Goal: Transaction & Acquisition: Purchase product/service

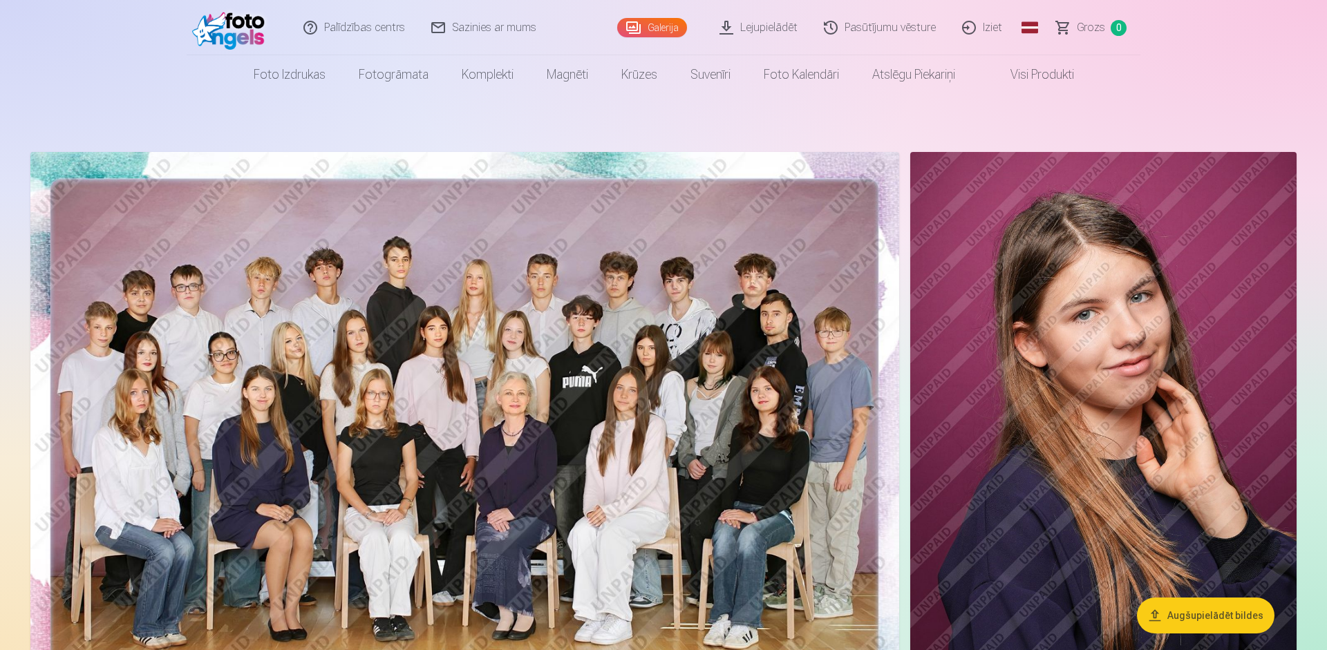
click at [644, 449] on img at bounding box center [464, 442] width 869 height 580
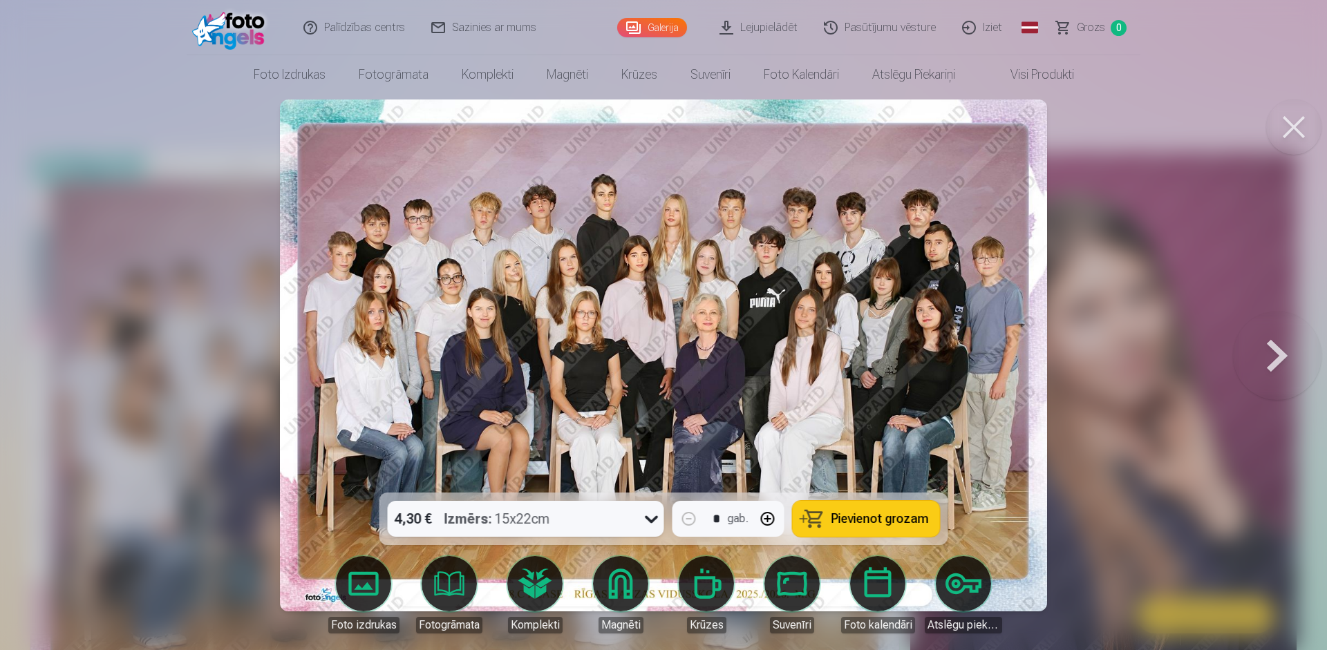
click at [632, 512] on div "4,30 € Izmērs : 15x22cm" at bounding box center [513, 519] width 250 height 36
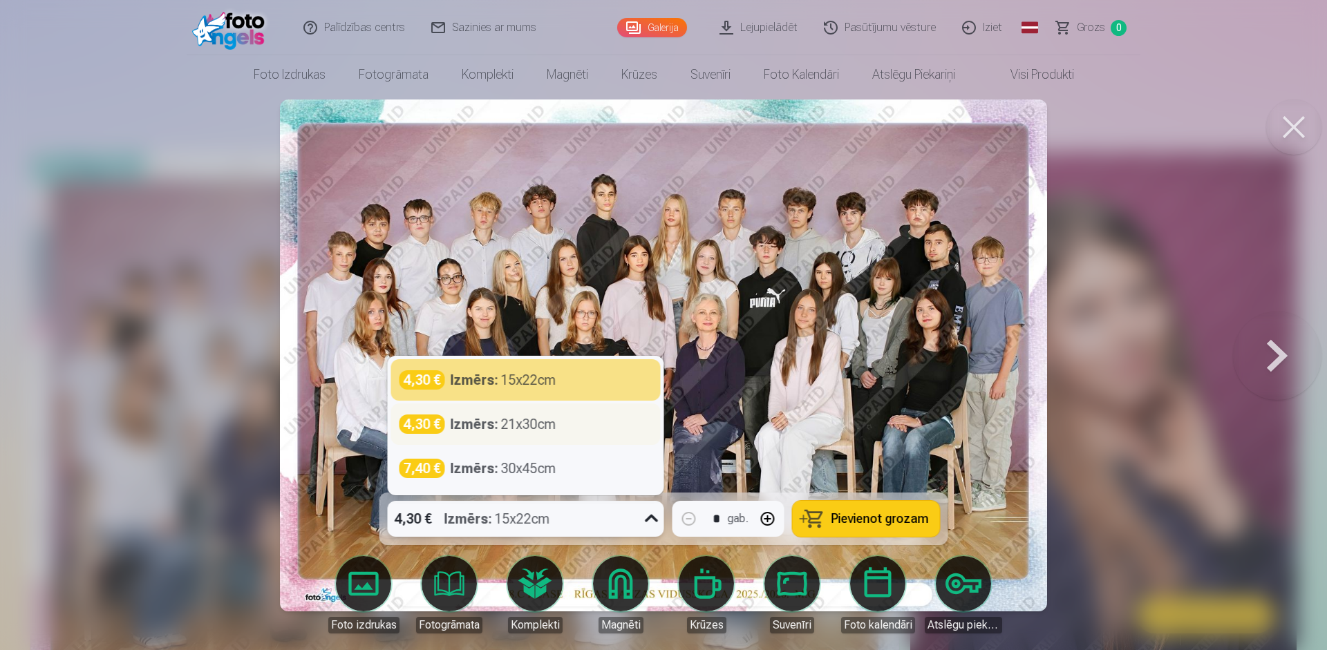
click at [504, 422] on div "Izmērs : 21x30cm" at bounding box center [504, 424] width 106 height 19
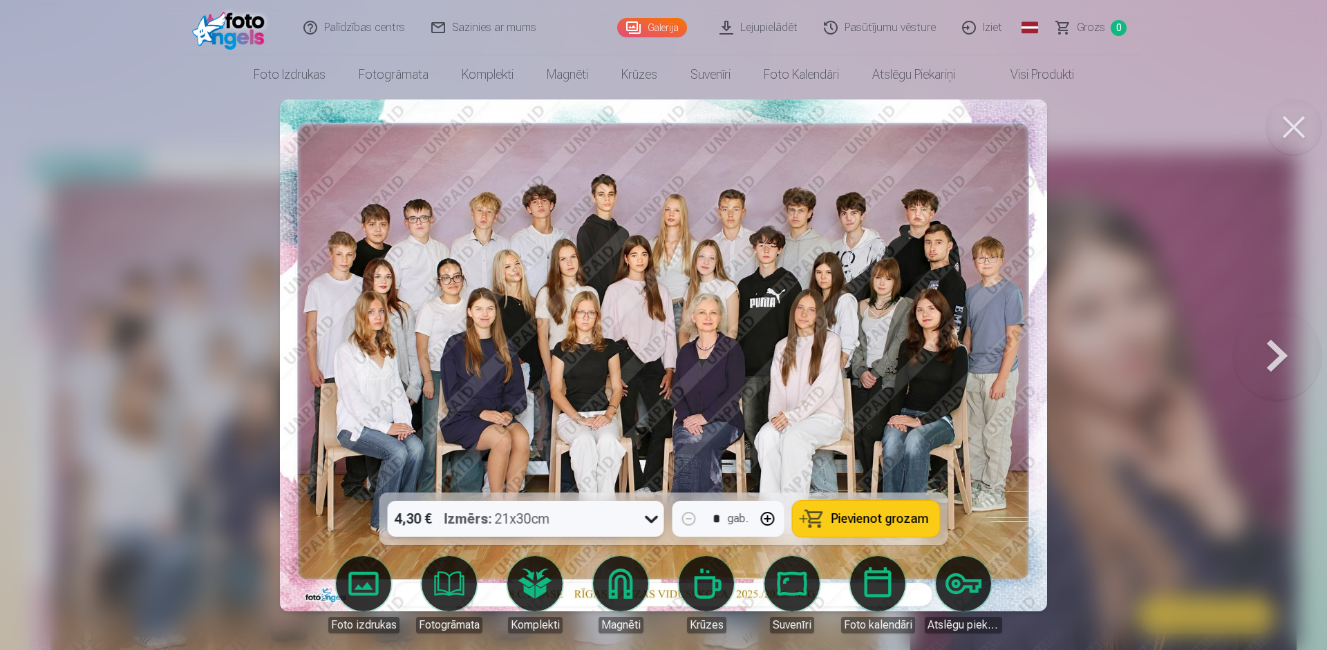
click at [858, 516] on span "Pievienot grozam" at bounding box center [879, 519] width 97 height 12
click at [1097, 32] on span "Grozs" at bounding box center [1091, 27] width 28 height 17
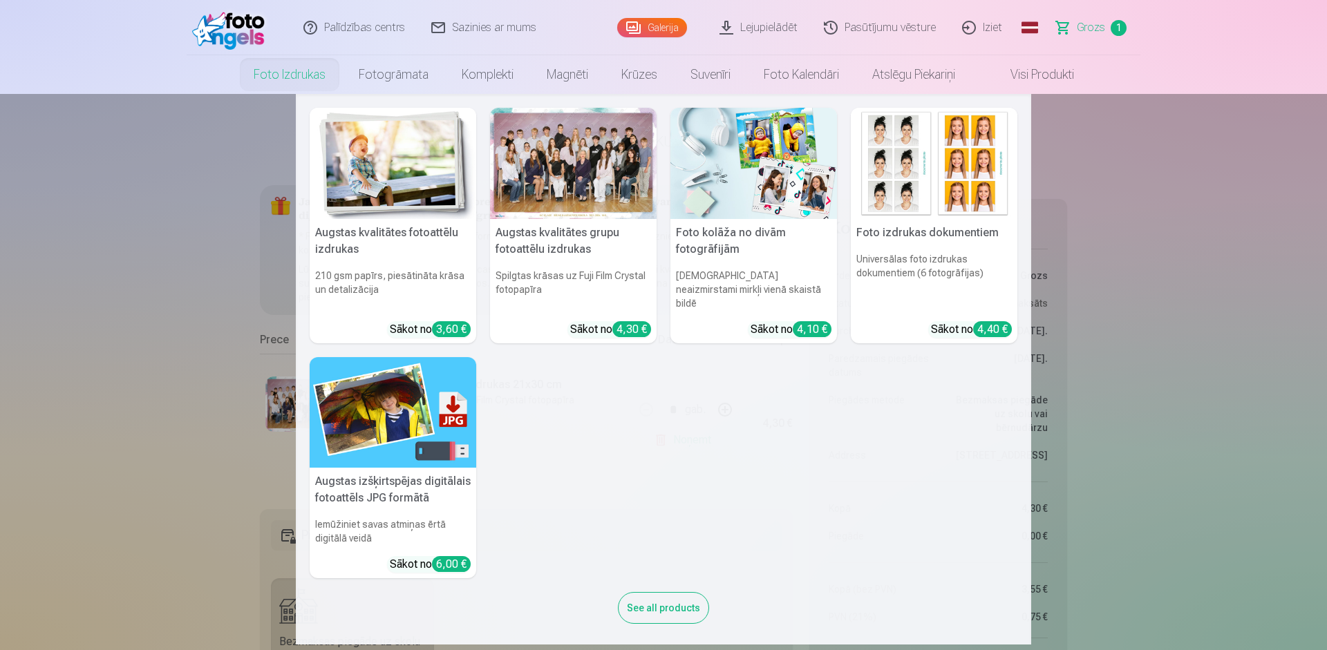
click at [305, 76] on link "Foto izdrukas" at bounding box center [289, 74] width 105 height 39
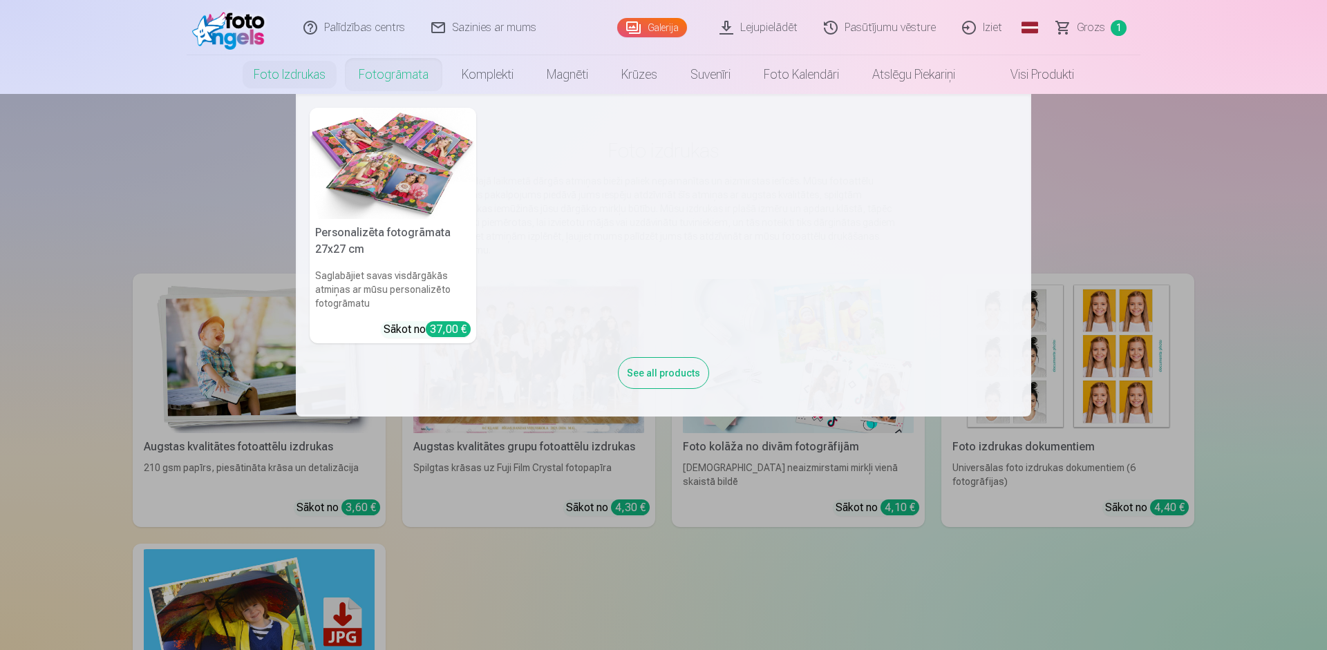
click at [390, 78] on link "Fotogrāmata" at bounding box center [393, 74] width 103 height 39
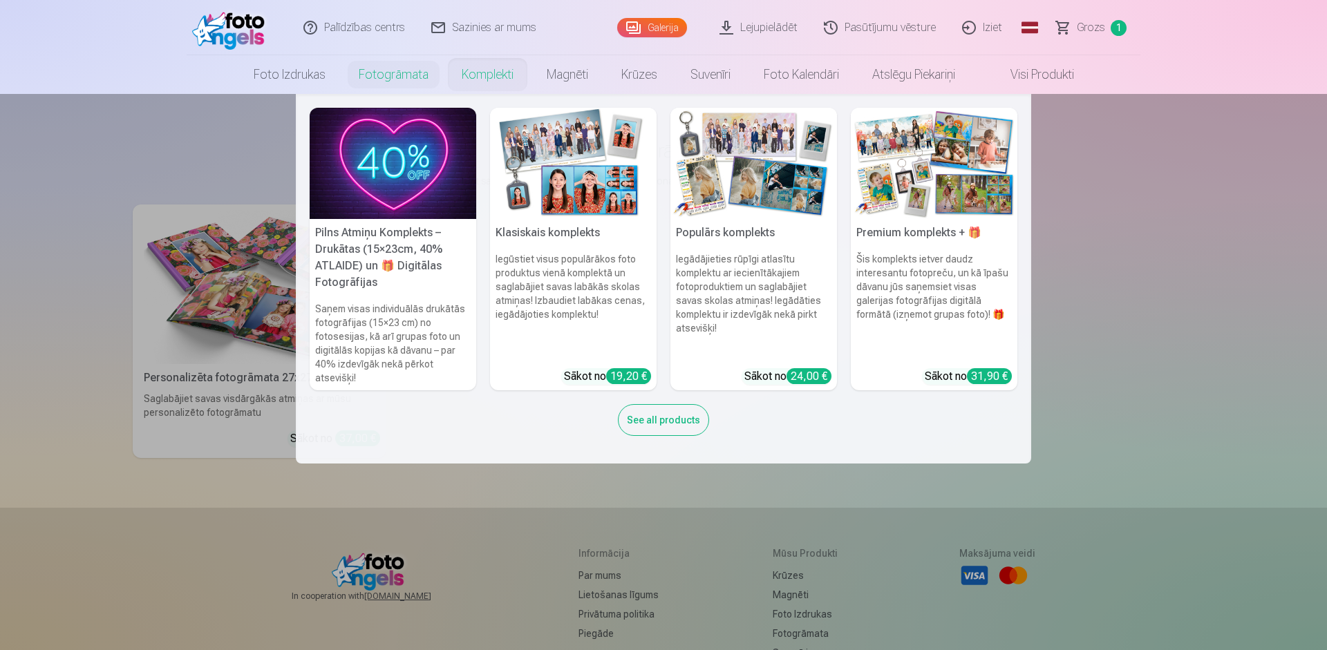
click at [471, 67] on link "Komplekti" at bounding box center [487, 74] width 85 height 39
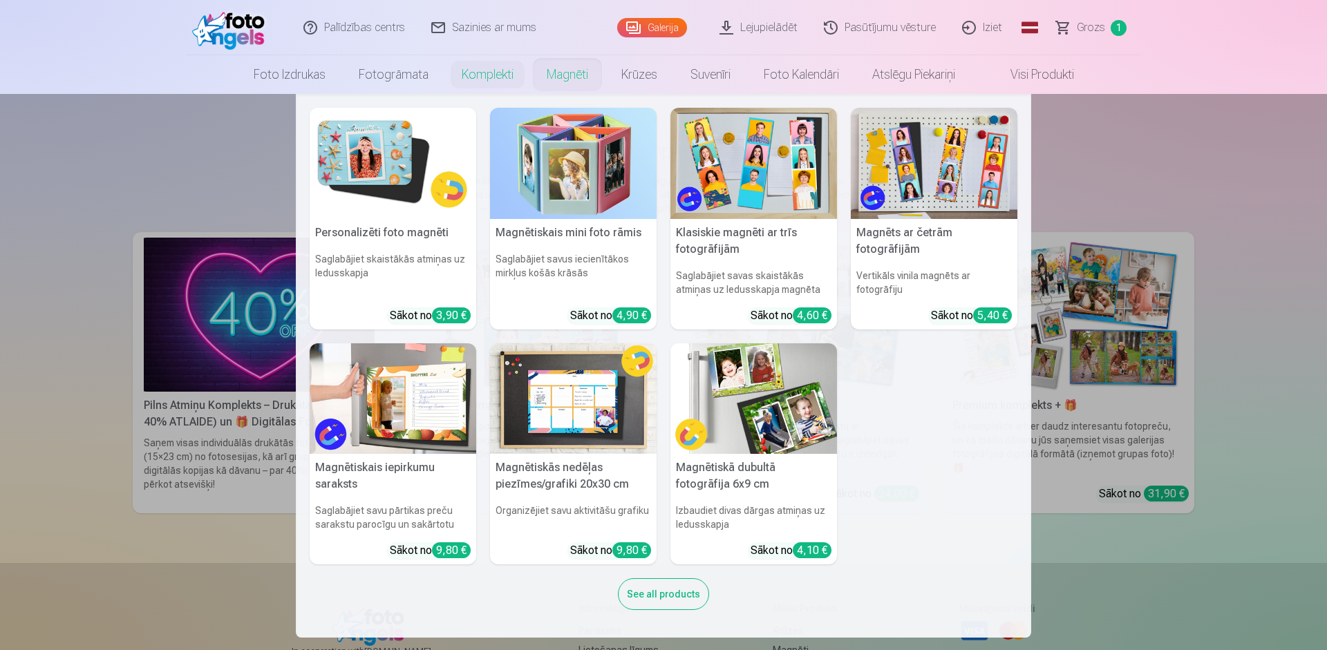
click at [565, 74] on link "Magnēti" at bounding box center [567, 74] width 75 height 39
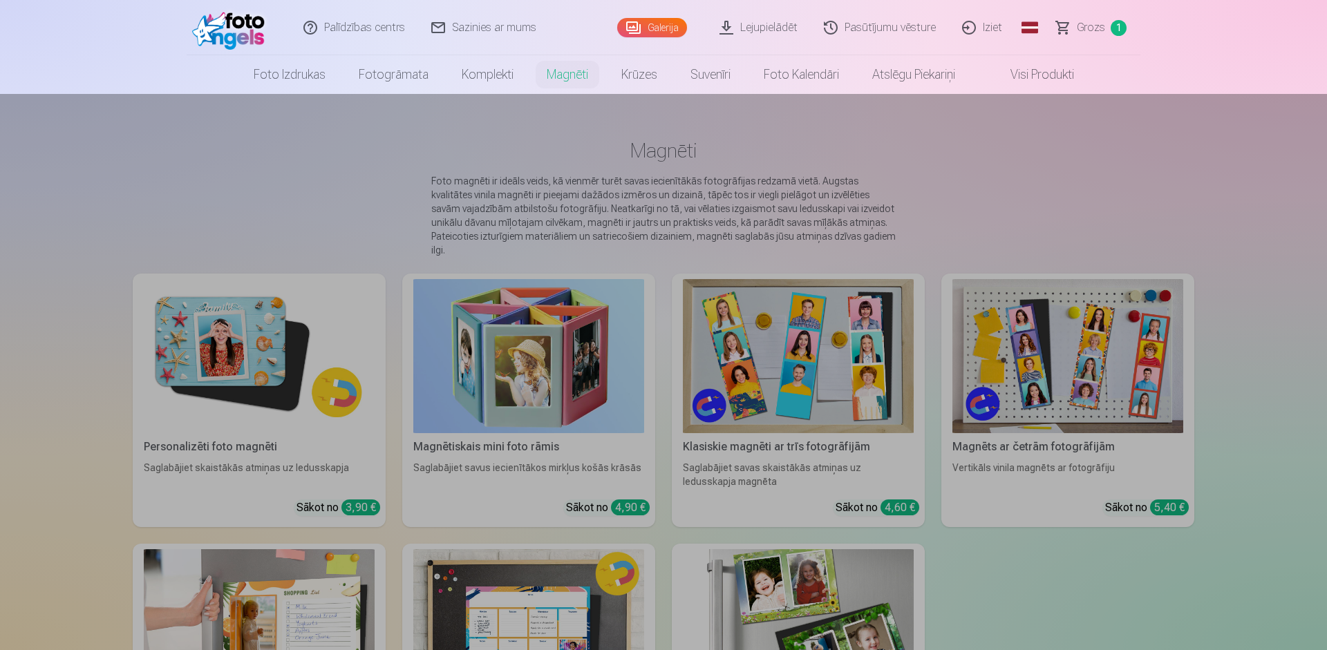
click at [637, 72] on link "Krūzes" at bounding box center [639, 74] width 69 height 39
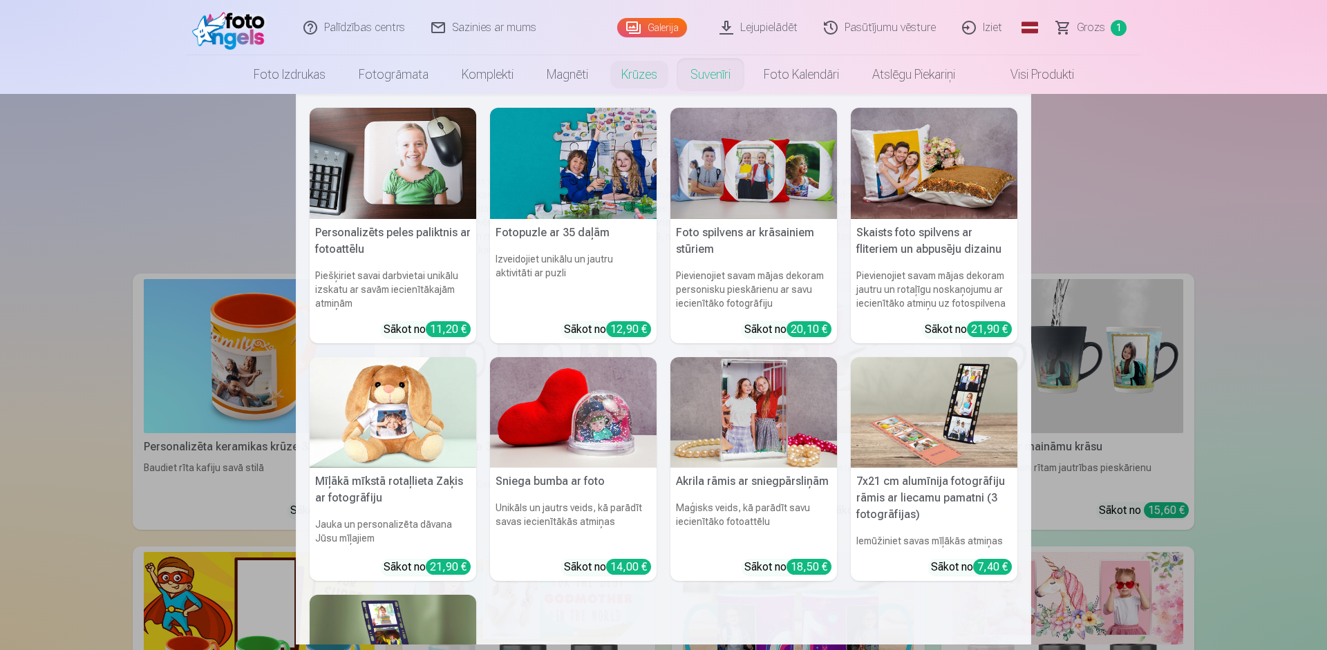
click at [736, 60] on link "Suvenīri" at bounding box center [710, 74] width 73 height 39
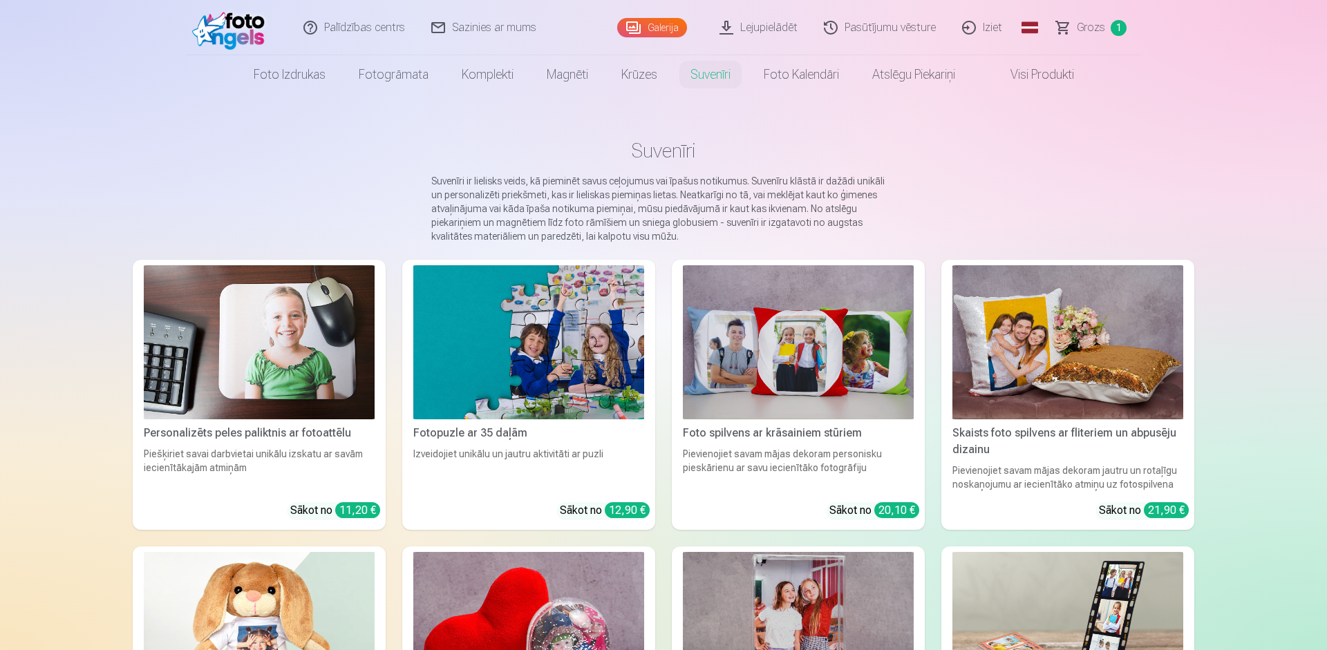
click at [1046, 82] on link "Visi produkti" at bounding box center [1031, 74] width 119 height 39
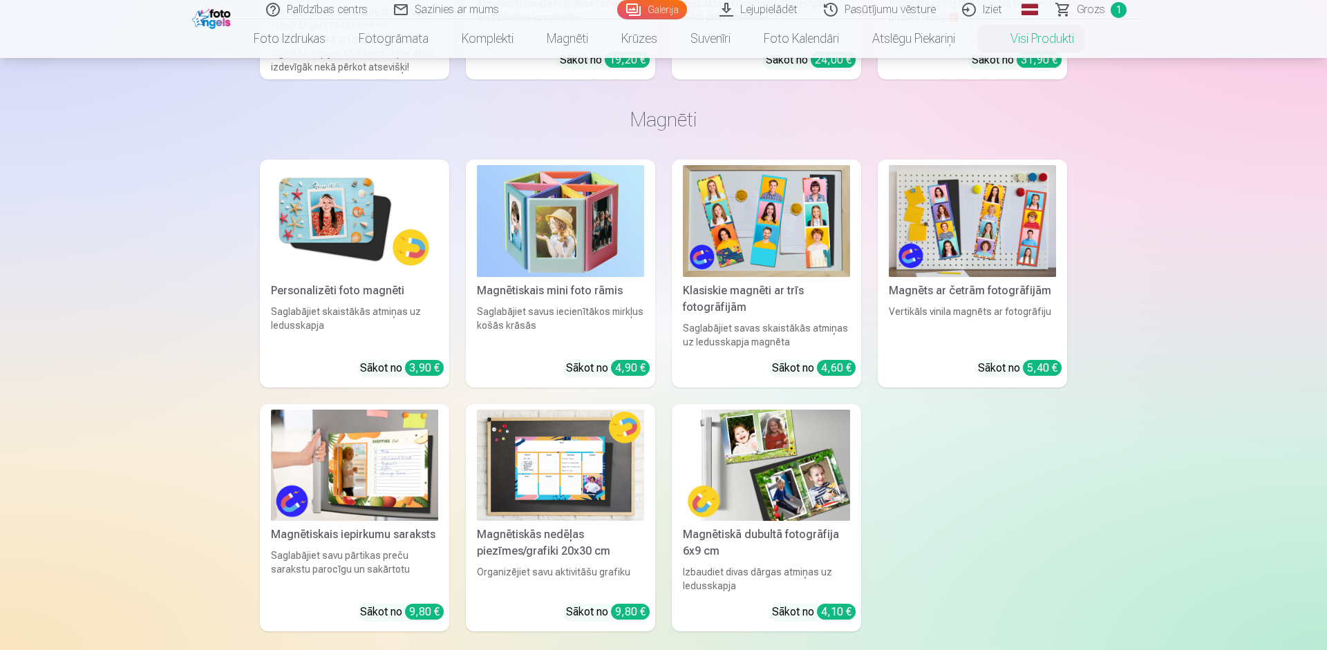
scroll to position [1260, 0]
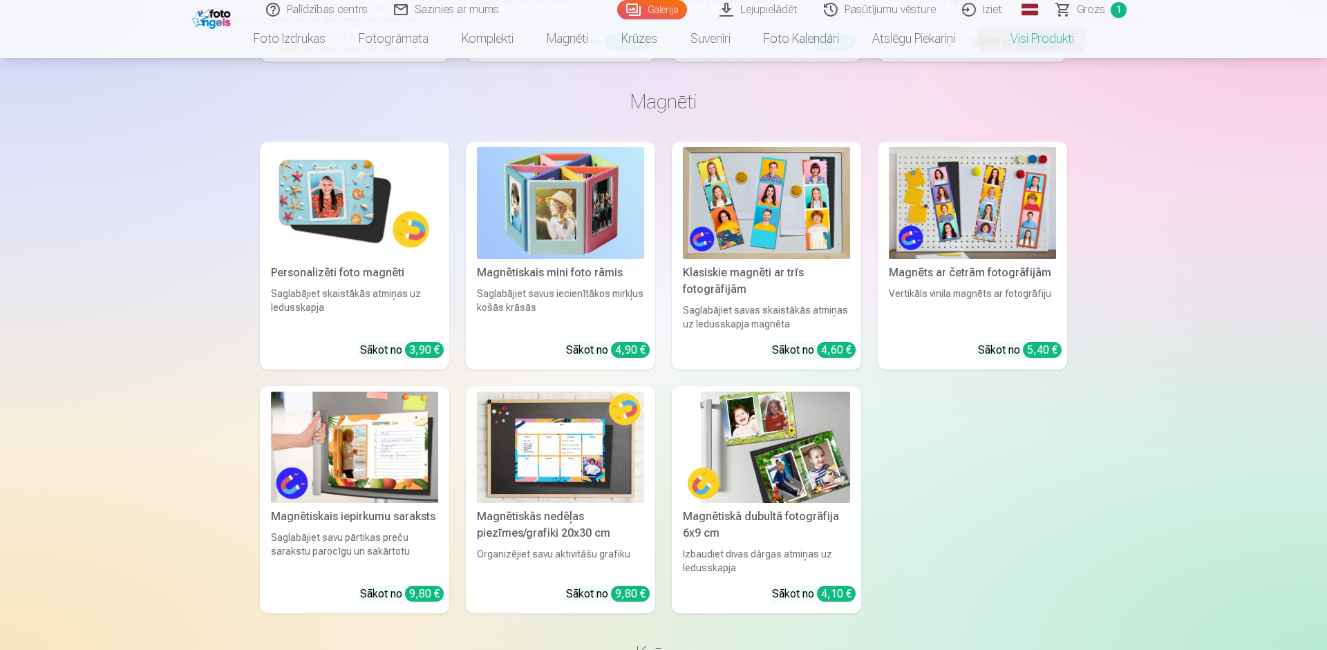
click at [294, 193] on img at bounding box center [354, 202] width 167 height 111
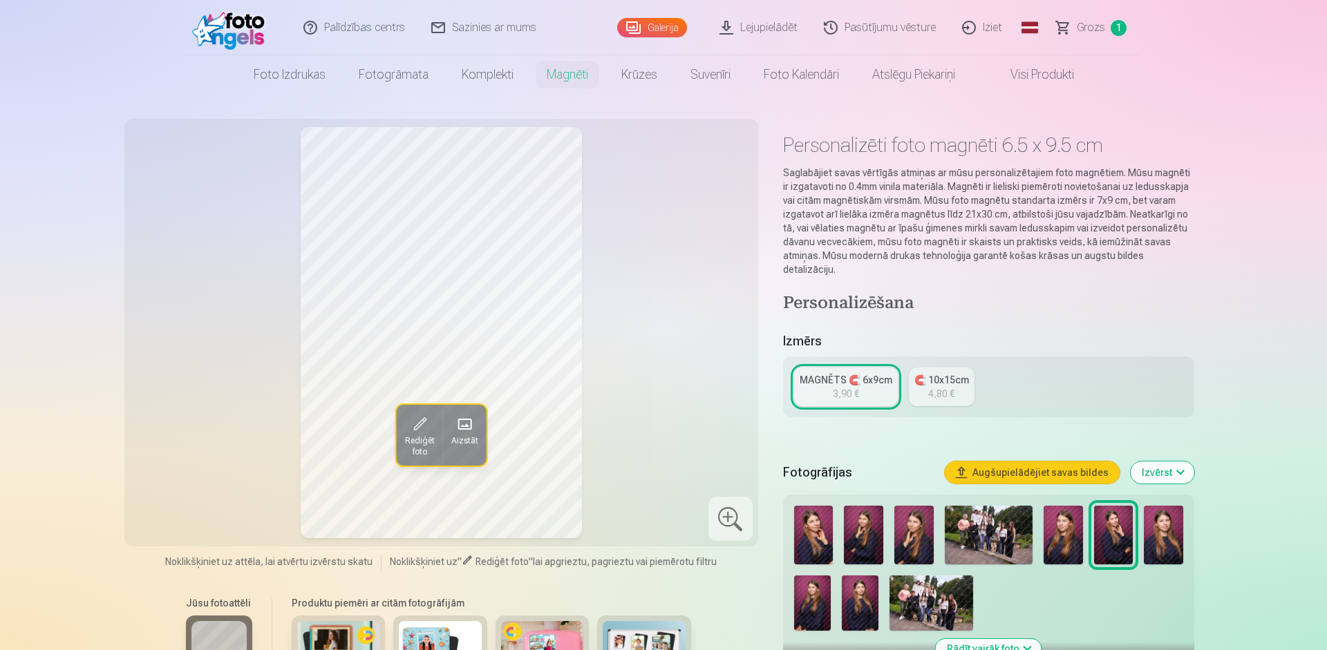
click at [811, 526] on img at bounding box center [813, 535] width 39 height 59
click at [871, 526] on img at bounding box center [863, 535] width 39 height 59
click at [927, 522] on img at bounding box center [913, 535] width 39 height 59
click at [1107, 532] on img at bounding box center [1113, 535] width 39 height 59
click at [1184, 527] on div at bounding box center [989, 568] width 400 height 136
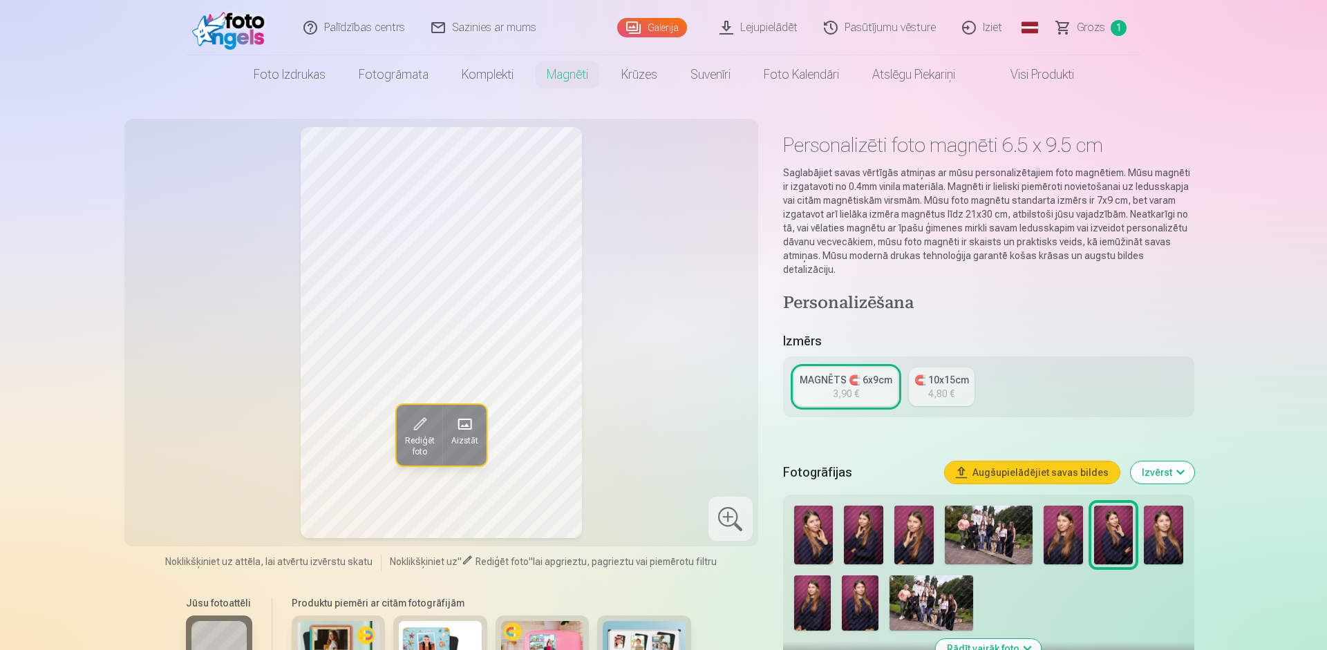
click at [1178, 527] on img at bounding box center [1163, 535] width 39 height 59
click at [863, 576] on img at bounding box center [860, 603] width 37 height 55
click at [787, 585] on div "Rādīt vairāk foto" at bounding box center [988, 579] width 411 height 169
drag, startPoint x: 787, startPoint y: 585, endPoint x: 815, endPoint y: 589, distance: 28.6
click at [810, 586] on div "Rādīt vairāk foto" at bounding box center [988, 579] width 411 height 169
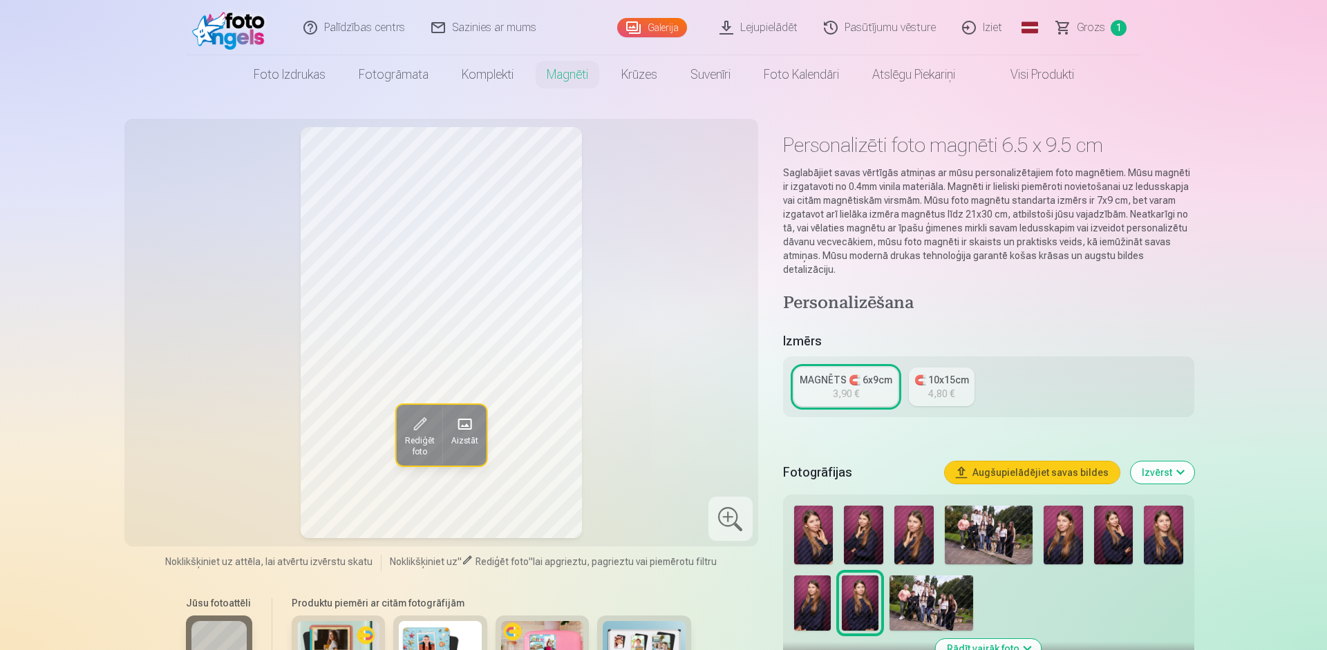
click at [816, 592] on img at bounding box center [812, 603] width 37 height 55
click at [1169, 523] on img at bounding box center [1163, 535] width 39 height 59
click at [1117, 506] on img at bounding box center [1113, 535] width 39 height 59
click at [694, 366] on div "Rediģēt foto Aizstāt" at bounding box center [441, 332] width 617 height 411
click at [860, 528] on img at bounding box center [863, 535] width 39 height 59
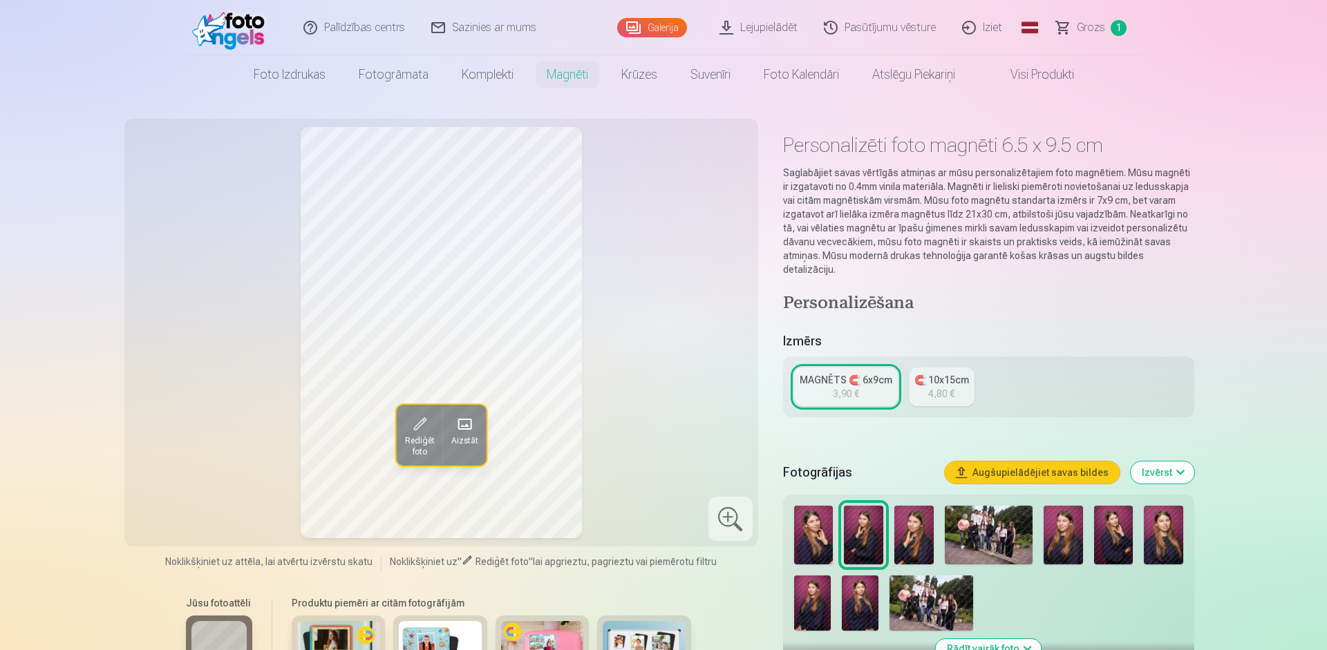
click at [1106, 522] on img at bounding box center [1113, 535] width 39 height 59
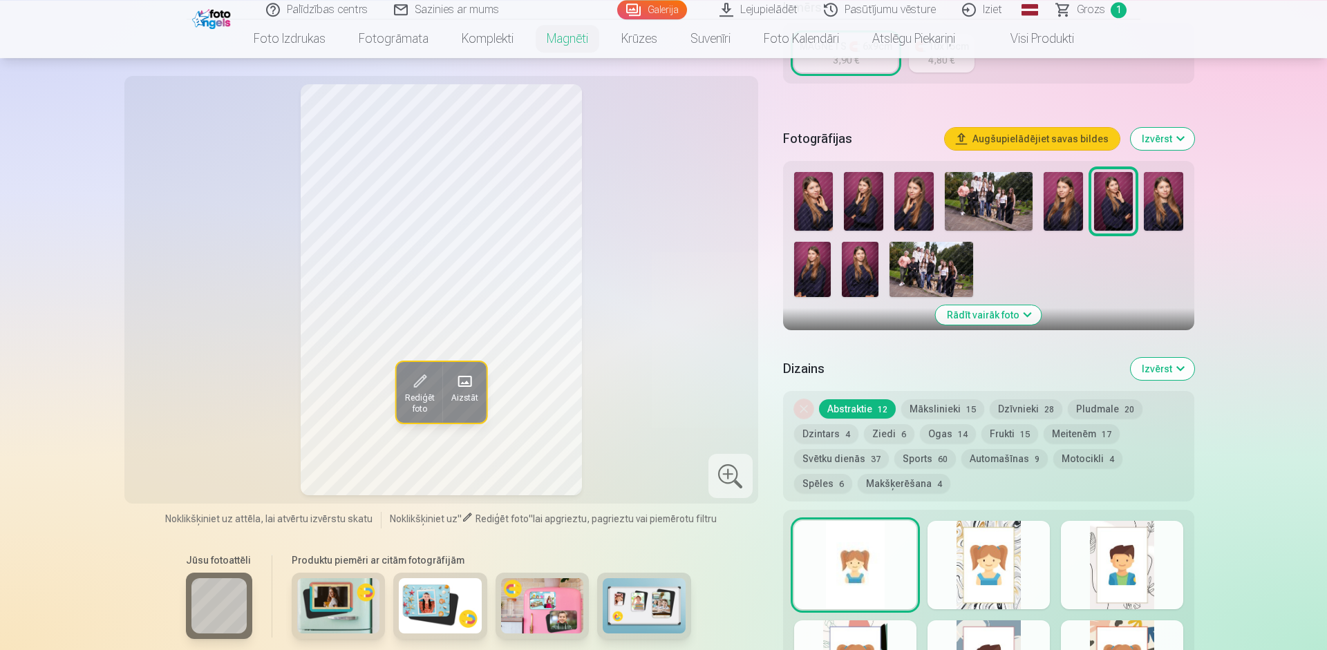
scroll to position [473, 0]
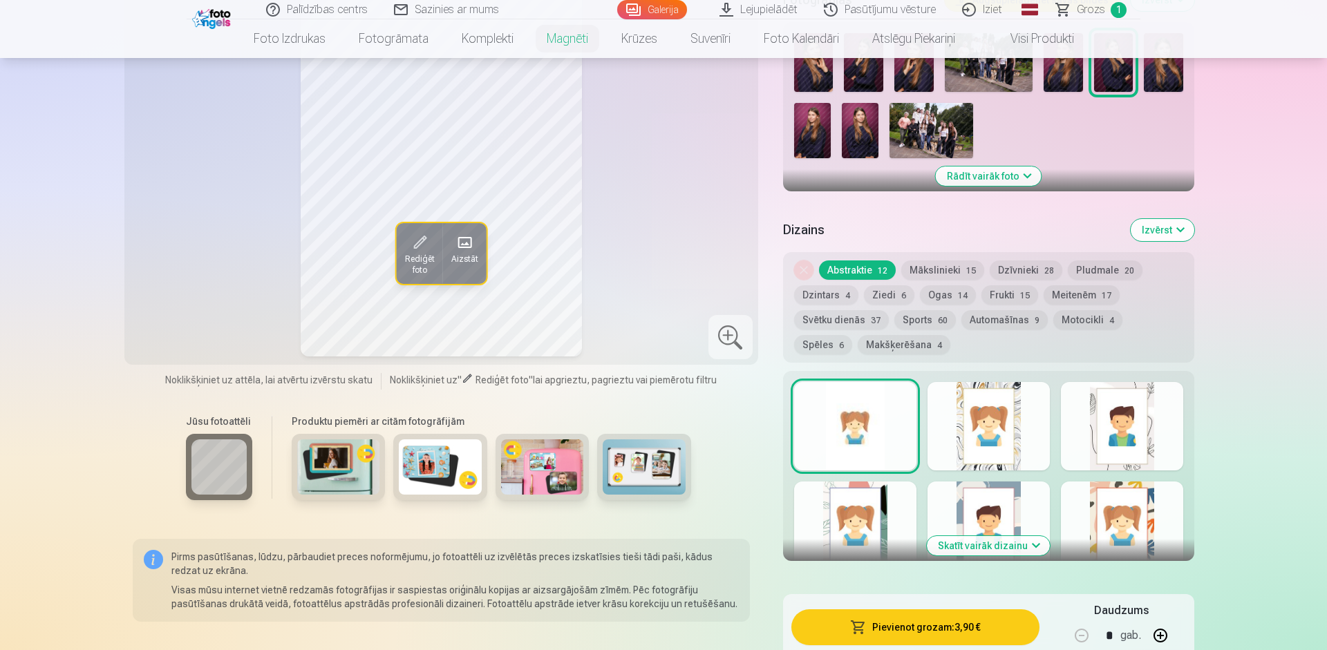
click at [997, 428] on div at bounding box center [988, 426] width 122 height 88
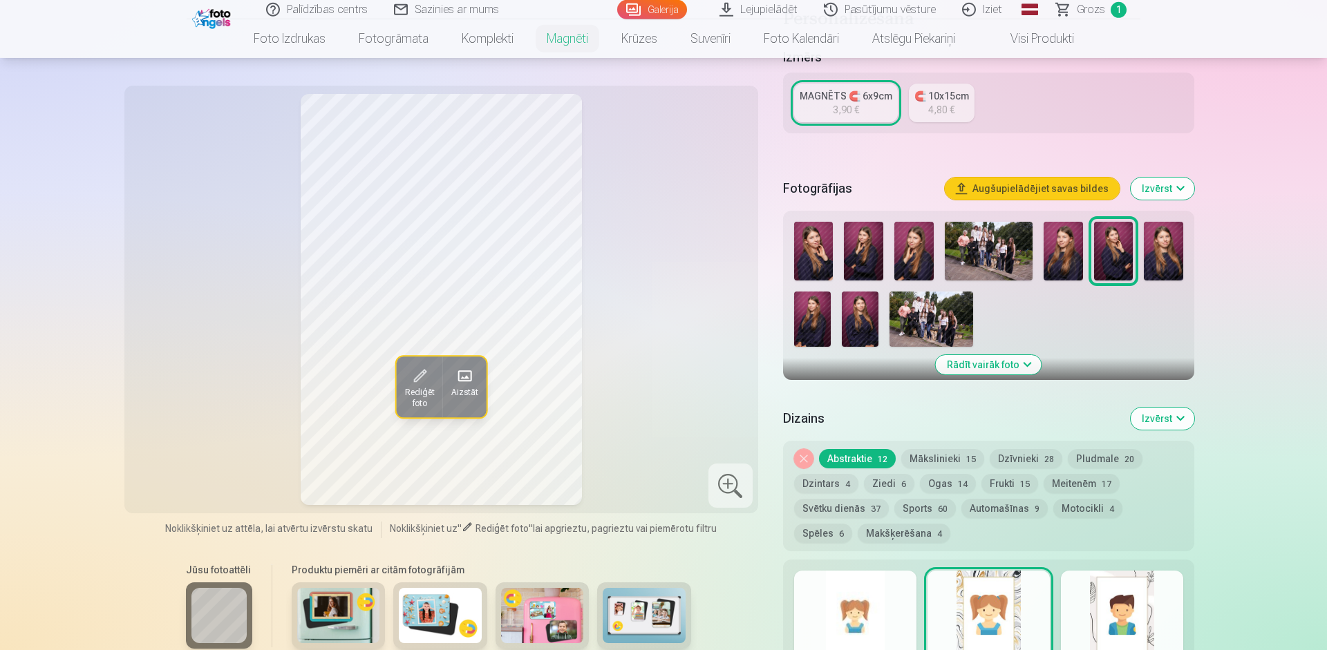
scroll to position [236, 0]
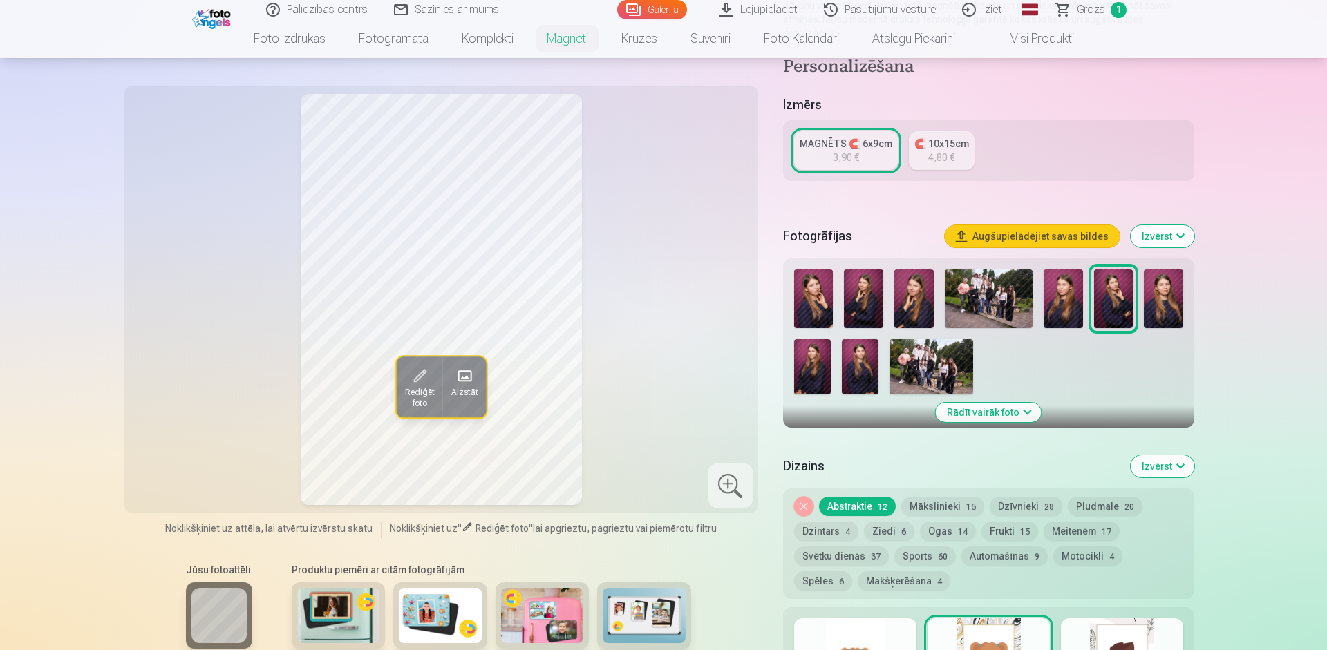
click at [938, 497] on button "Mākslinieki 15" at bounding box center [942, 506] width 83 height 19
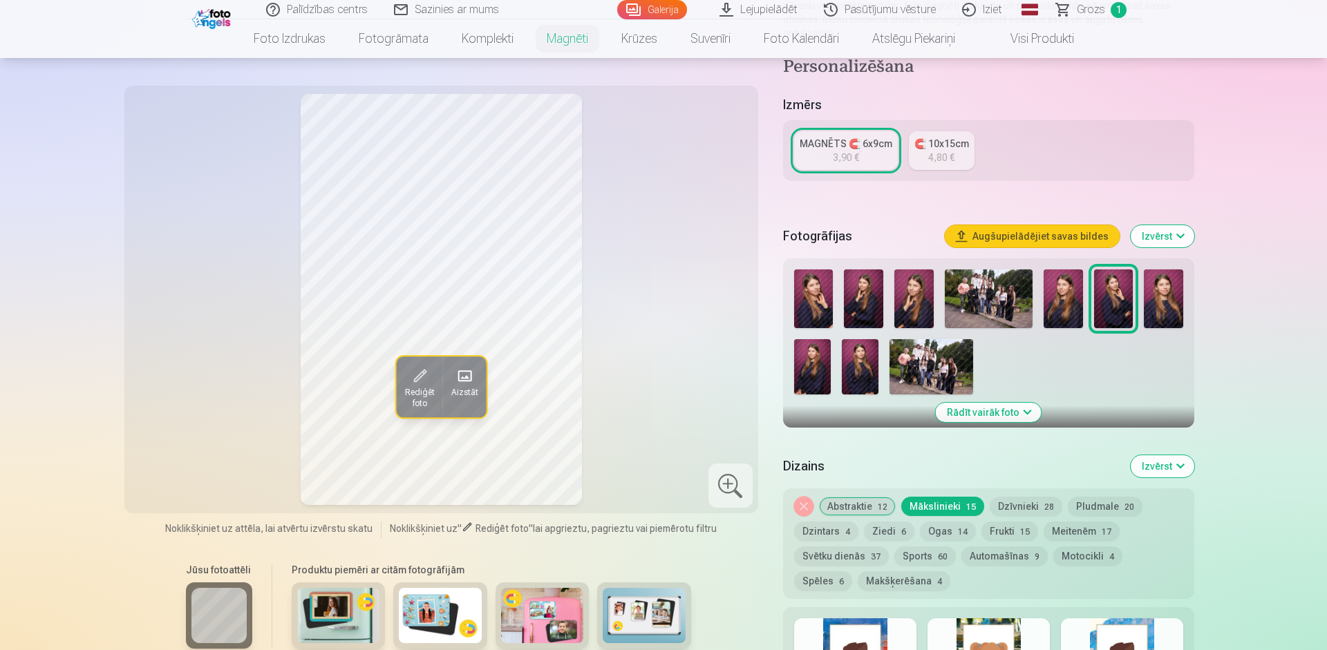
drag, startPoint x: 989, startPoint y: 497, endPoint x: 1017, endPoint y: 497, distance: 27.6
click at [999, 497] on button "Dzīvnieki 28" at bounding box center [1026, 506] width 73 height 19
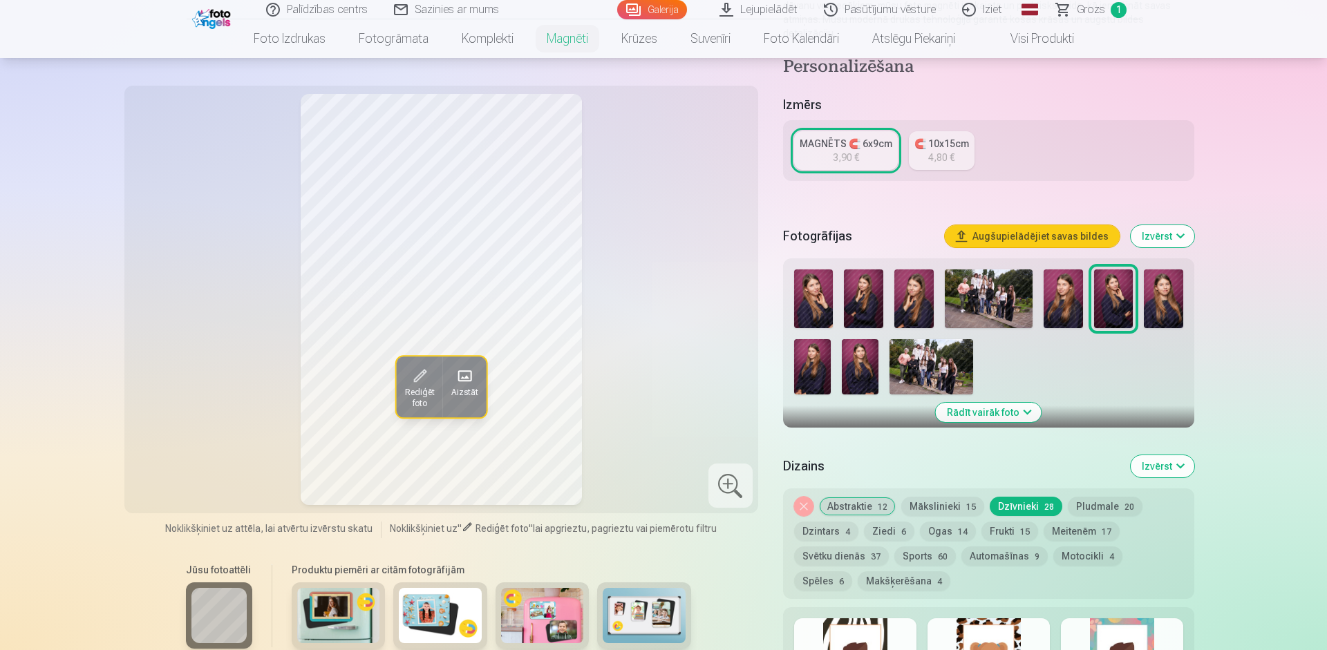
click at [1023, 497] on button "Dzīvnieki 28" at bounding box center [1026, 506] width 73 height 19
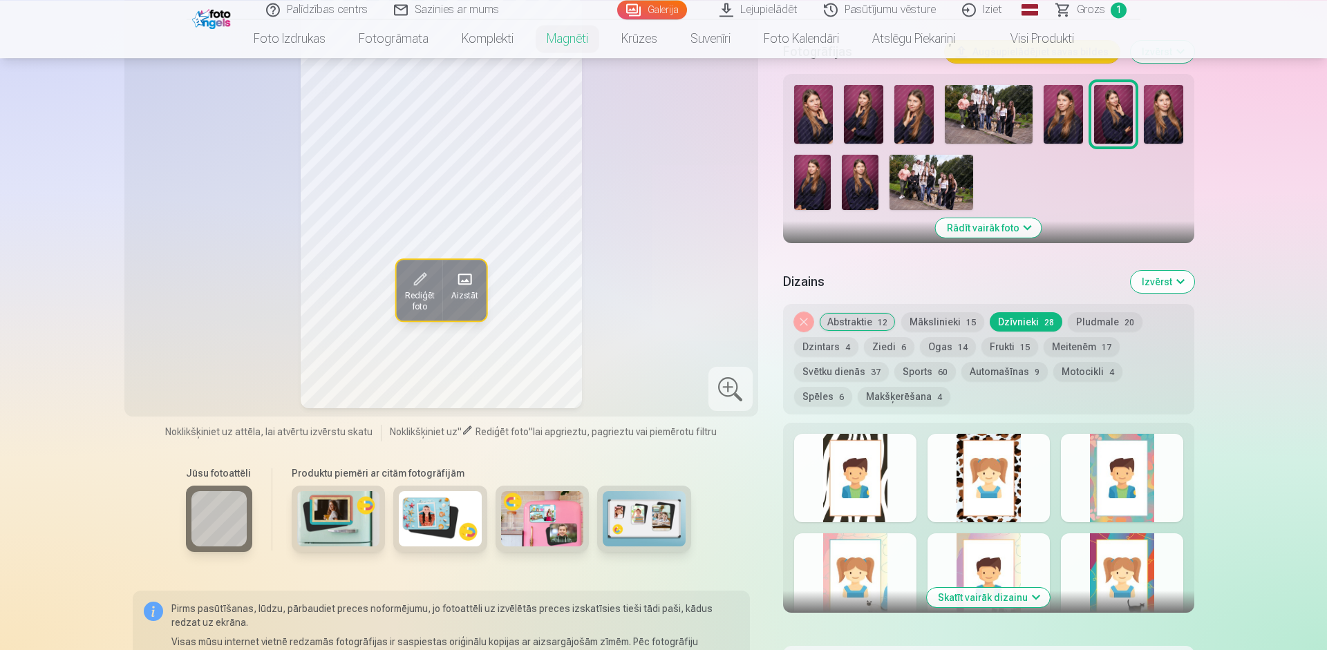
scroll to position [551, 0]
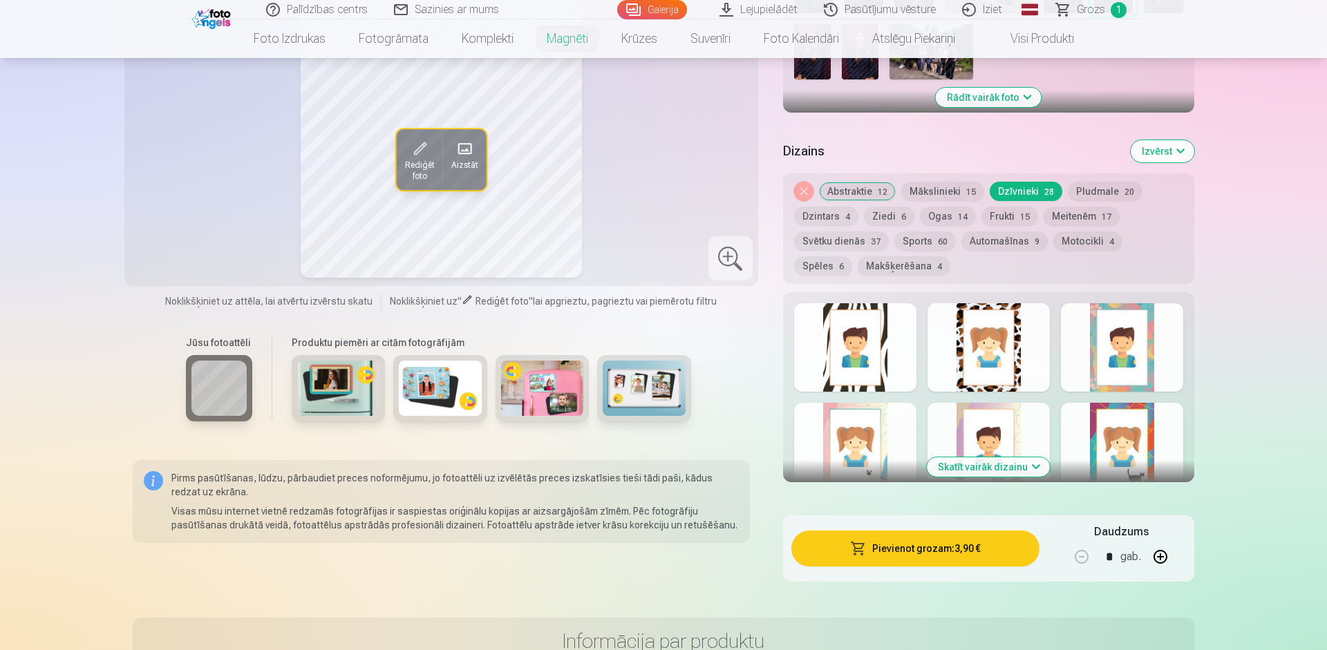
click at [1022, 522] on div "Personalizēšana Izmērs MAGNĒTS 🧲 6x9cm 3,90 € 🧲 10x15cm 4,80 € Fotogrāfijas Aug…" at bounding box center [988, 162] width 411 height 840
click at [1024, 457] on button "Skatīt vairāk dizainu" at bounding box center [988, 466] width 123 height 19
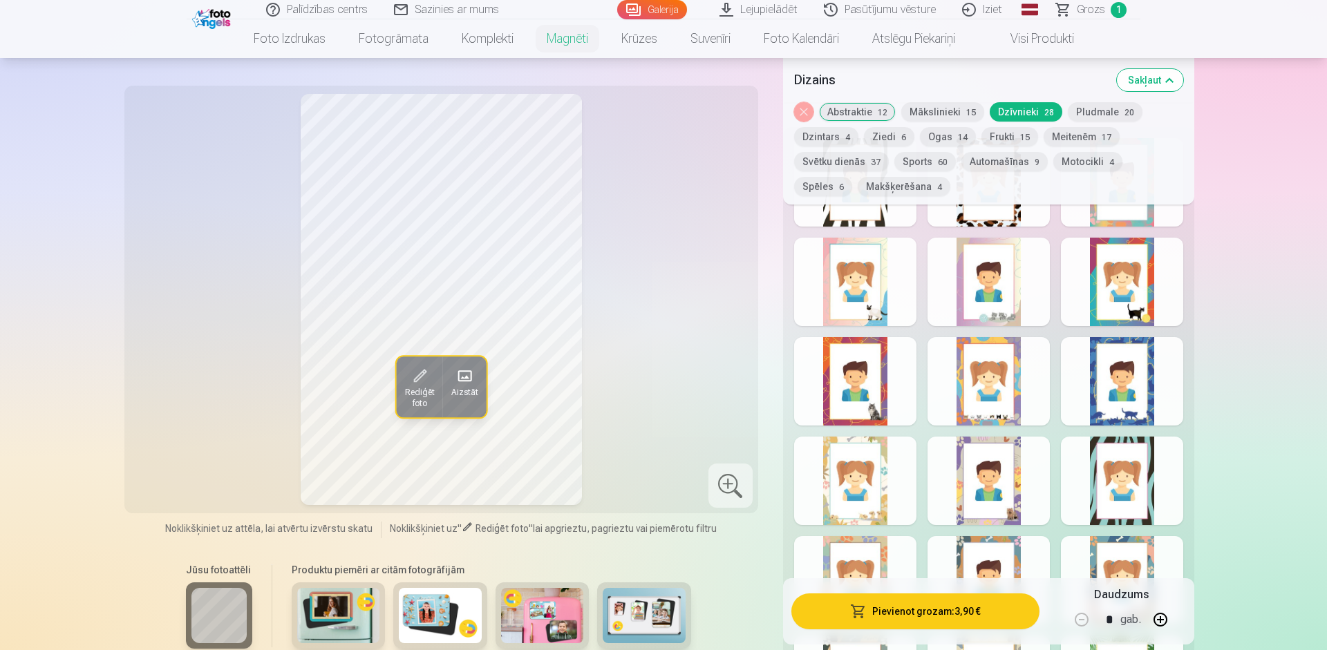
scroll to position [709, 0]
click at [862, 459] on div at bounding box center [855, 480] width 122 height 88
click at [1110, 369] on div at bounding box center [1122, 381] width 122 height 88
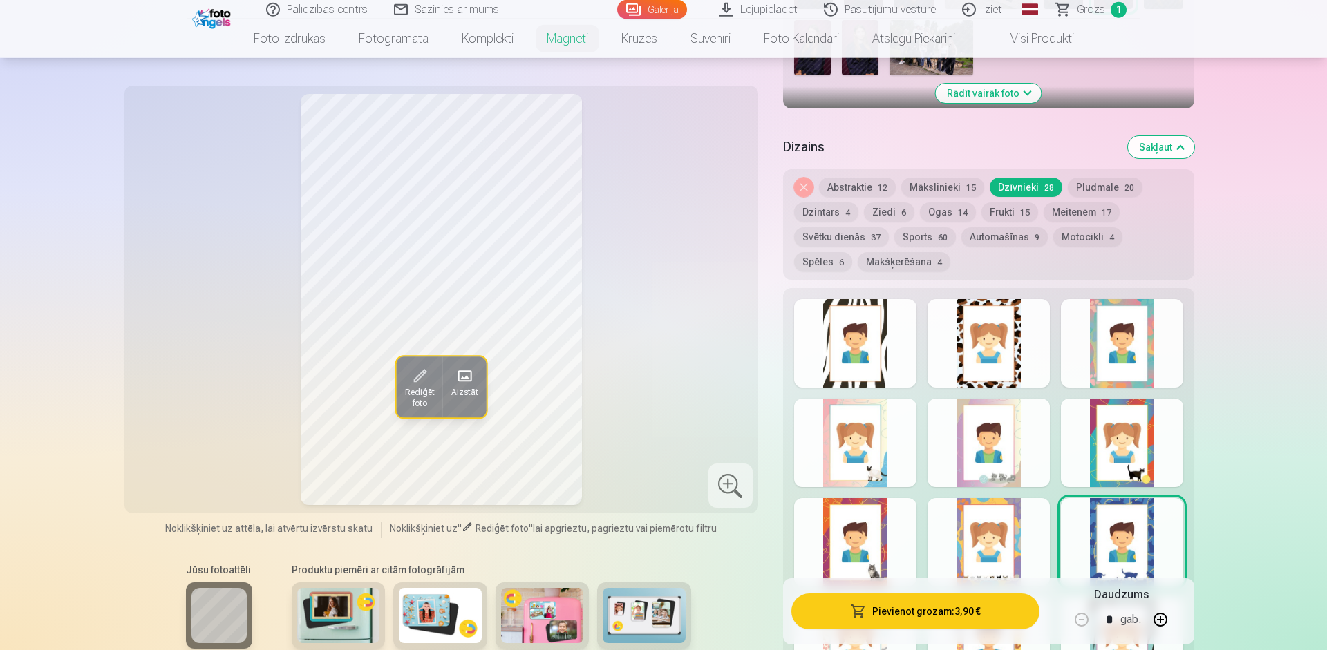
scroll to position [551, 0]
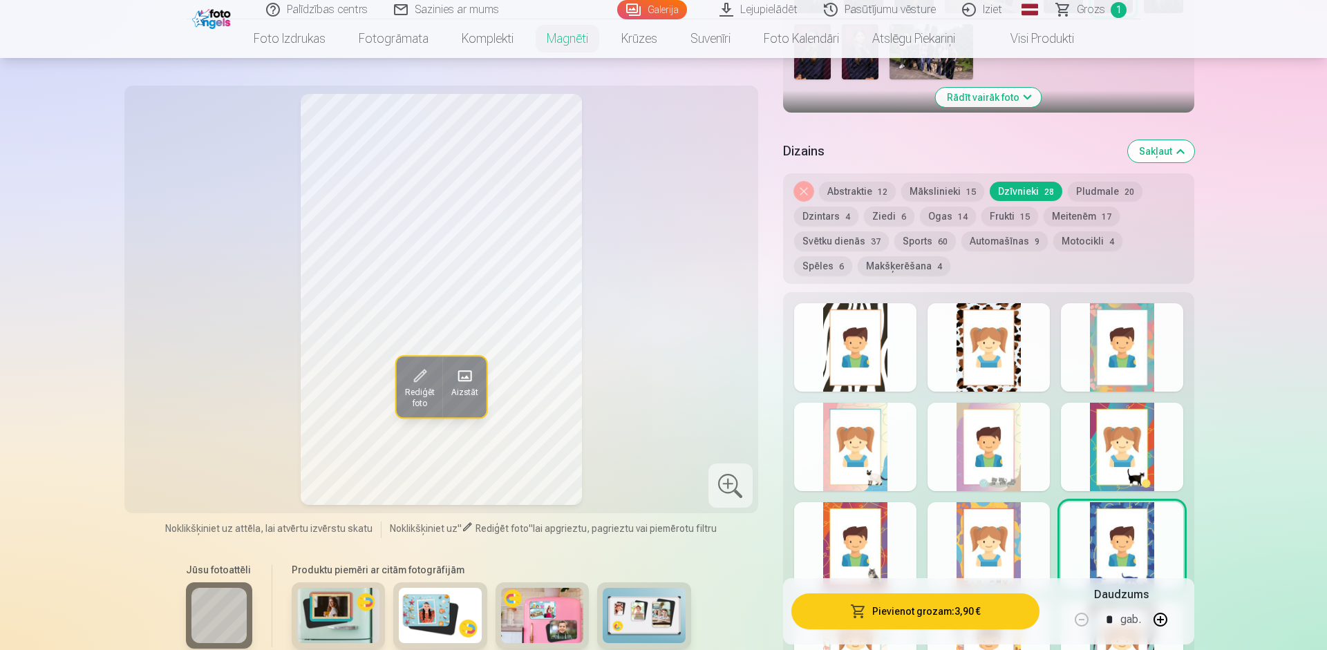
click at [912, 622] on button "Pievienot grozam : 3,90 €" at bounding box center [915, 612] width 248 height 36
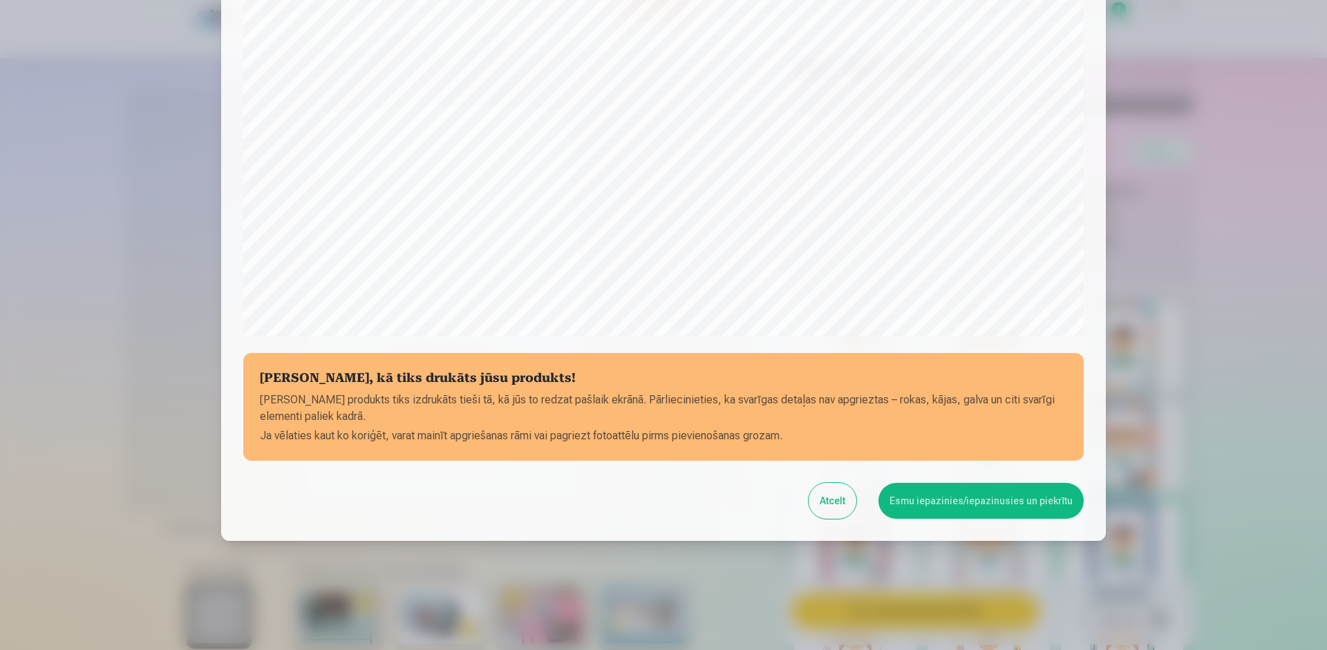
scroll to position [345, 0]
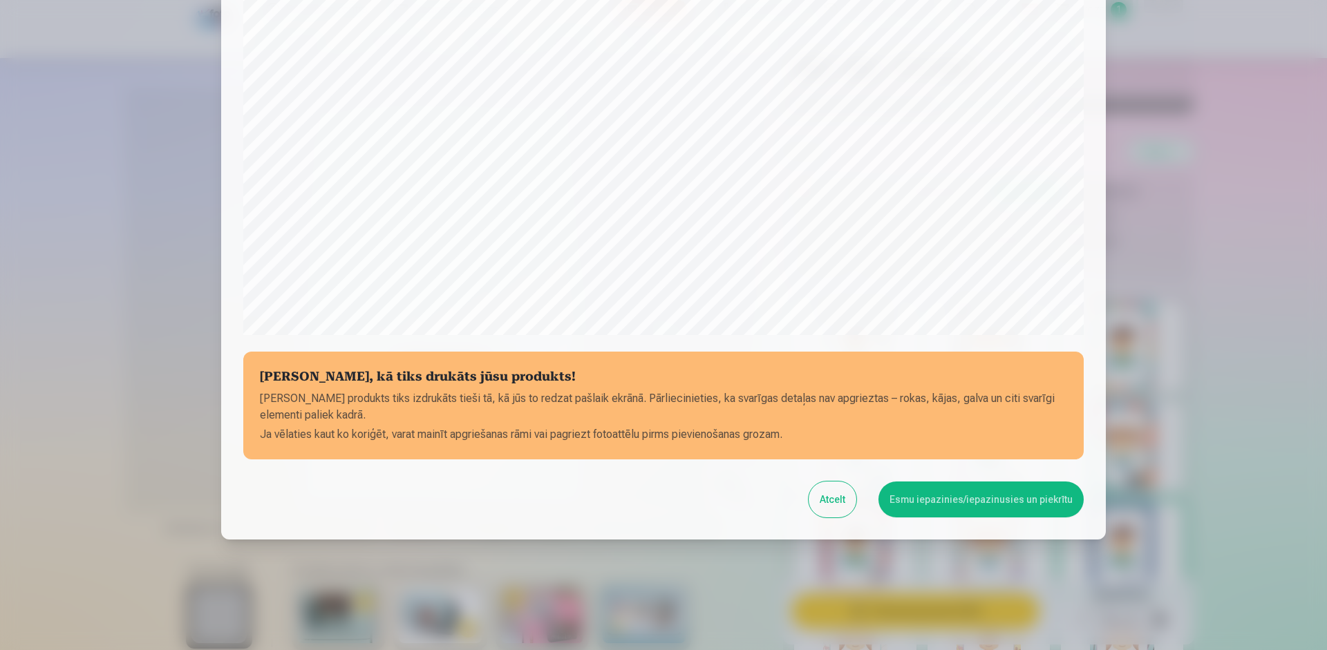
click at [849, 510] on button "Atcelt" at bounding box center [833, 500] width 48 height 36
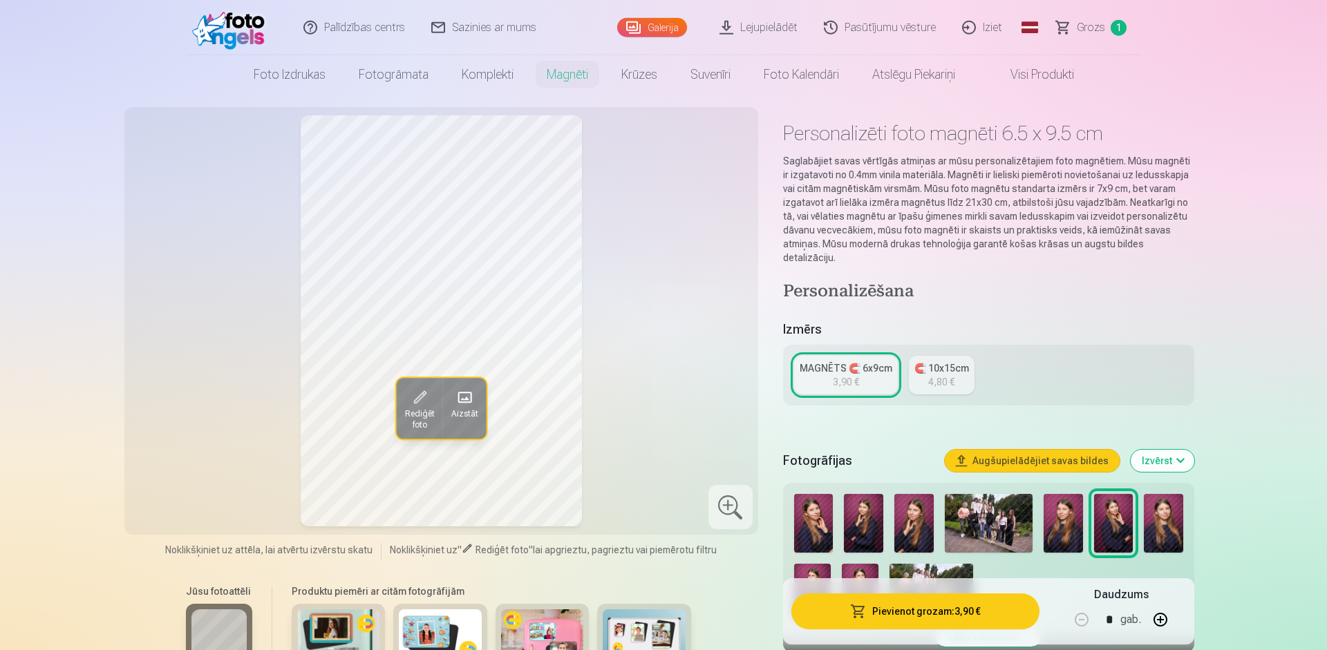
scroll to position [0, 0]
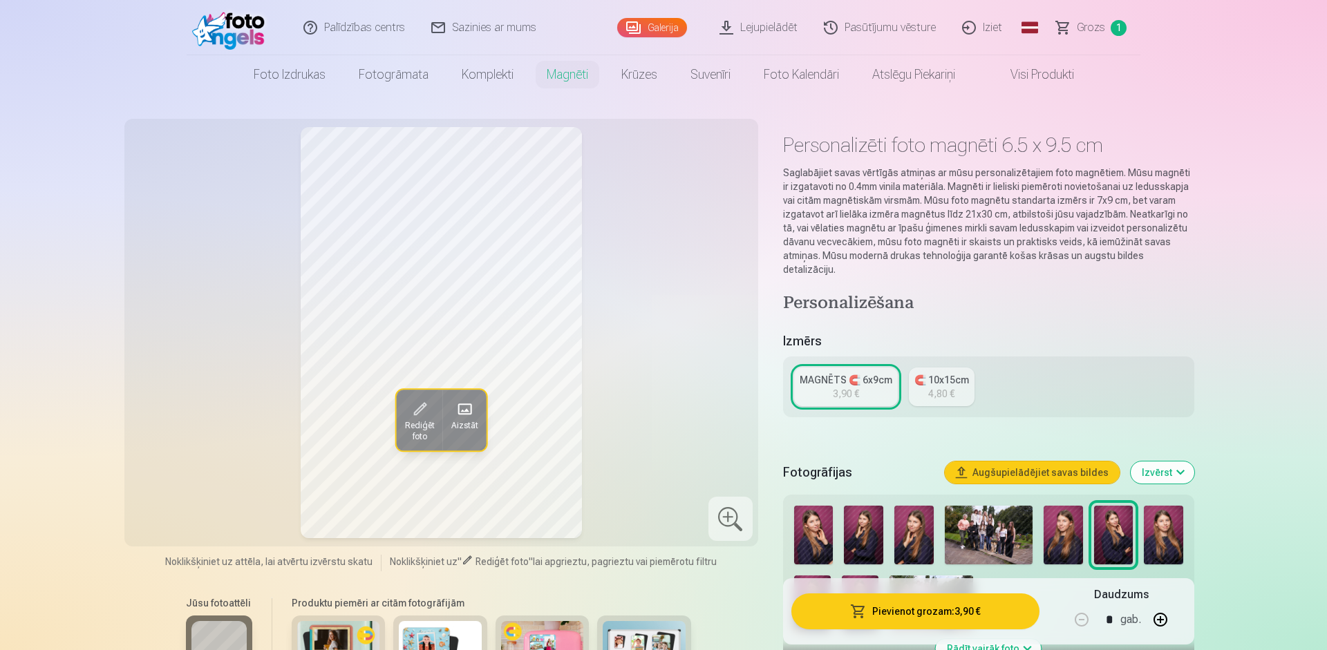
click at [858, 611] on span "button" at bounding box center [858, 612] width 17 height 14
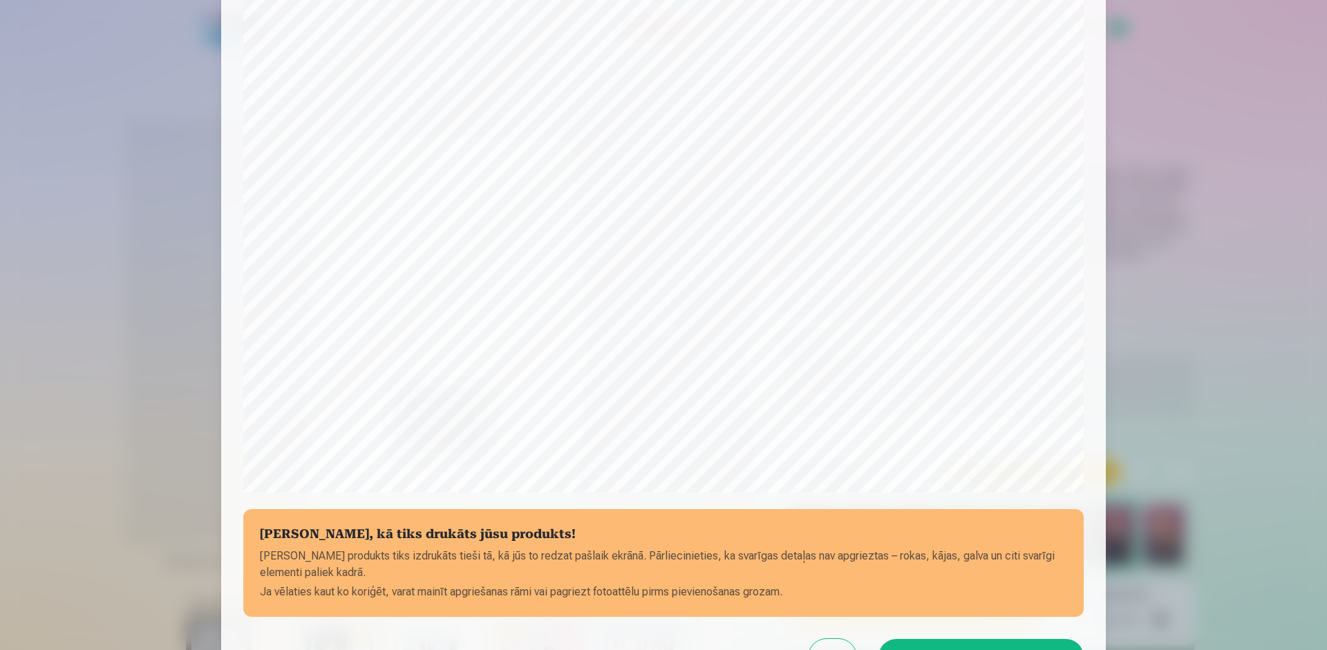
scroll to position [266, 0]
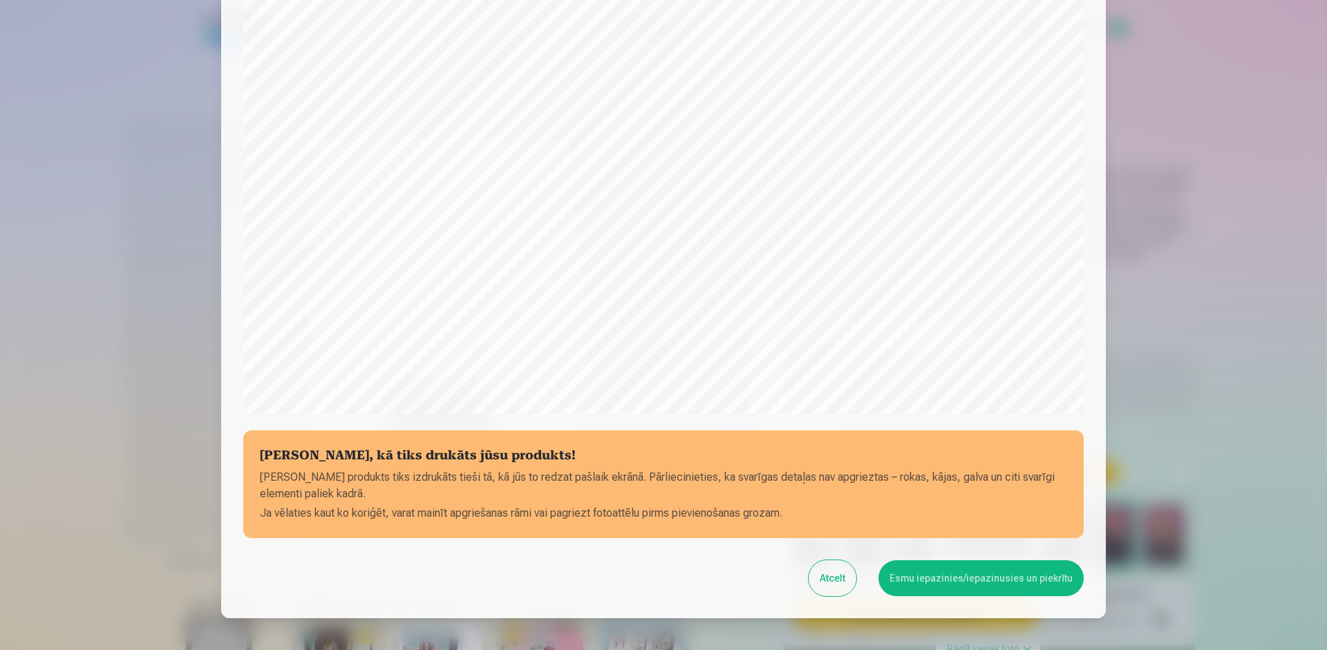
click at [938, 574] on button "Esmu iepazinies/iepazinusies un piekrītu" at bounding box center [980, 578] width 205 height 36
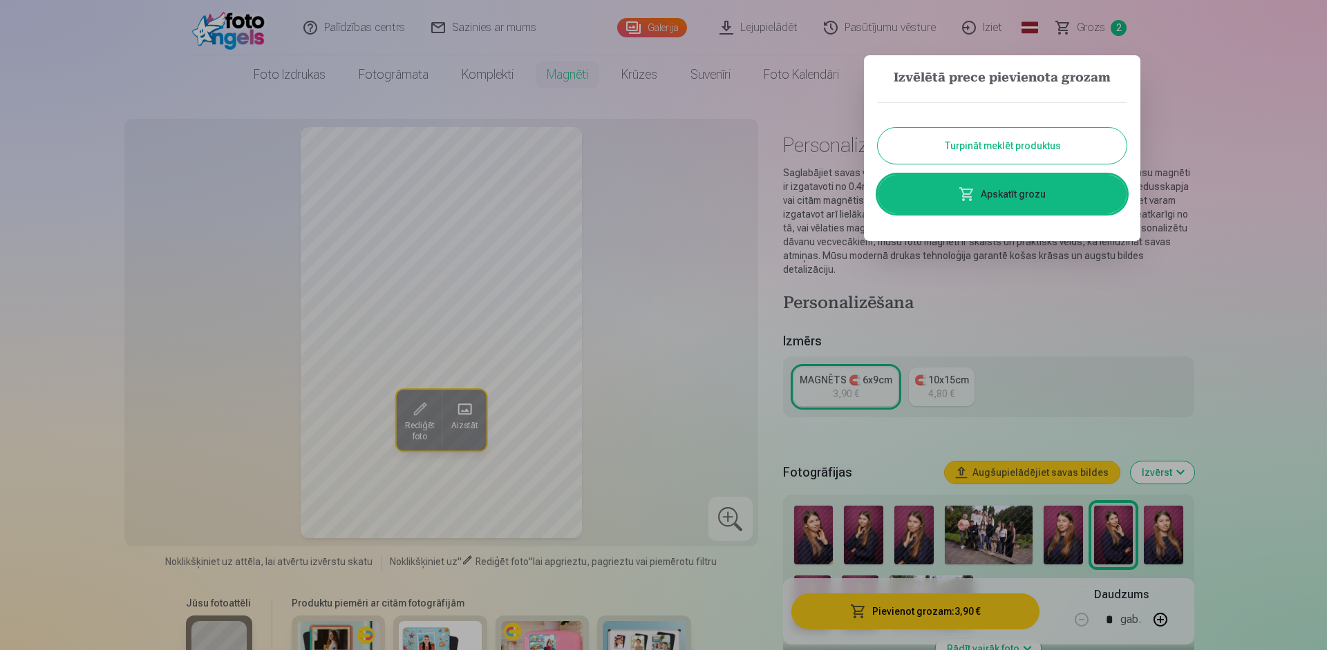
click at [1204, 332] on div at bounding box center [663, 325] width 1327 height 650
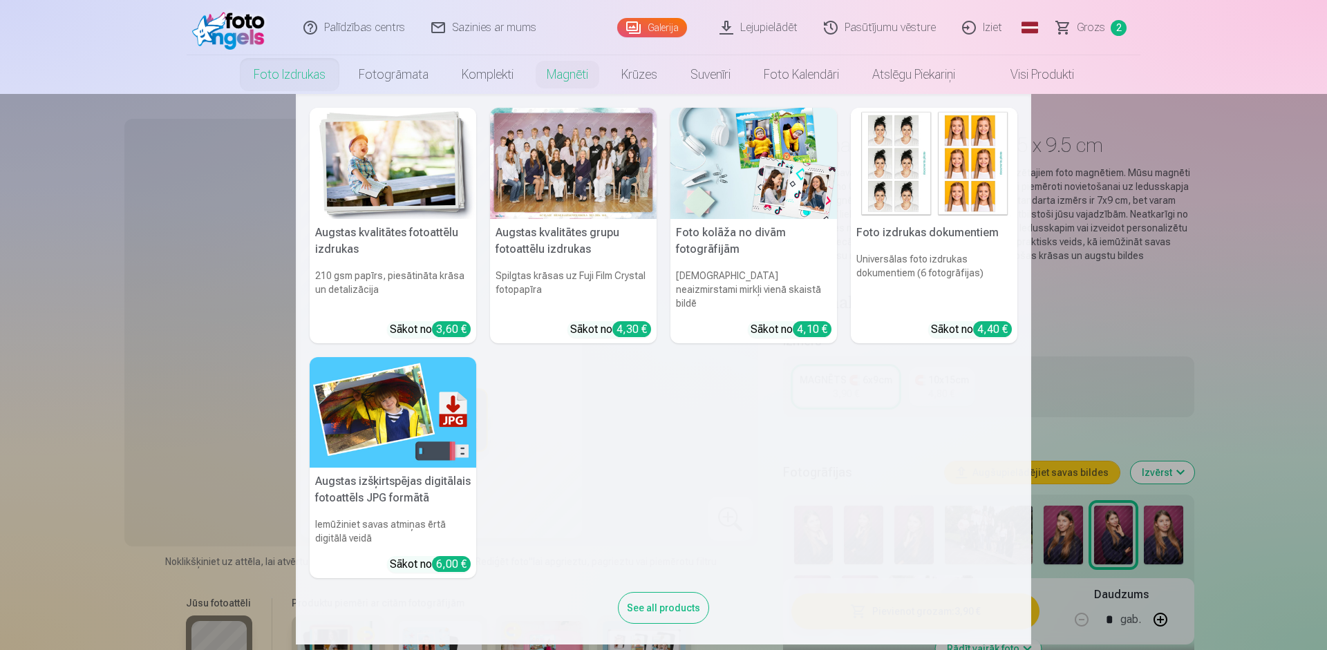
click at [299, 86] on link "Foto izdrukas" at bounding box center [289, 74] width 105 height 39
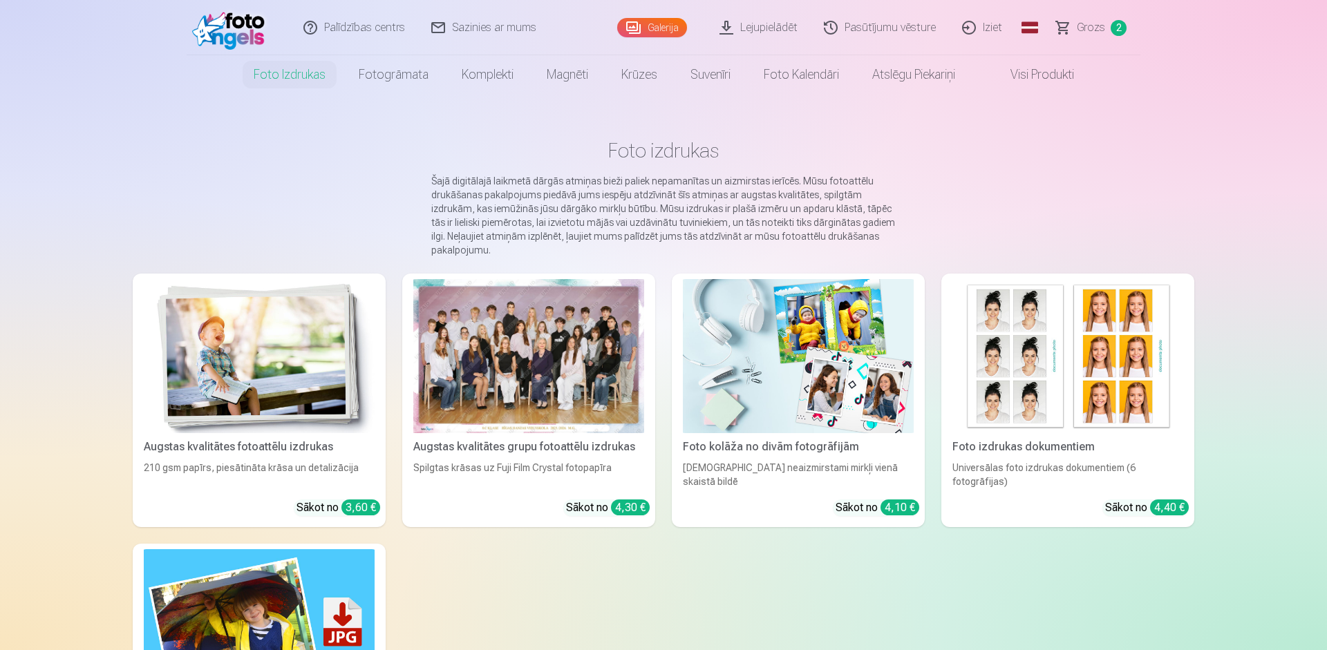
click at [552, 352] on div at bounding box center [528, 356] width 231 height 154
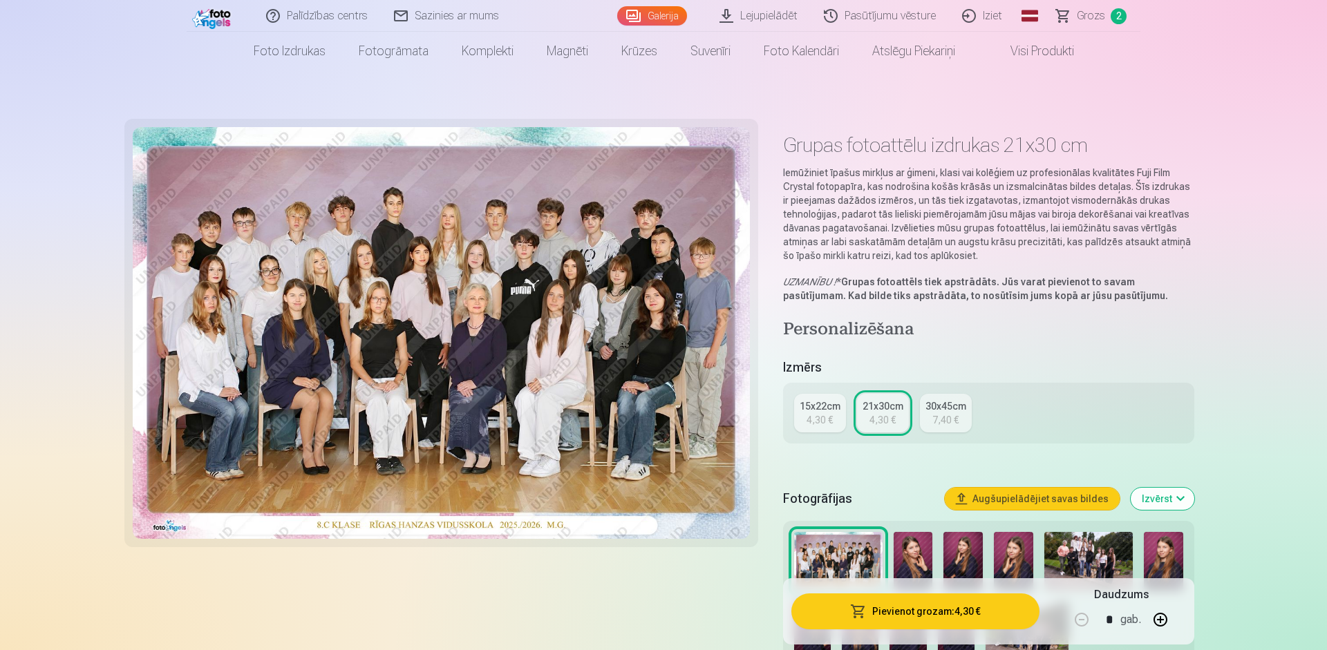
scroll to position [79, 0]
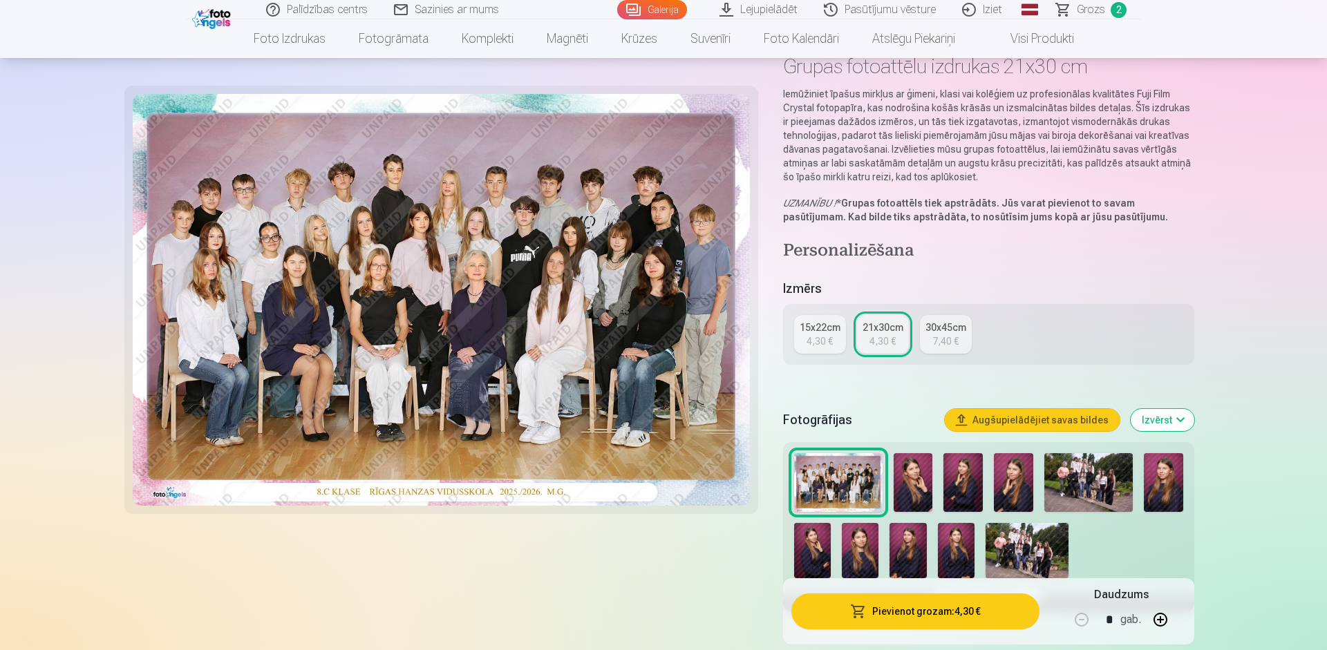
click at [1108, 496] on img at bounding box center [1088, 482] width 88 height 59
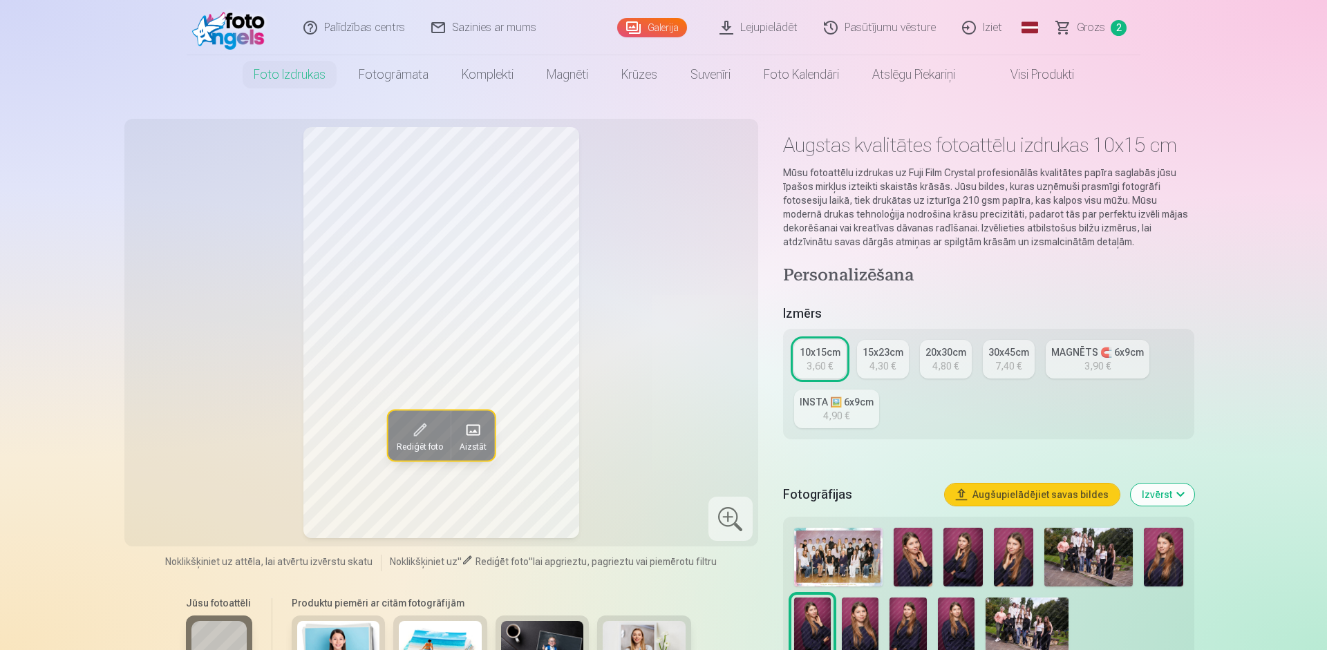
click at [1061, 541] on img at bounding box center [1088, 557] width 88 height 59
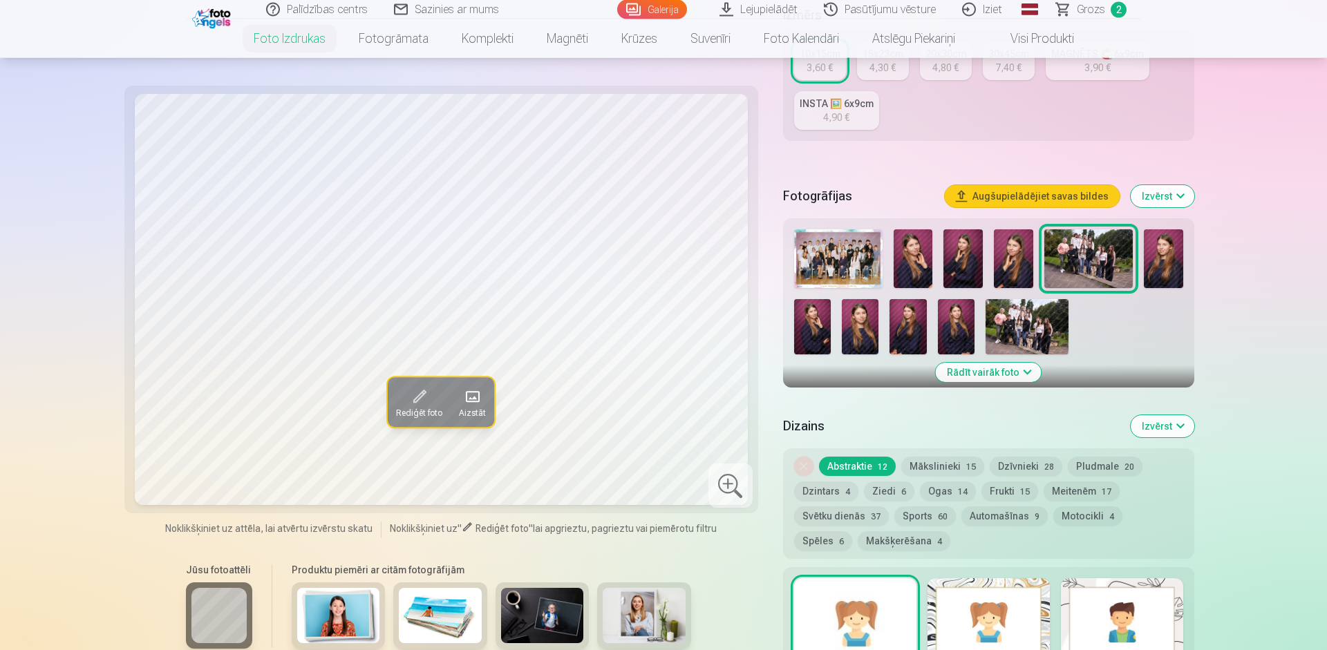
scroll to position [315, 0]
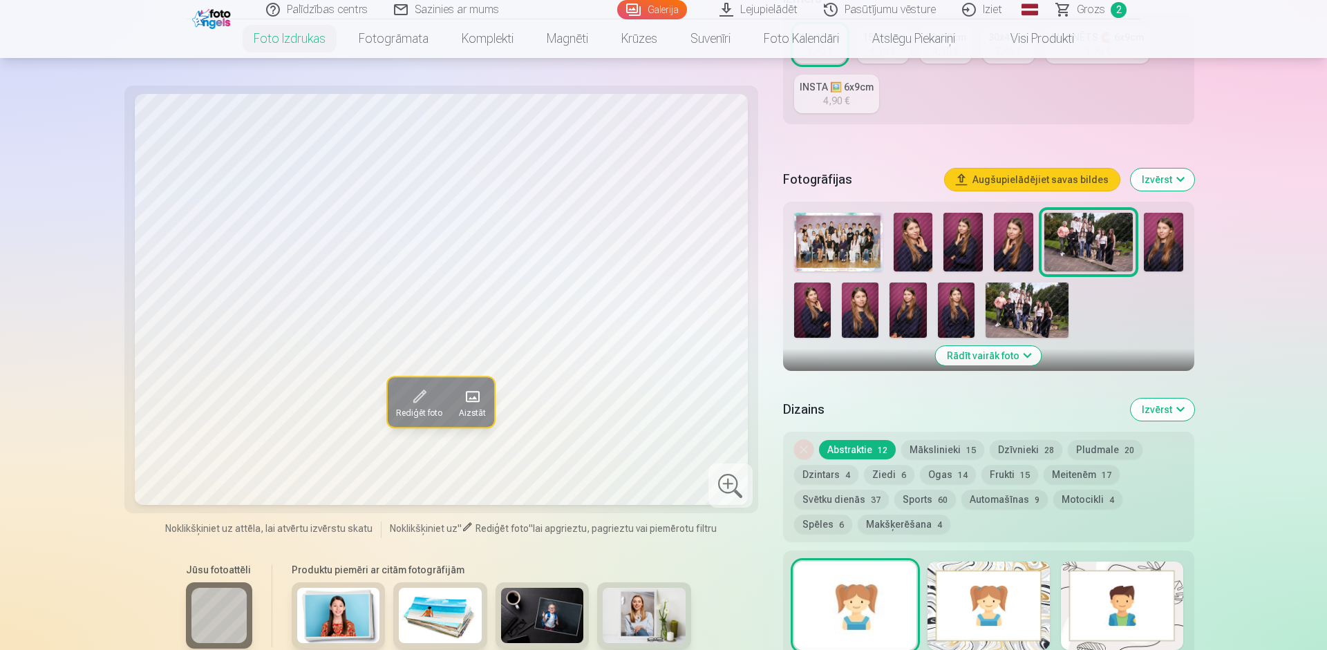
click at [1041, 285] on img at bounding box center [1026, 310] width 83 height 55
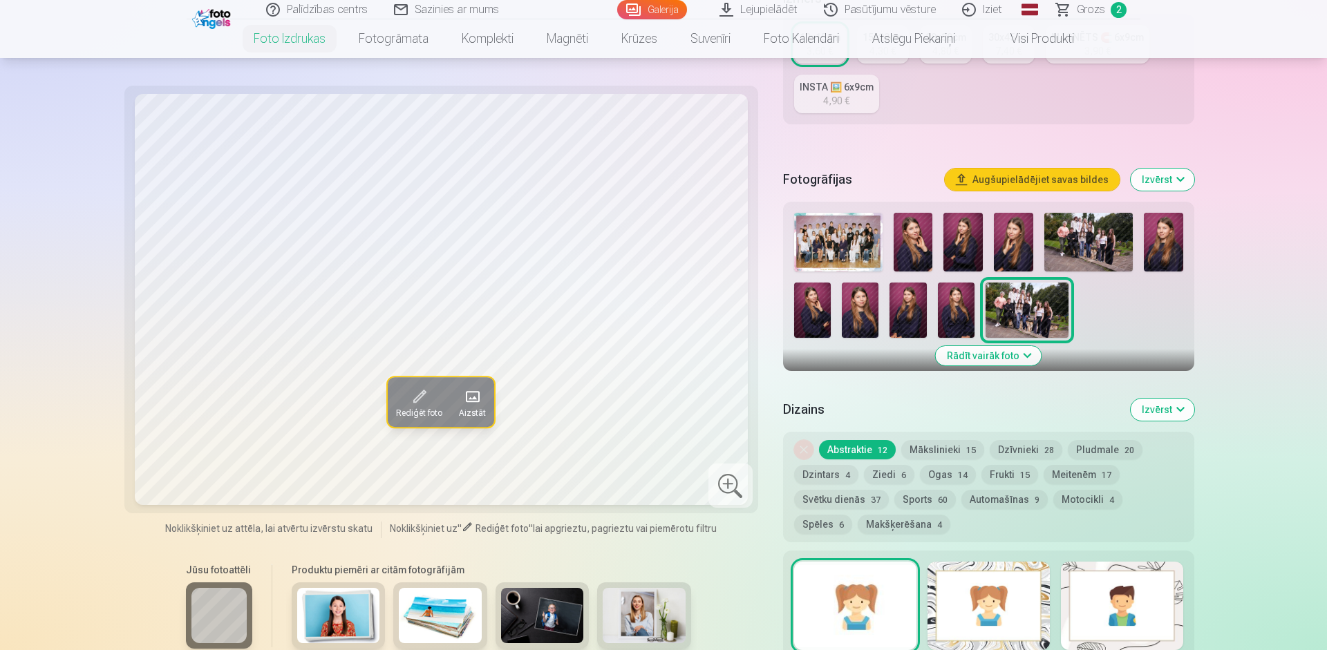
click at [1083, 254] on img at bounding box center [1088, 242] width 88 height 59
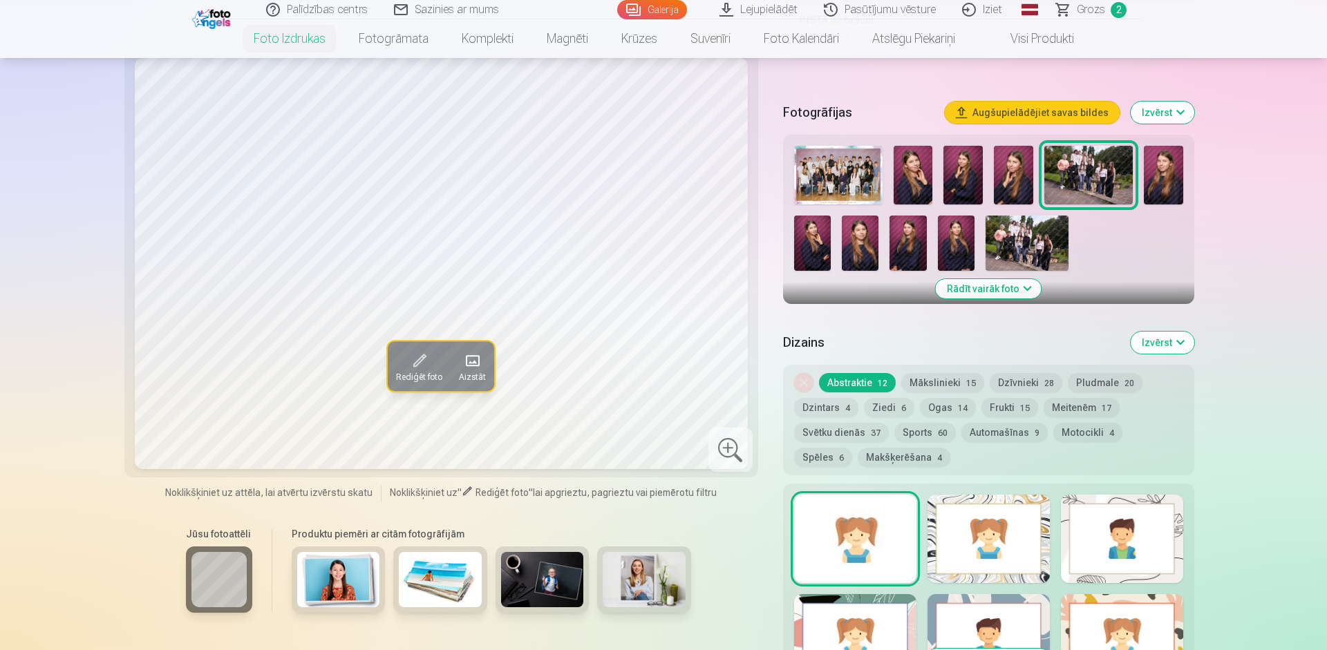
scroll to position [394, 0]
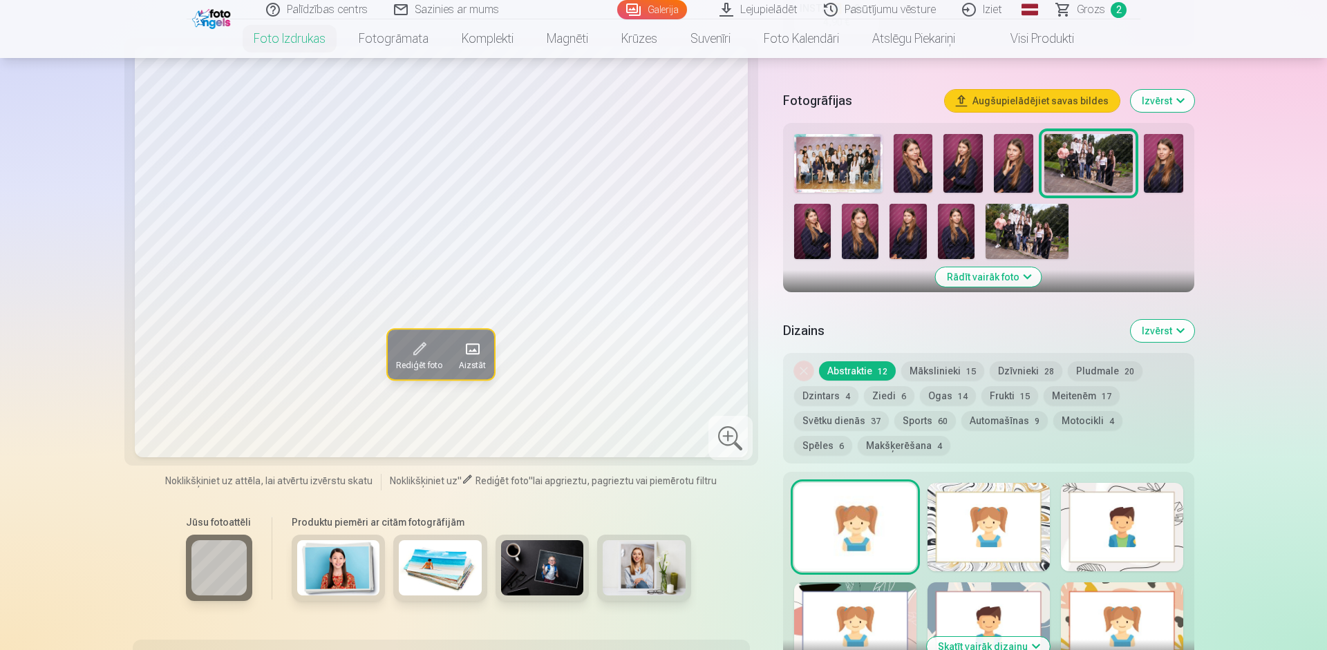
click at [1044, 253] on img at bounding box center [1026, 231] width 83 height 55
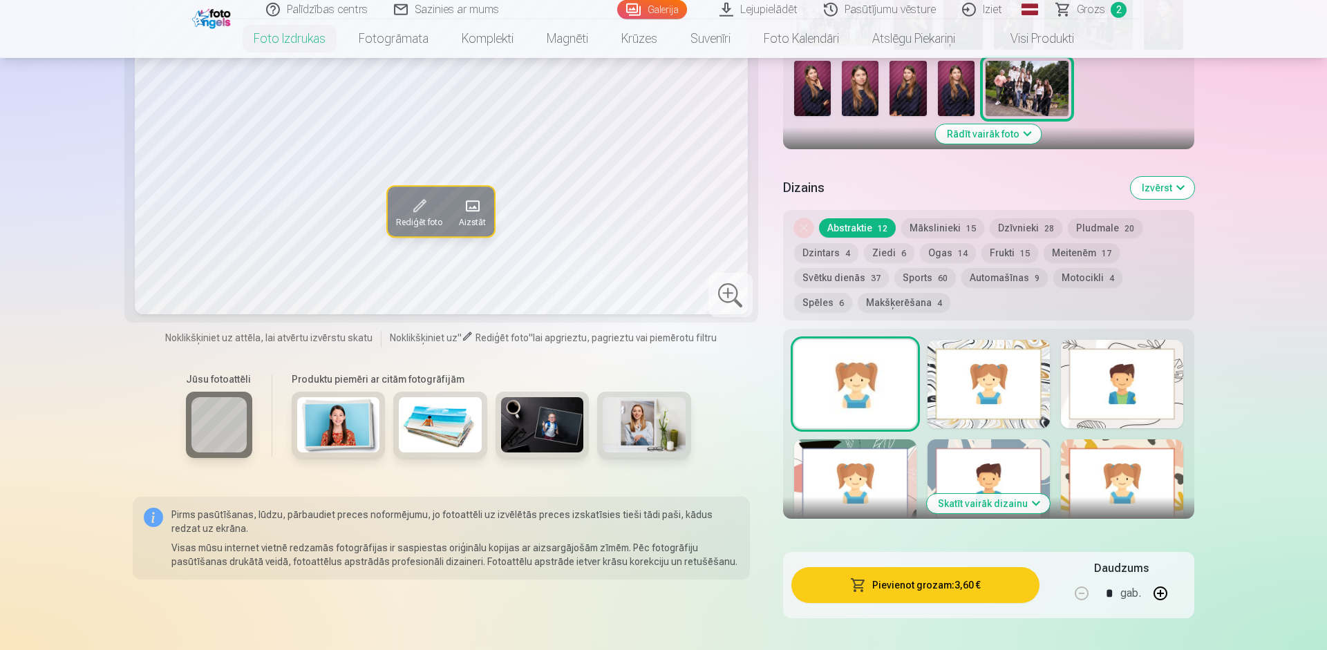
scroll to position [551, 0]
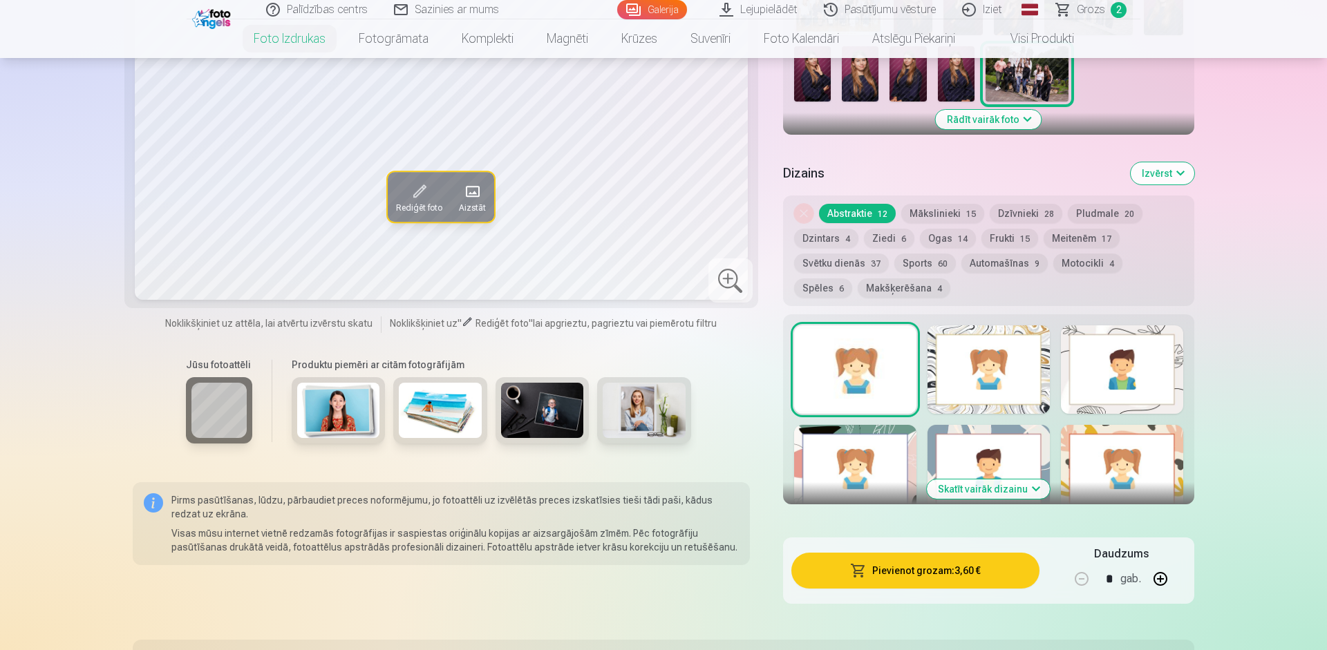
click at [1044, 211] on span "28" at bounding box center [1049, 214] width 10 height 10
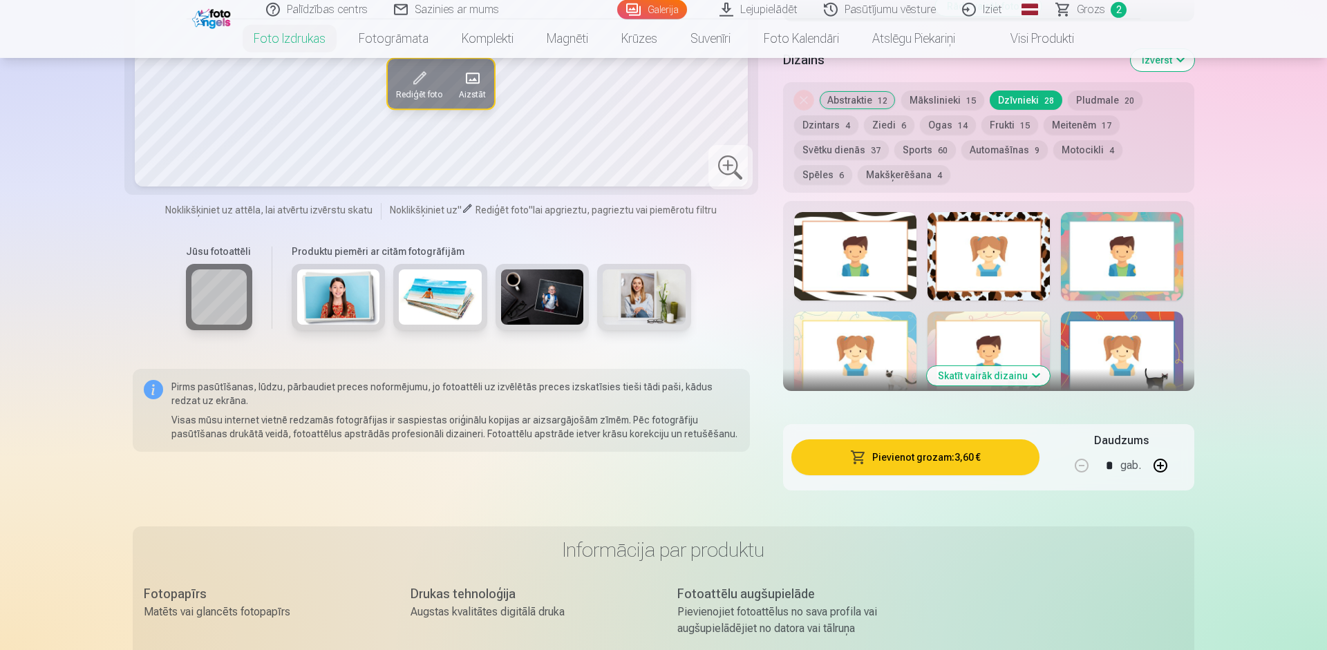
scroll to position [630, 0]
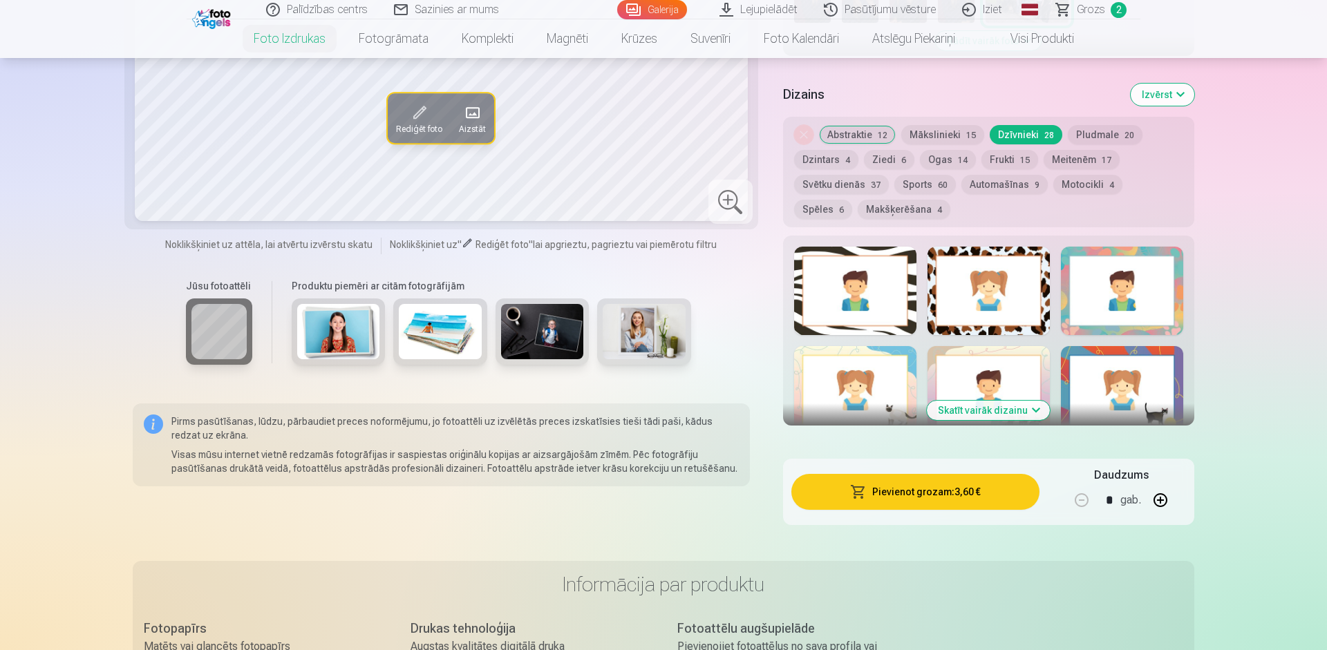
click at [997, 408] on button "Skatīt vairāk dizainu" at bounding box center [988, 410] width 123 height 19
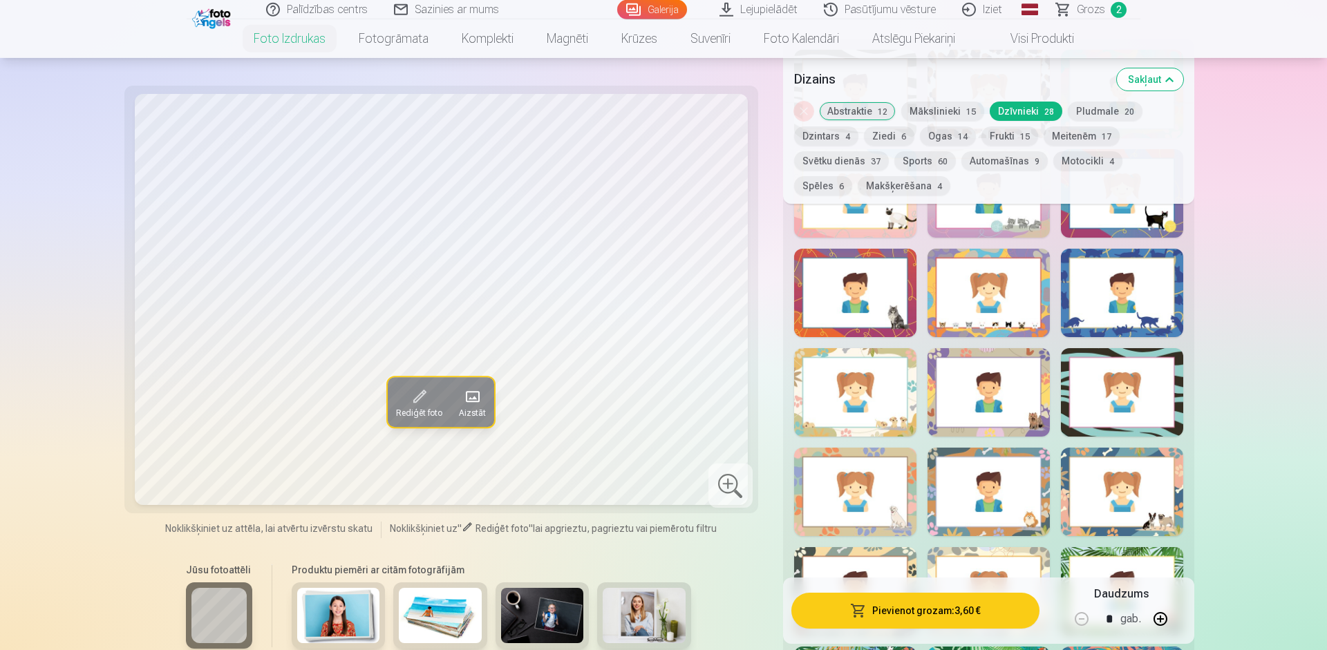
scroll to position [867, 0]
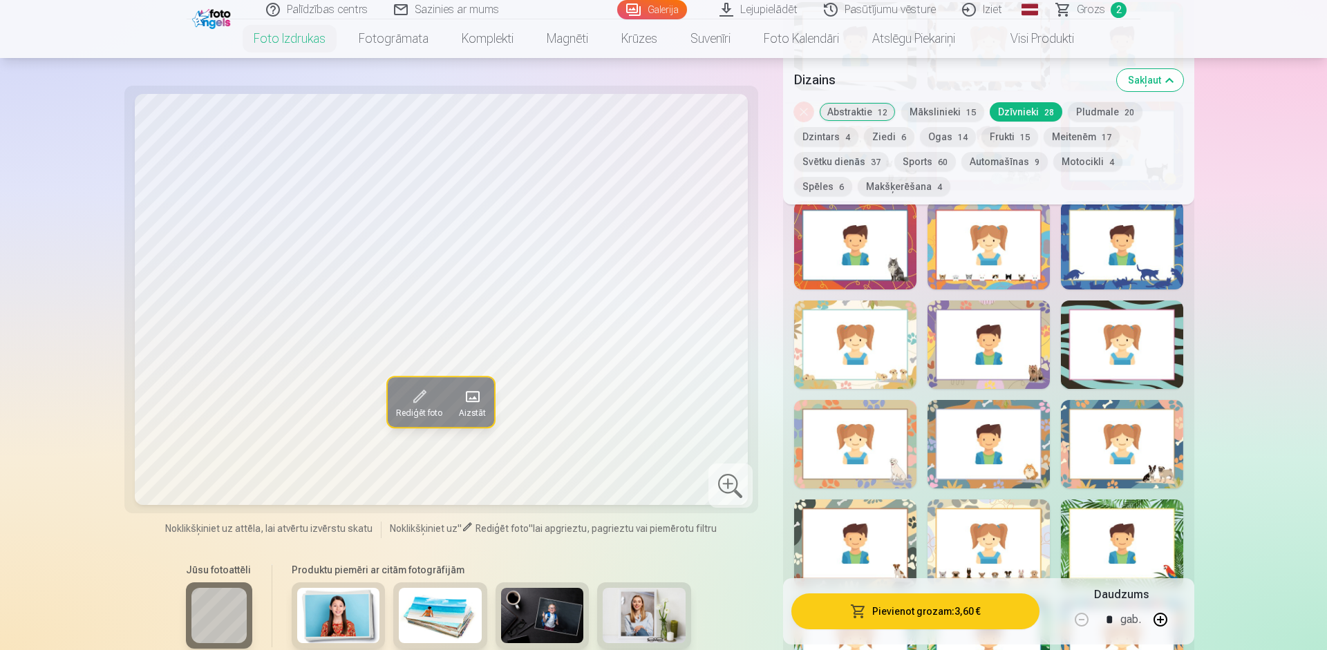
click at [1104, 528] on div at bounding box center [1122, 544] width 122 height 88
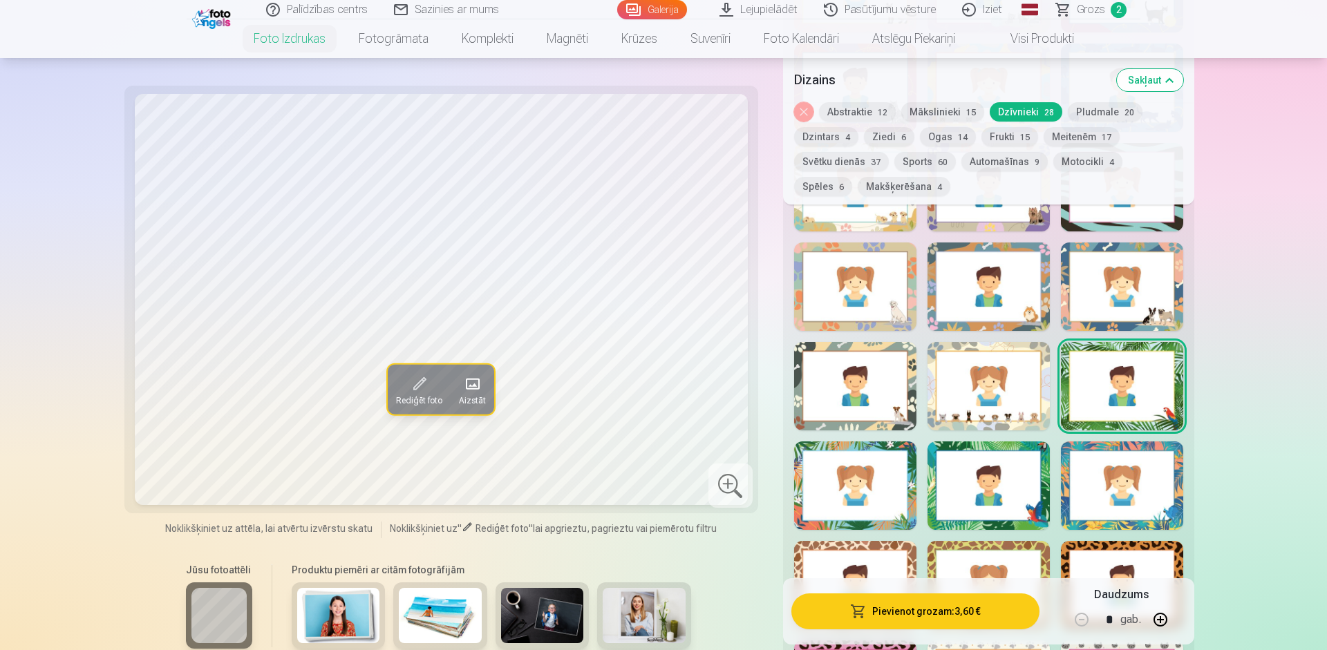
scroll to position [1103, 0]
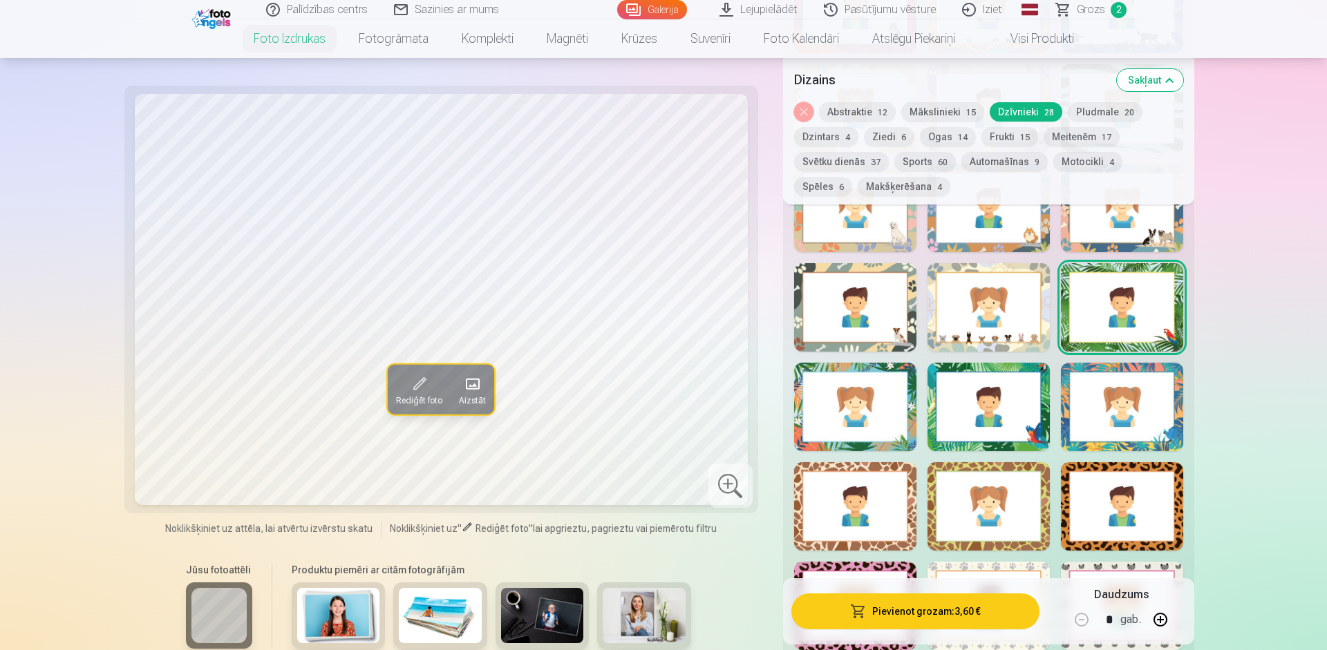
click at [1037, 413] on div at bounding box center [988, 407] width 122 height 88
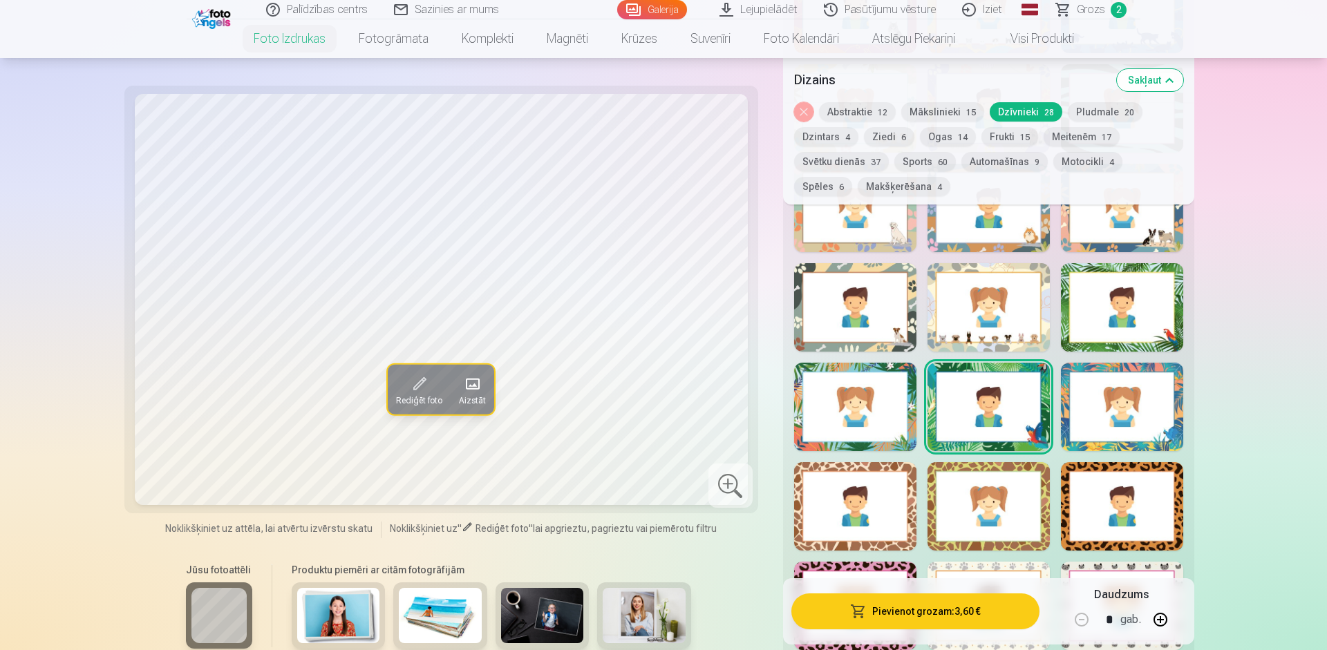
click at [1140, 312] on div at bounding box center [1122, 307] width 122 height 88
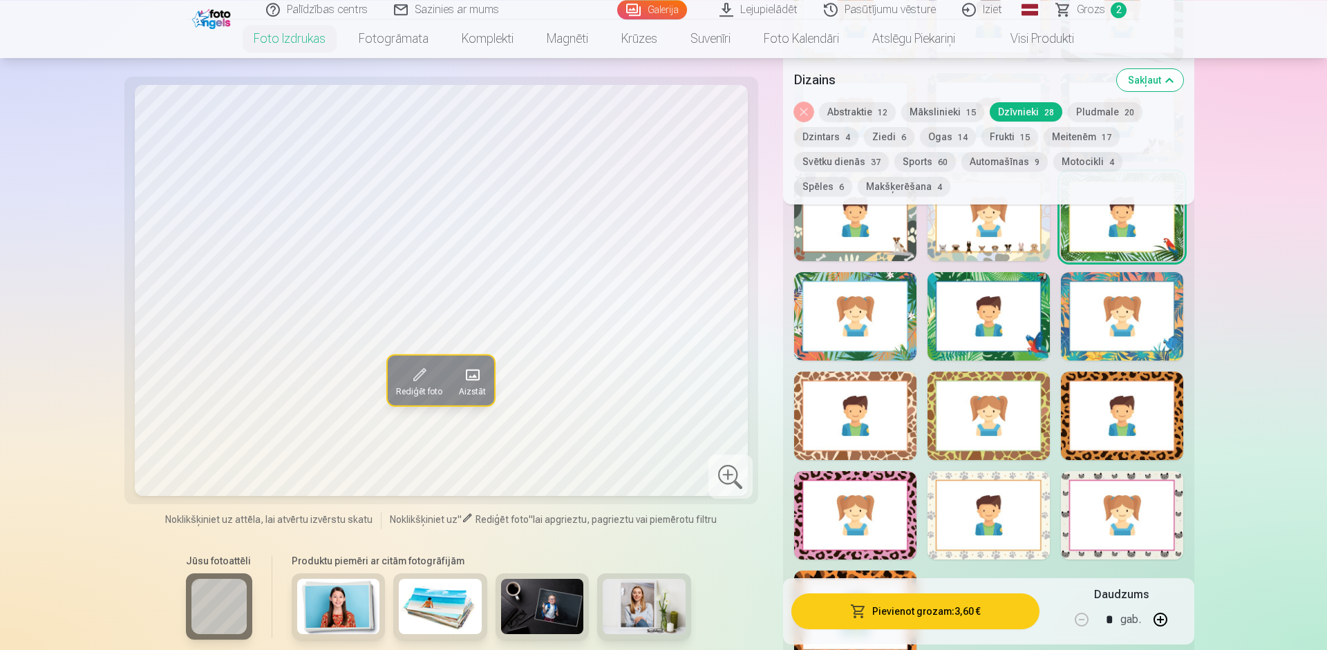
scroll to position [1260, 0]
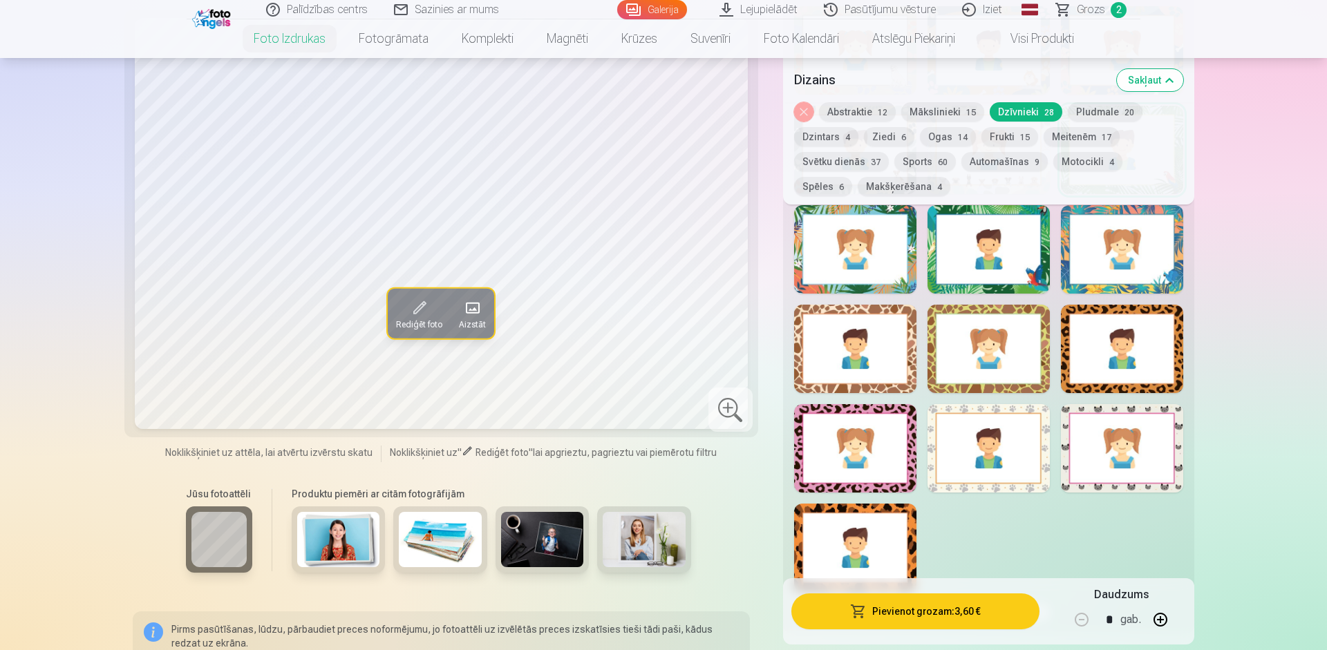
click at [941, 239] on div at bounding box center [988, 249] width 122 height 88
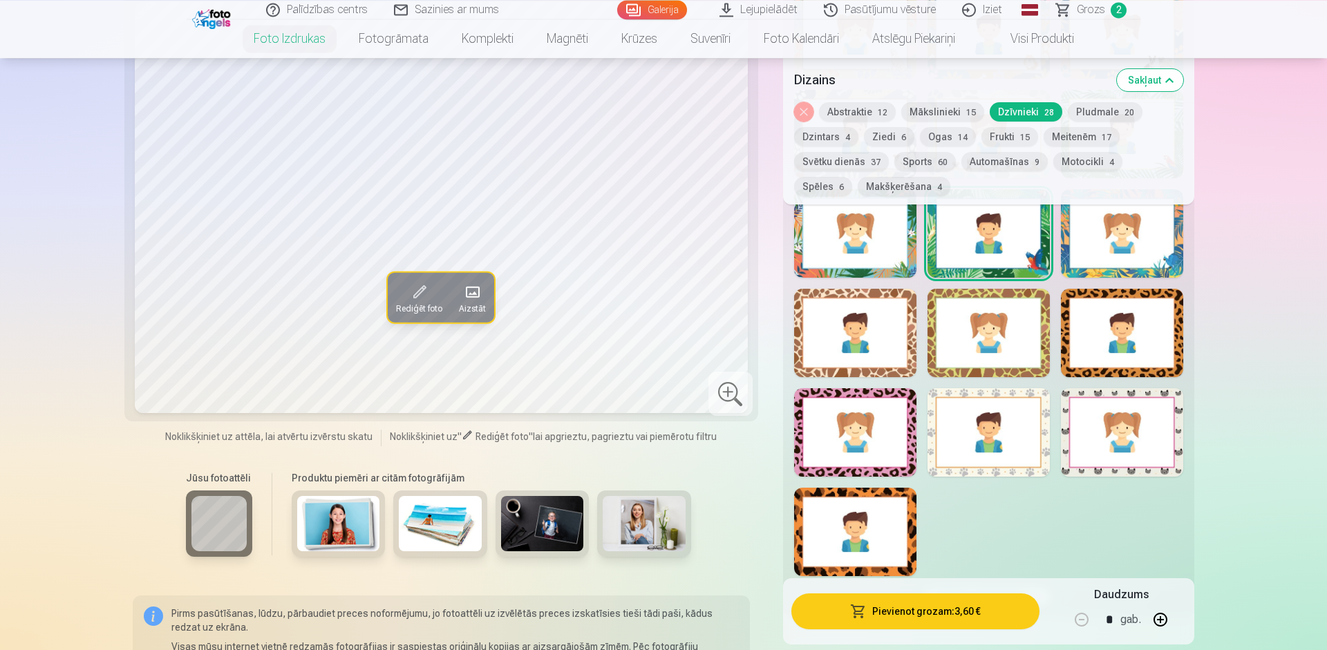
scroll to position [1182, 0]
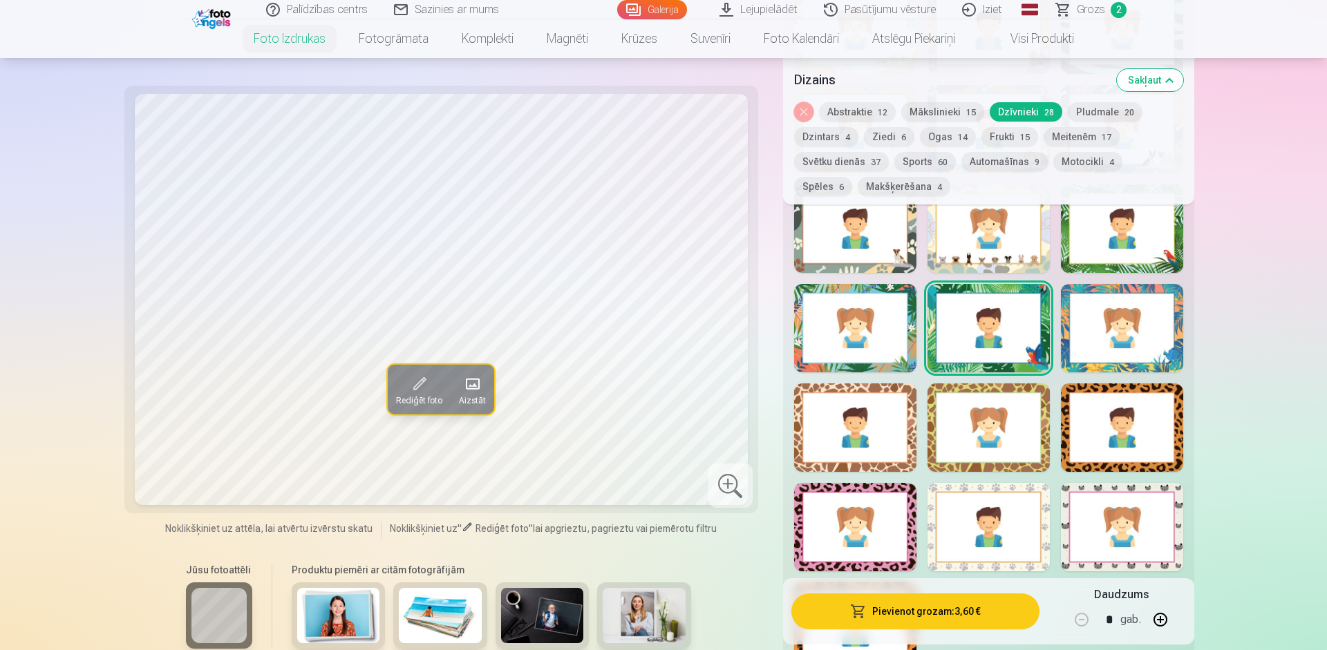
click at [808, 111] on button "Noņemiet dizainu" at bounding box center [803, 111] width 19 height 19
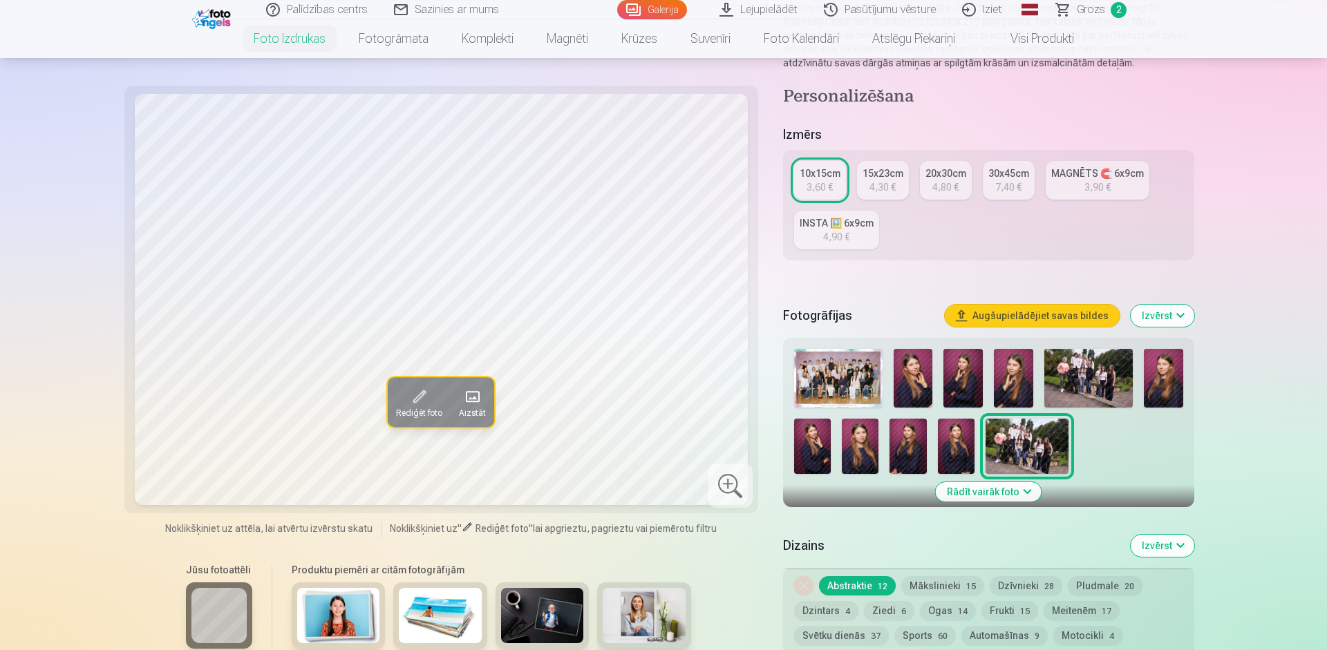
scroll to position [7, 0]
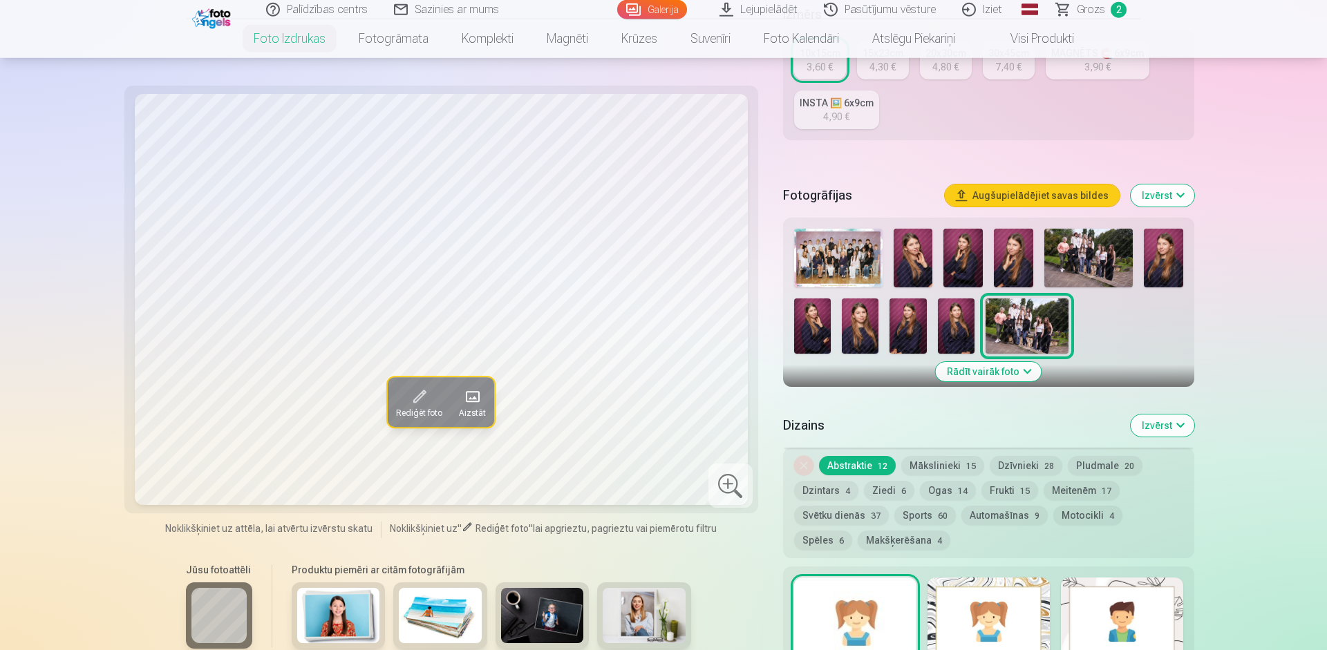
scroll to position [480, 0]
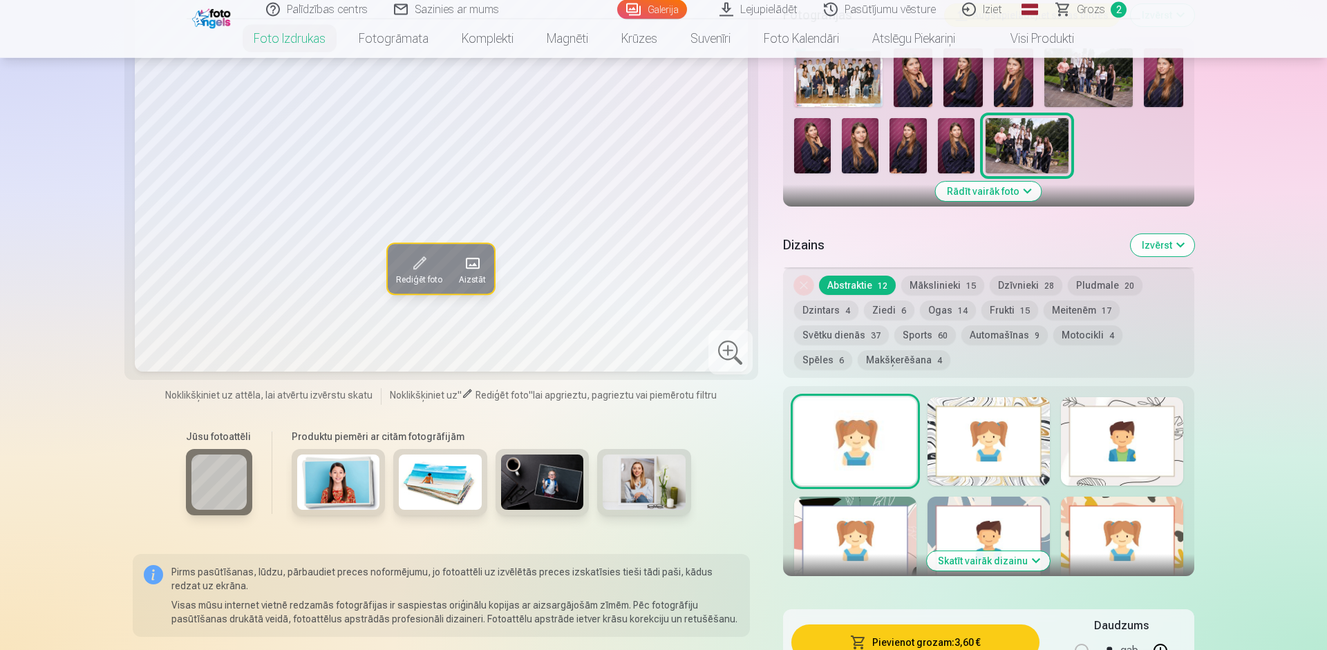
click at [1015, 292] on button "Dzīvnieki 28" at bounding box center [1026, 285] width 73 height 19
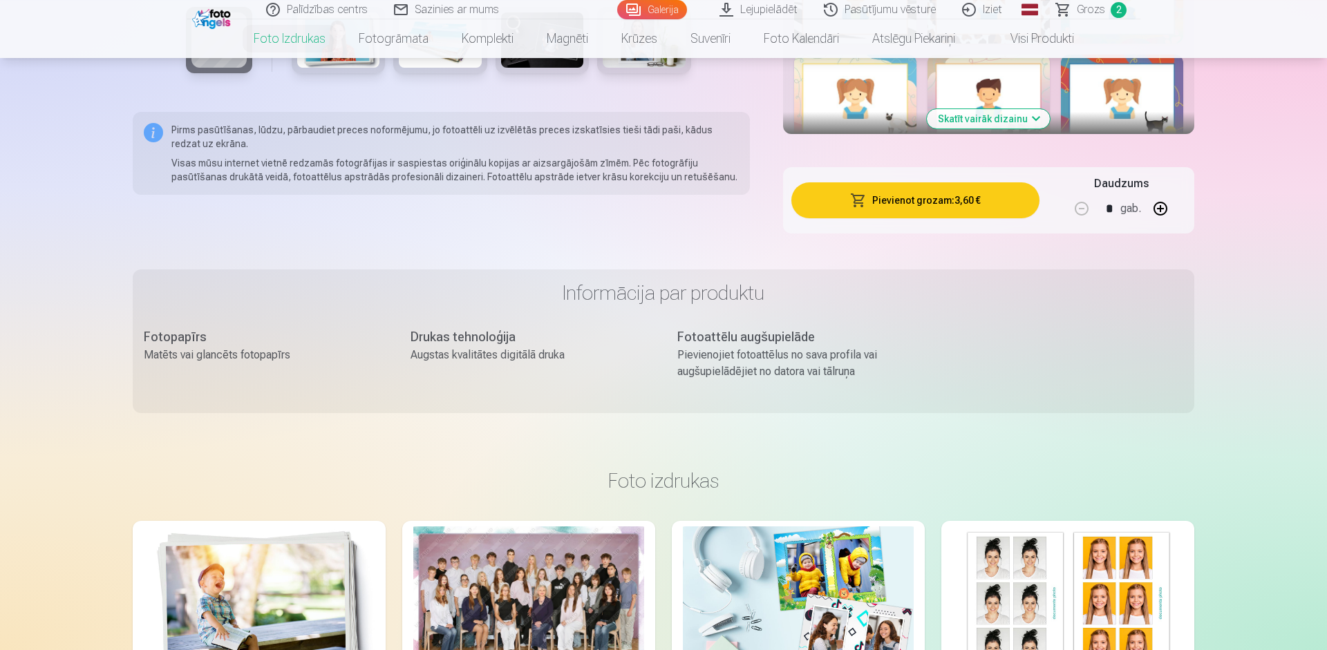
scroll to position [795, 0]
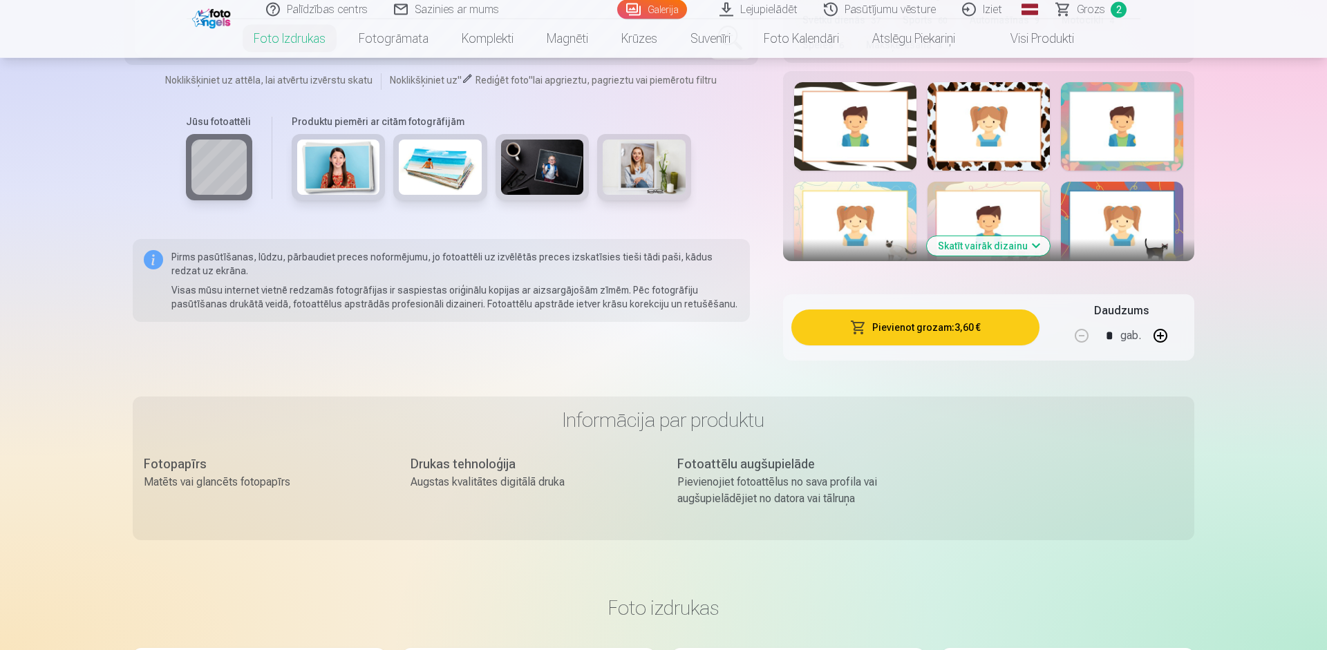
click at [1010, 247] on button "Skatīt vairāk dizainu" at bounding box center [988, 245] width 123 height 19
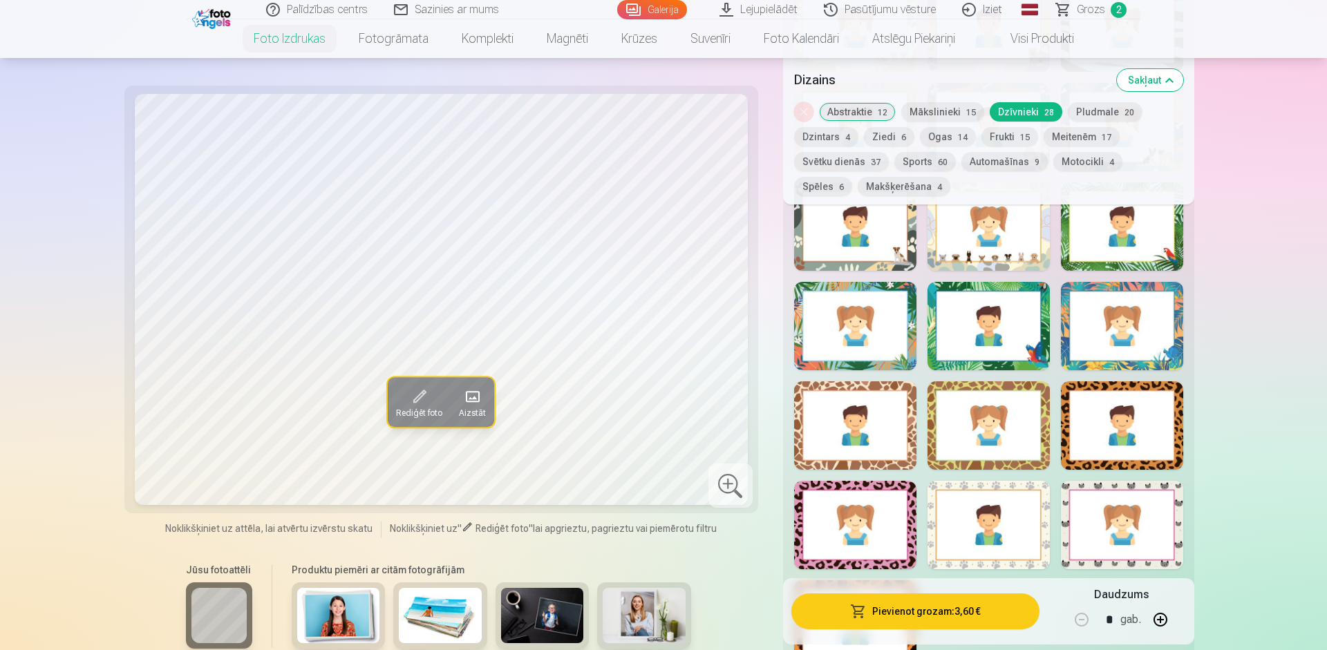
scroll to position [1189, 0]
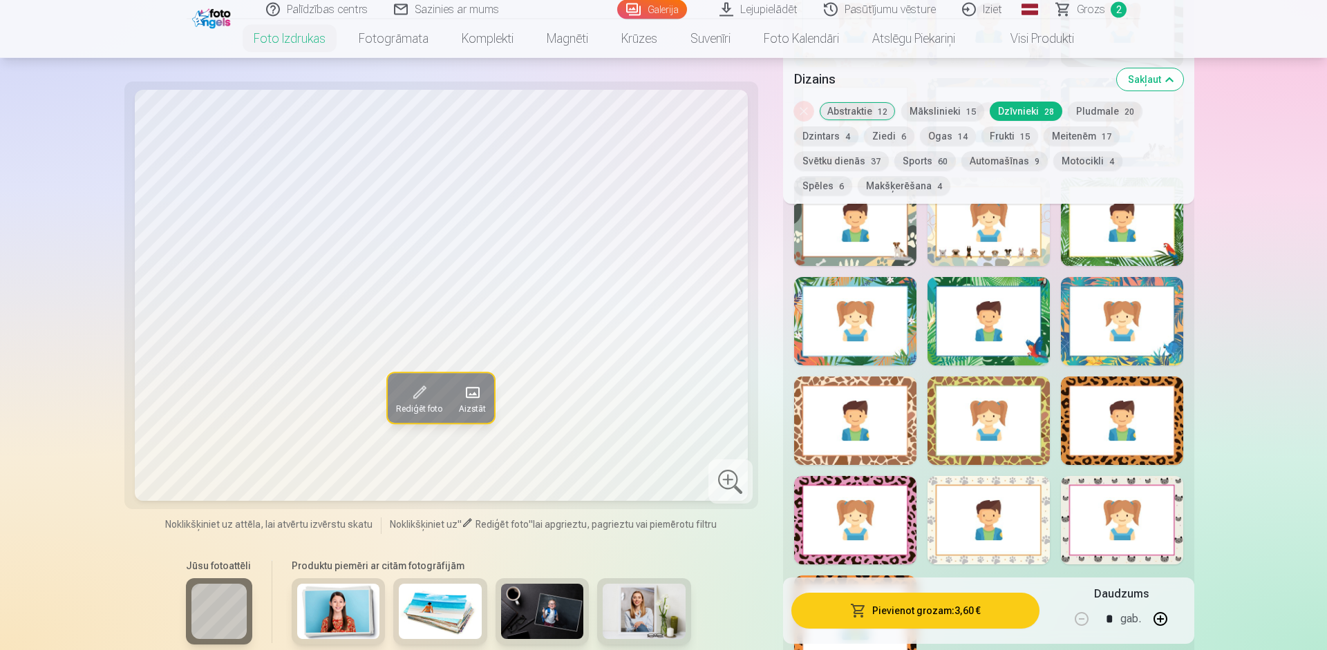
click at [1005, 347] on div at bounding box center [988, 321] width 122 height 88
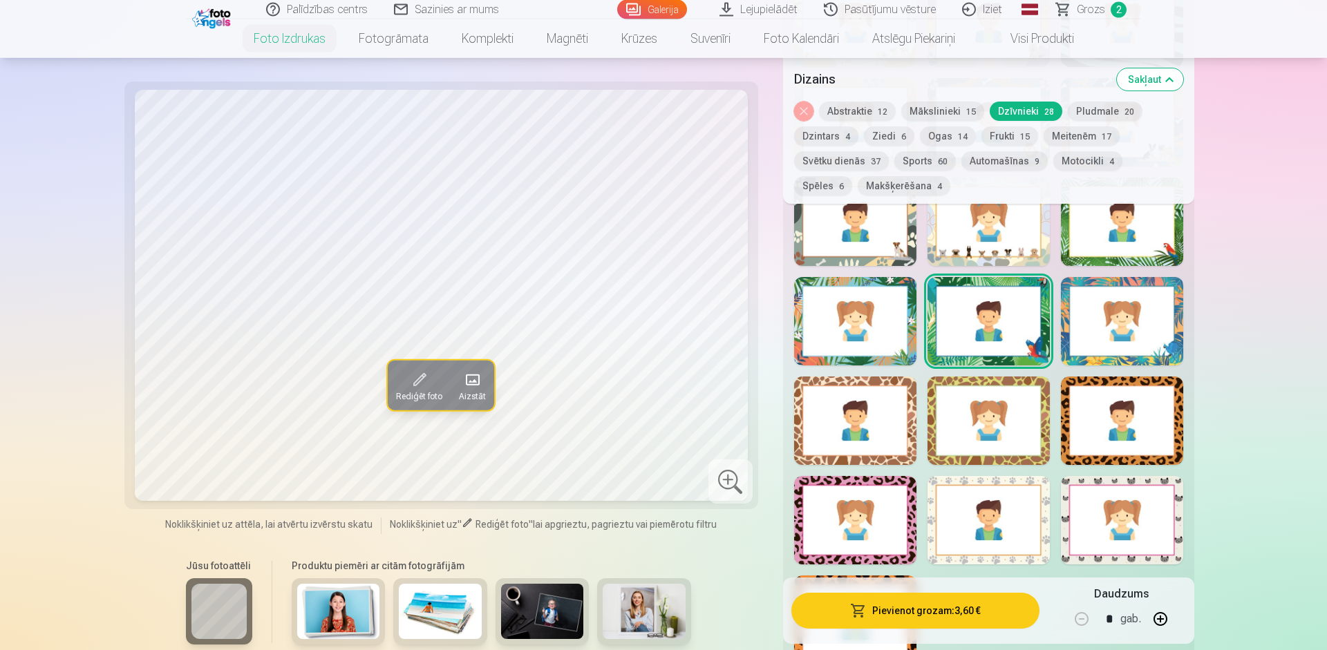
click at [921, 609] on button "Pievienot grozam : 3,60 €" at bounding box center [915, 612] width 248 height 36
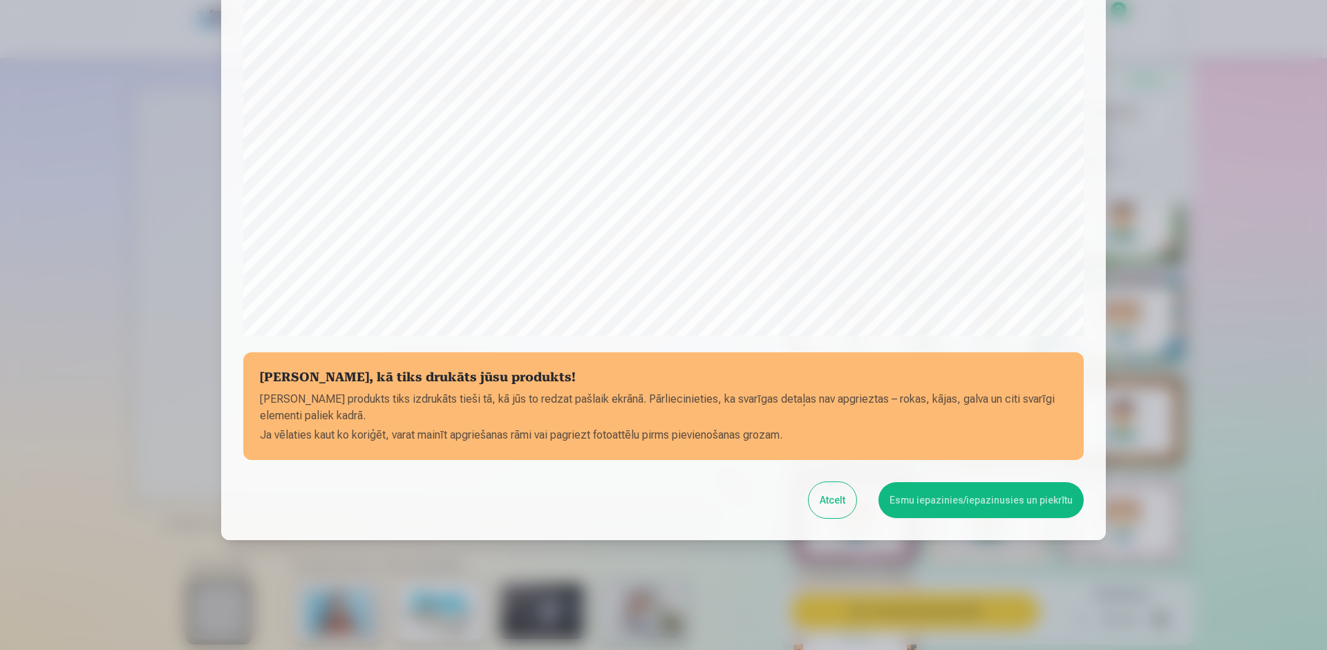
scroll to position [345, 0]
click at [1050, 493] on button "Esmu iepazinies/iepazinusies un piekrītu" at bounding box center [980, 500] width 205 height 36
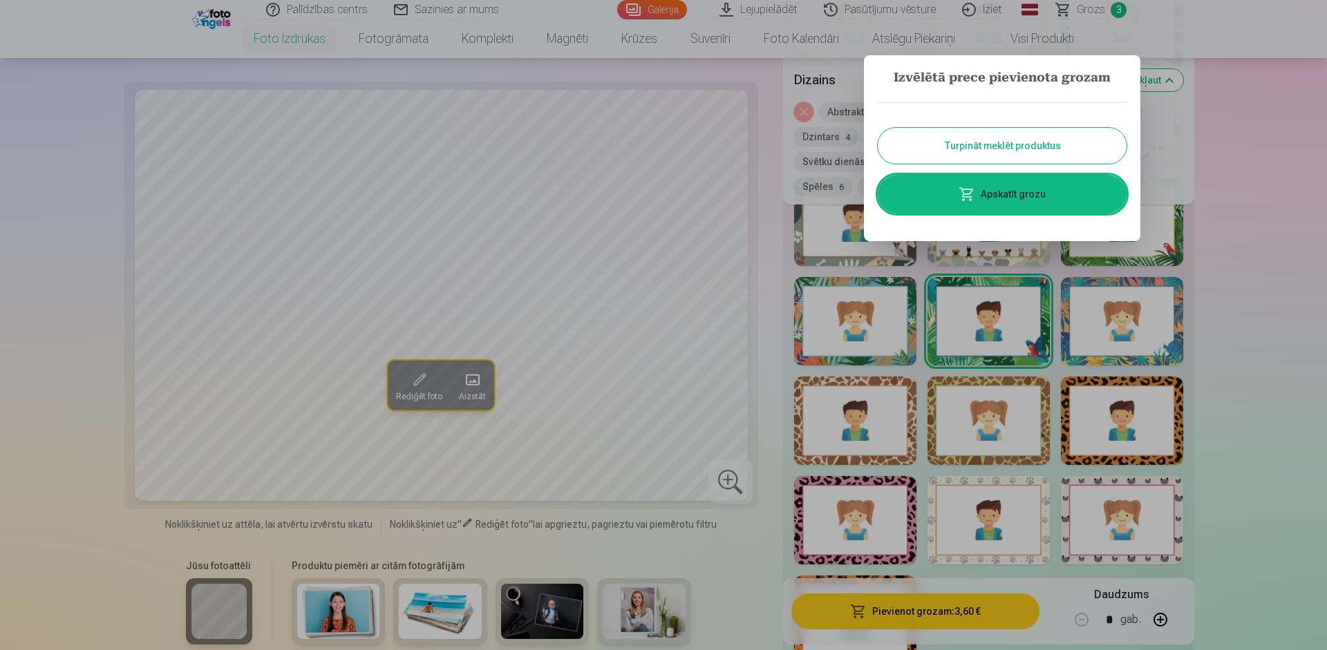
click at [1030, 189] on link "Apskatīt grozu" at bounding box center [1002, 194] width 249 height 39
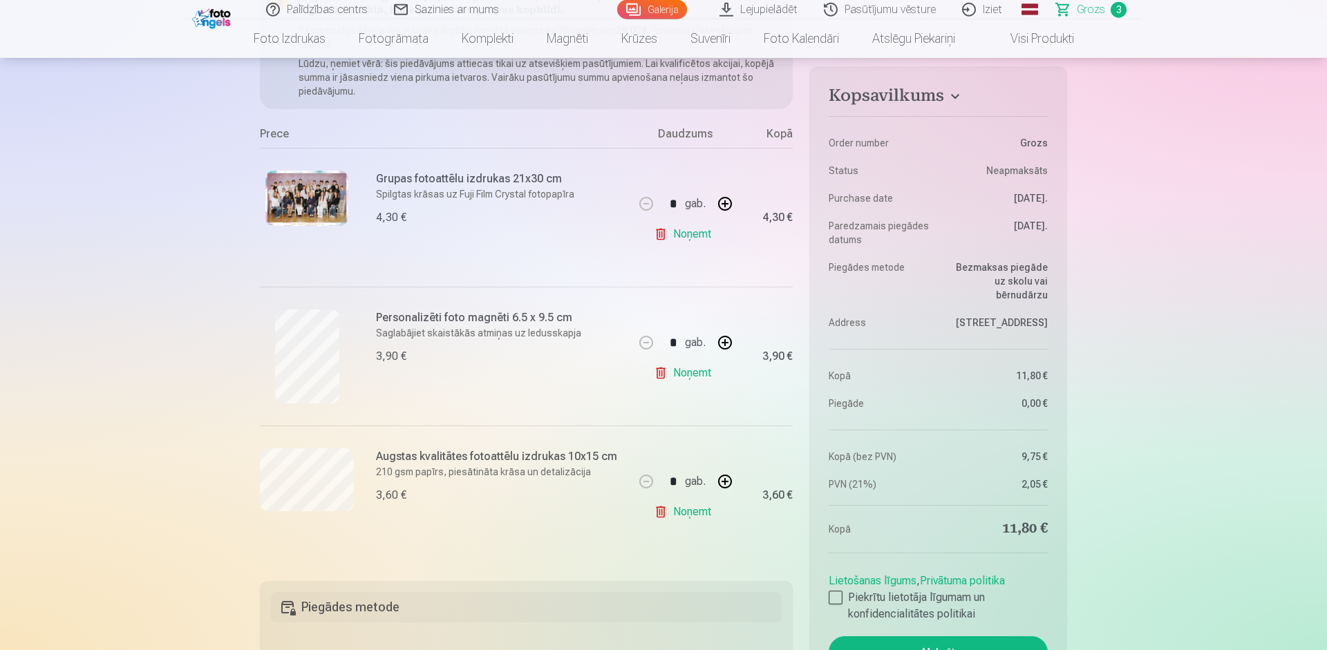
scroll to position [236, 0]
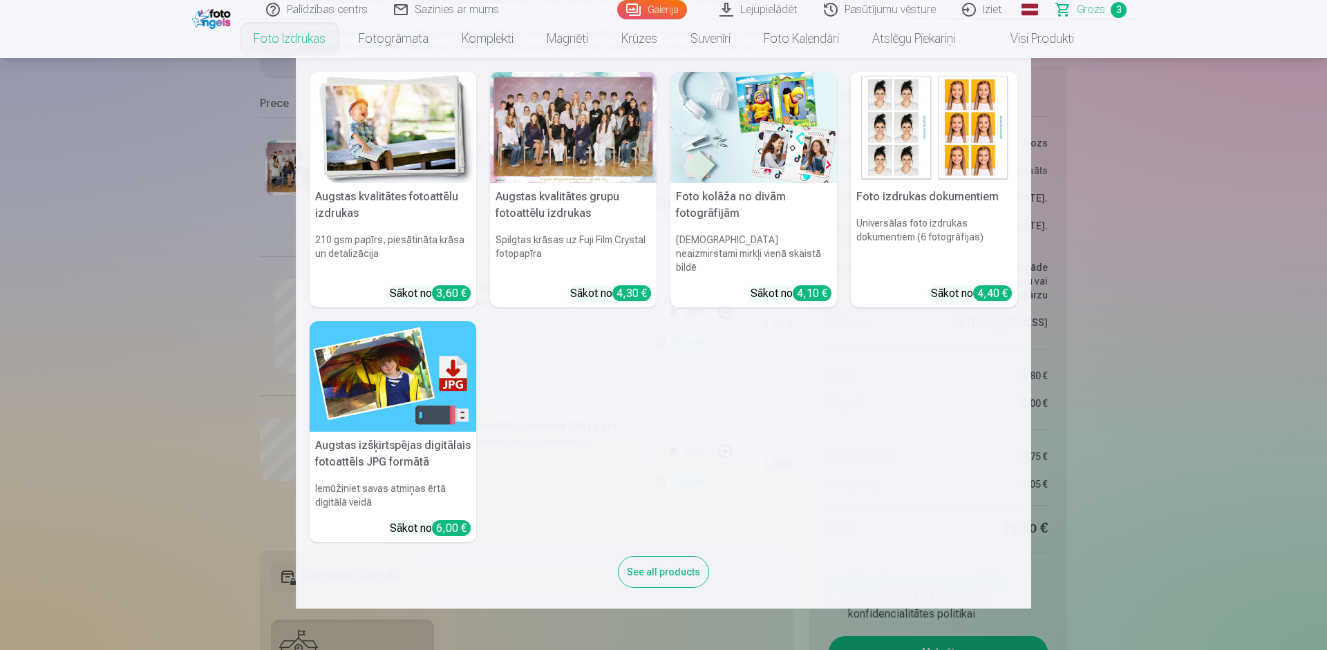
click at [373, 146] on img at bounding box center [393, 127] width 167 height 111
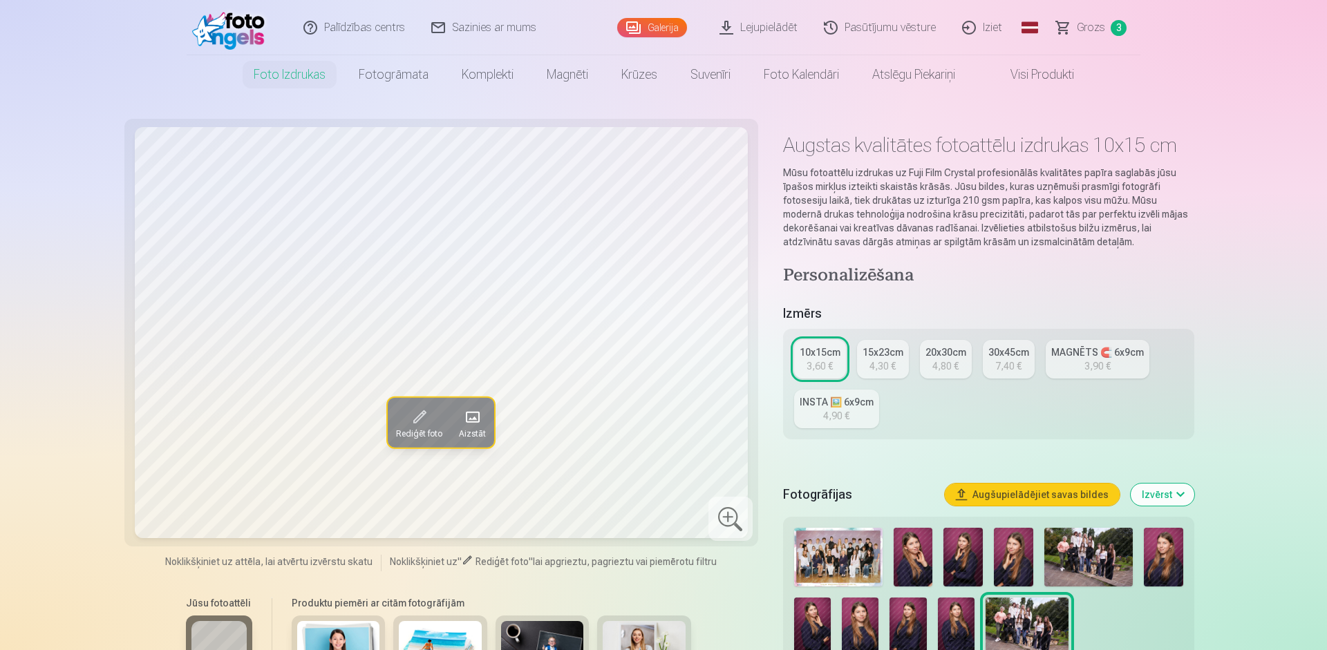
click at [918, 571] on img at bounding box center [913, 557] width 39 height 59
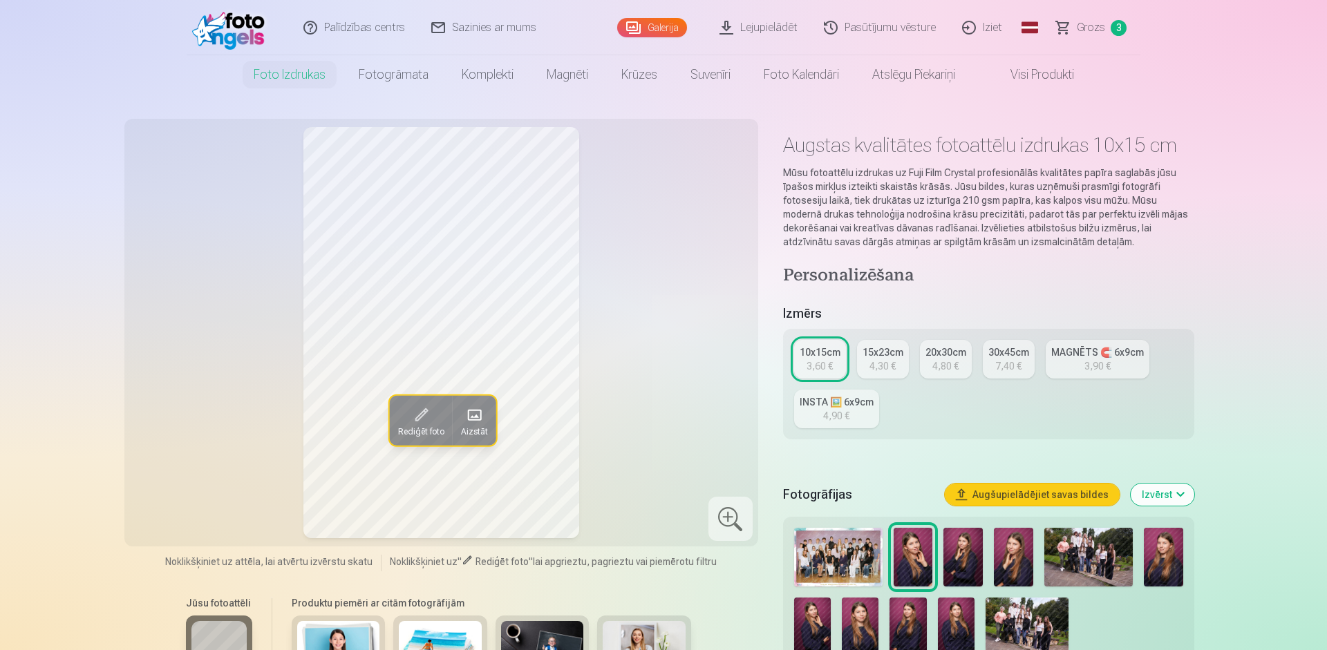
click at [967, 553] on img at bounding box center [962, 557] width 39 height 59
click at [922, 549] on img at bounding box center [913, 557] width 39 height 59
click at [1037, 494] on button "Augšupielādējiet savas bildes" at bounding box center [1032, 495] width 175 height 22
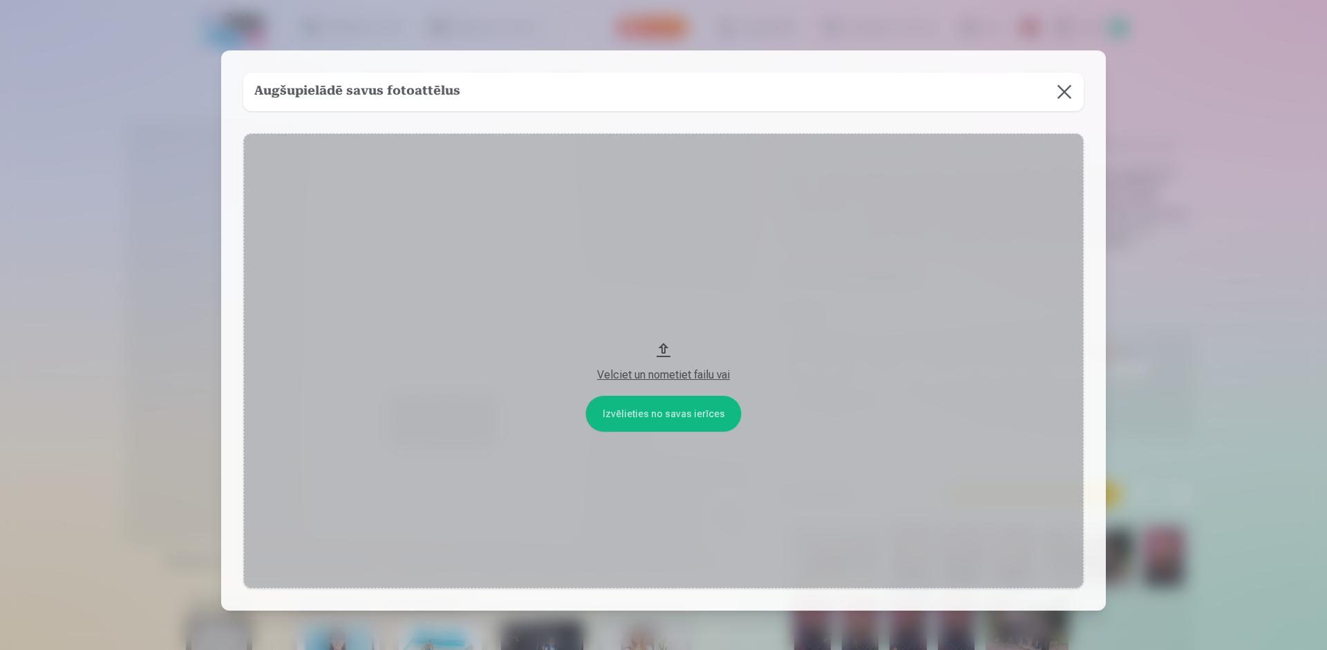
click at [661, 417] on button "Velciet un nometiet failu vai" at bounding box center [663, 360] width 840 height 455
click at [1069, 95] on button at bounding box center [1064, 92] width 39 height 39
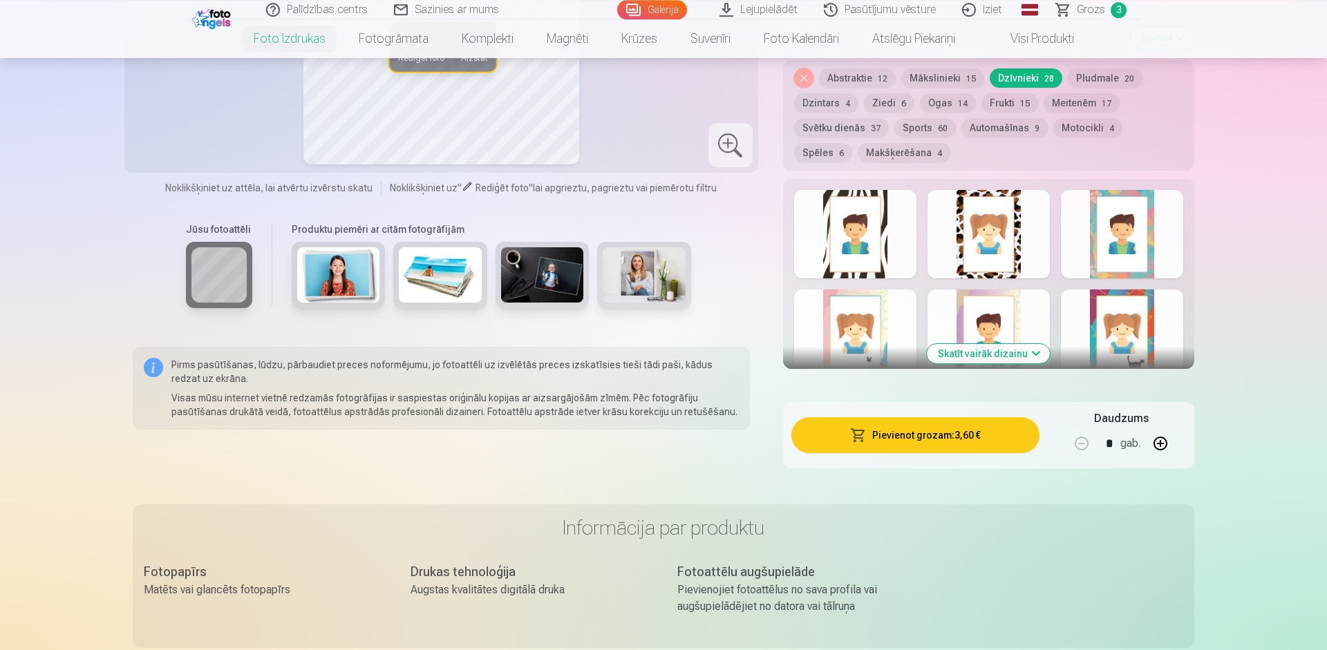
scroll to position [709, 0]
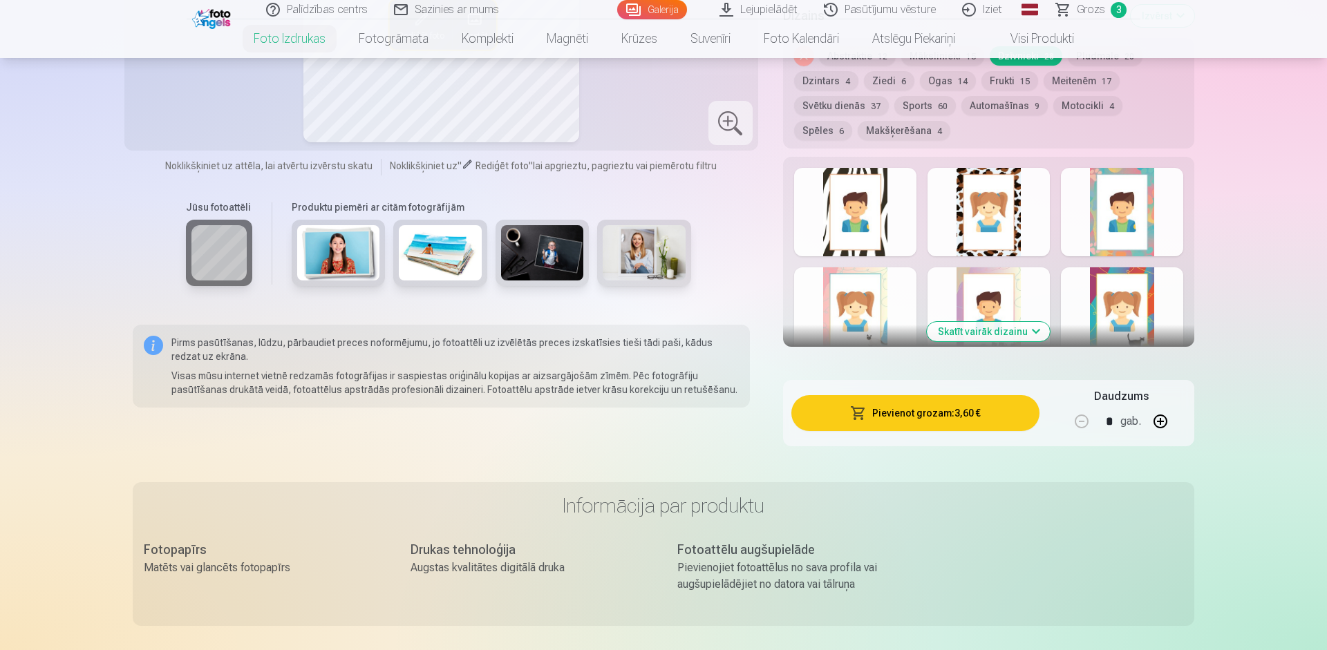
click at [961, 413] on button "Pievienot grozam : 3,60 €" at bounding box center [915, 413] width 248 height 36
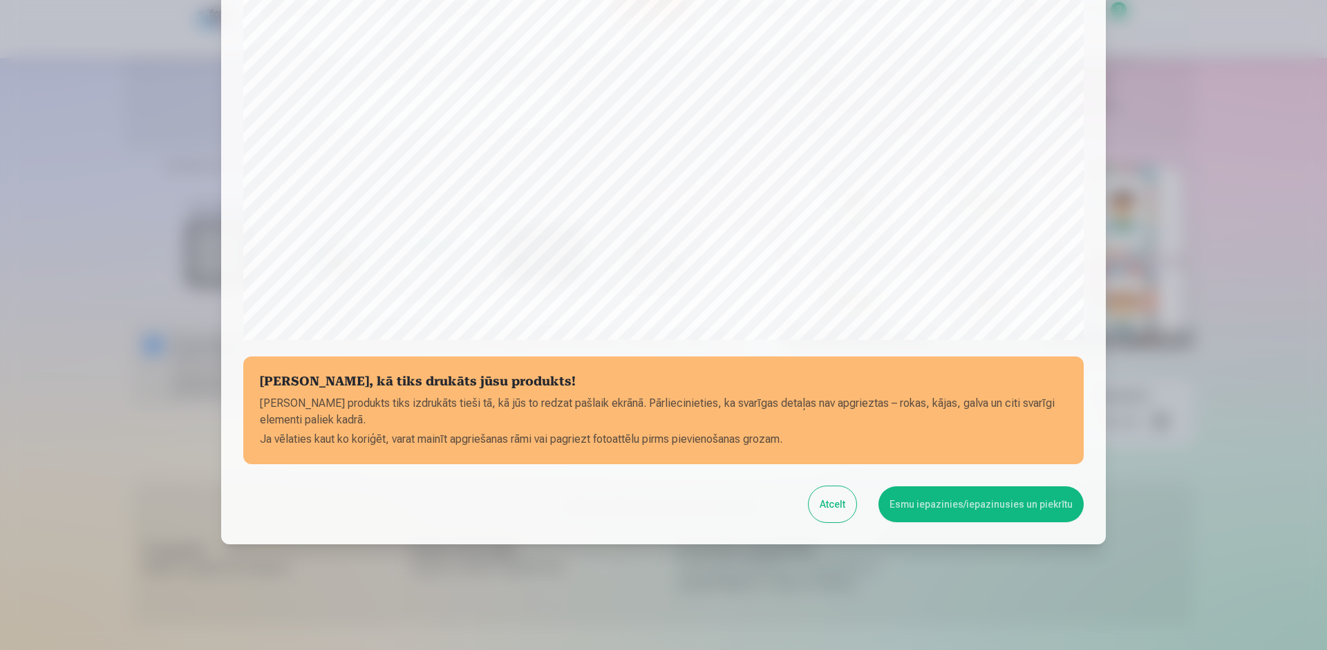
scroll to position [345, 0]
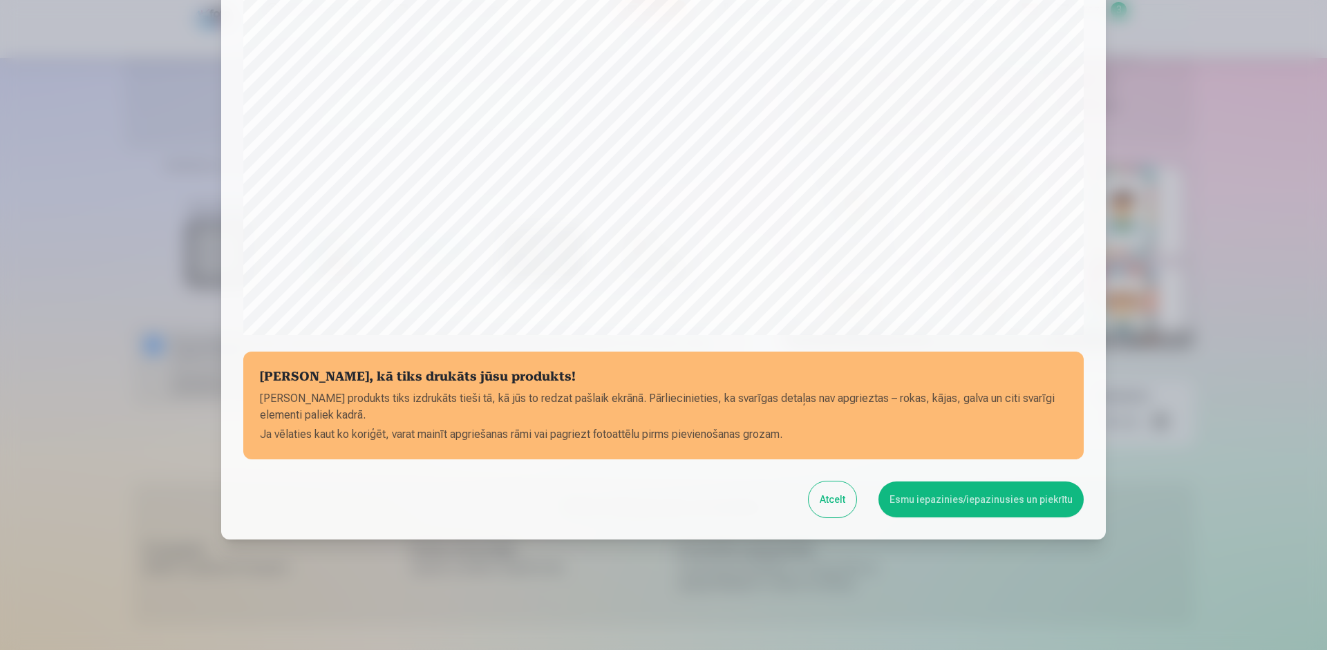
click at [971, 487] on button "Esmu iepazinies/iepazinusies un piekrītu" at bounding box center [980, 500] width 205 height 36
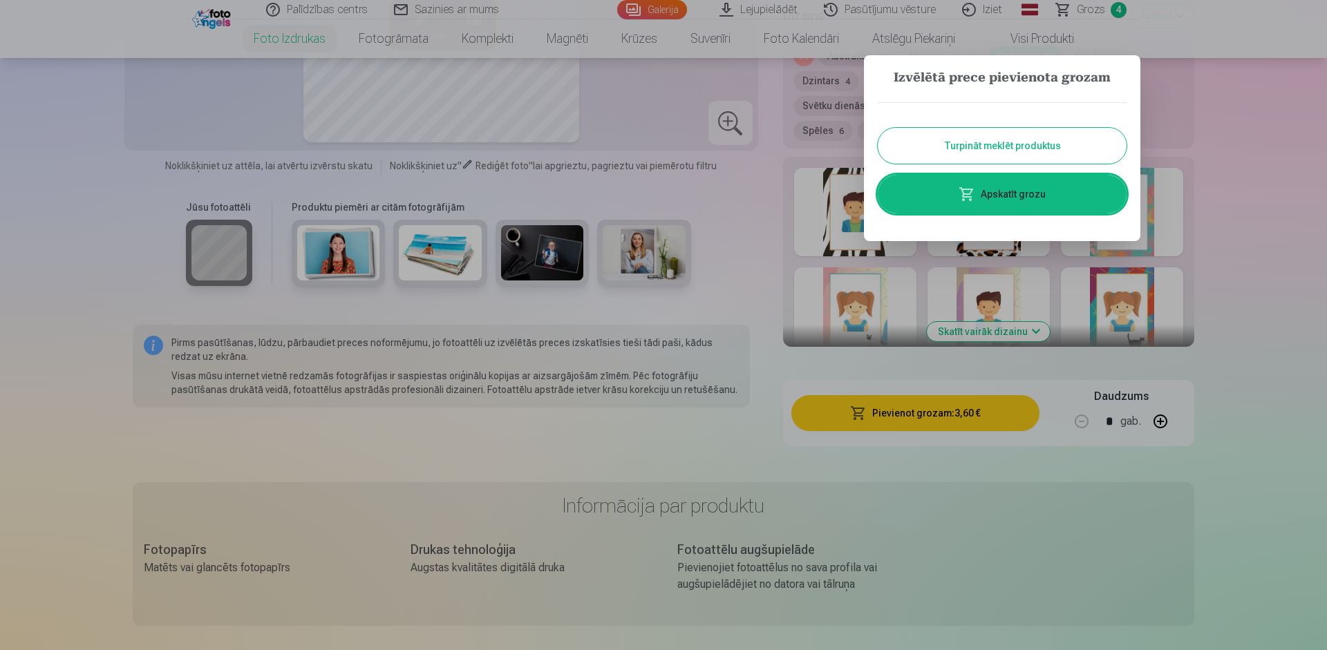
click at [1025, 194] on link "Apskatīt grozu" at bounding box center [1002, 194] width 249 height 39
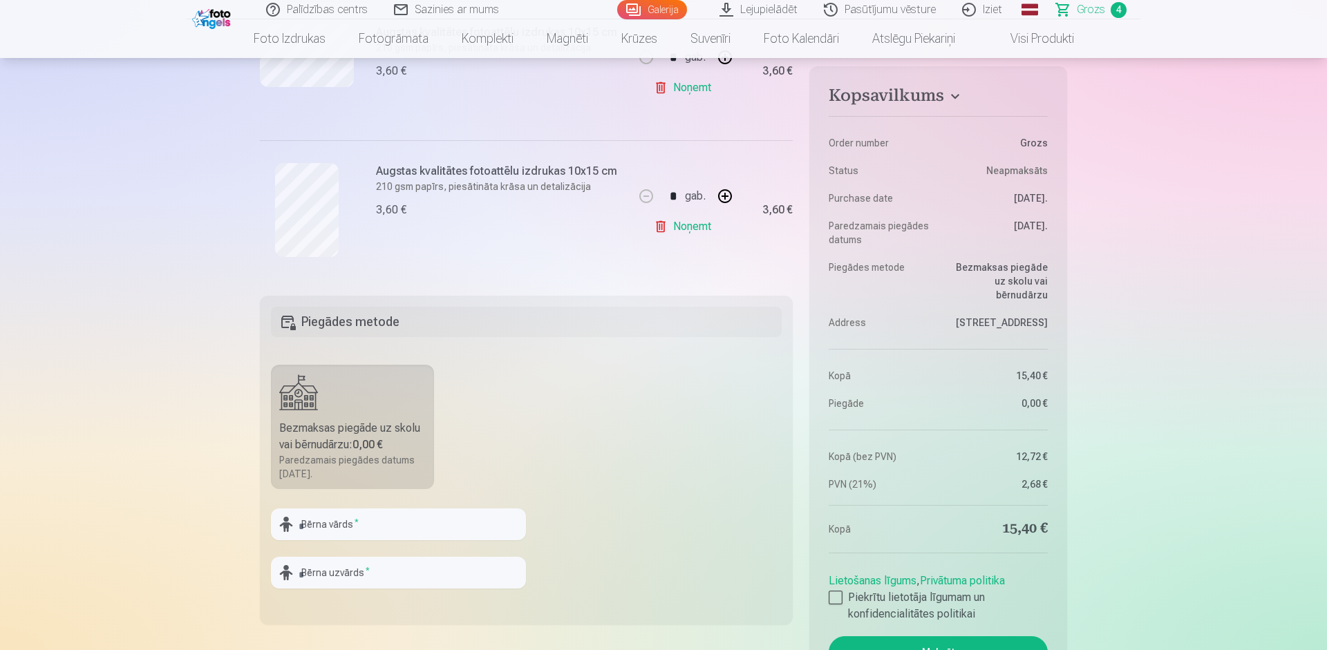
scroll to position [788, 0]
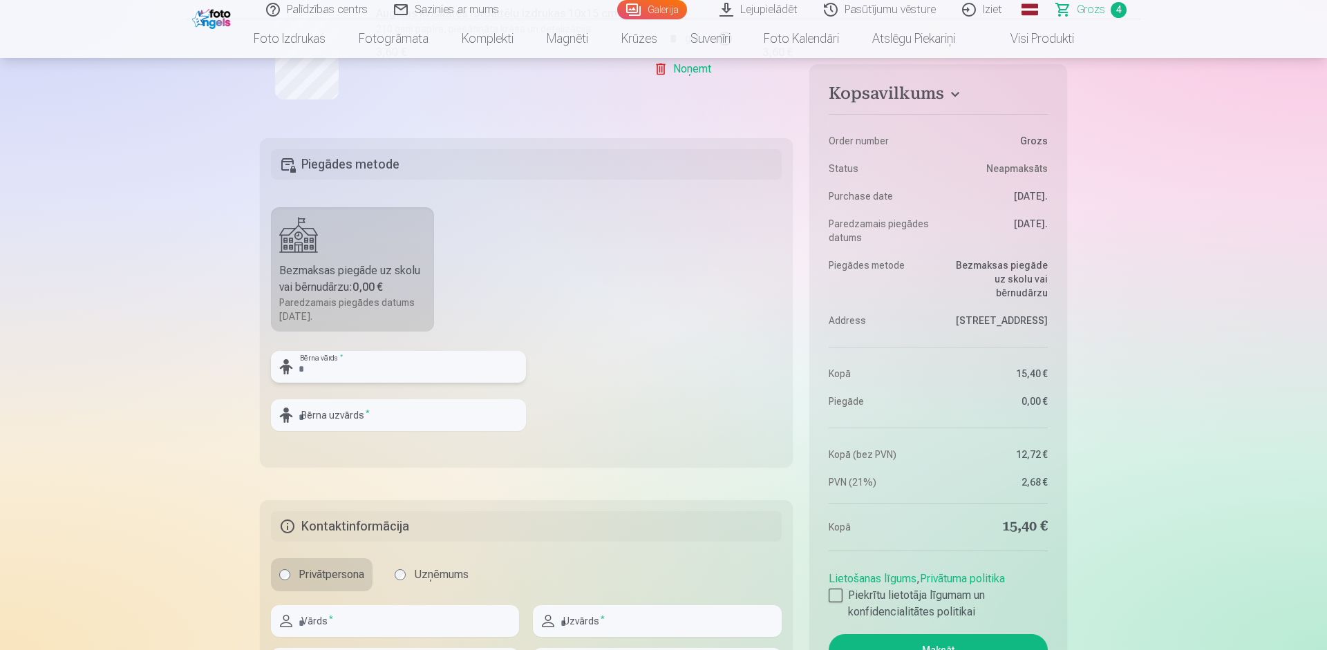
click at [376, 364] on input "text" at bounding box center [398, 367] width 255 height 32
click at [829, 634] on button "Maksāt" at bounding box center [938, 650] width 219 height 32
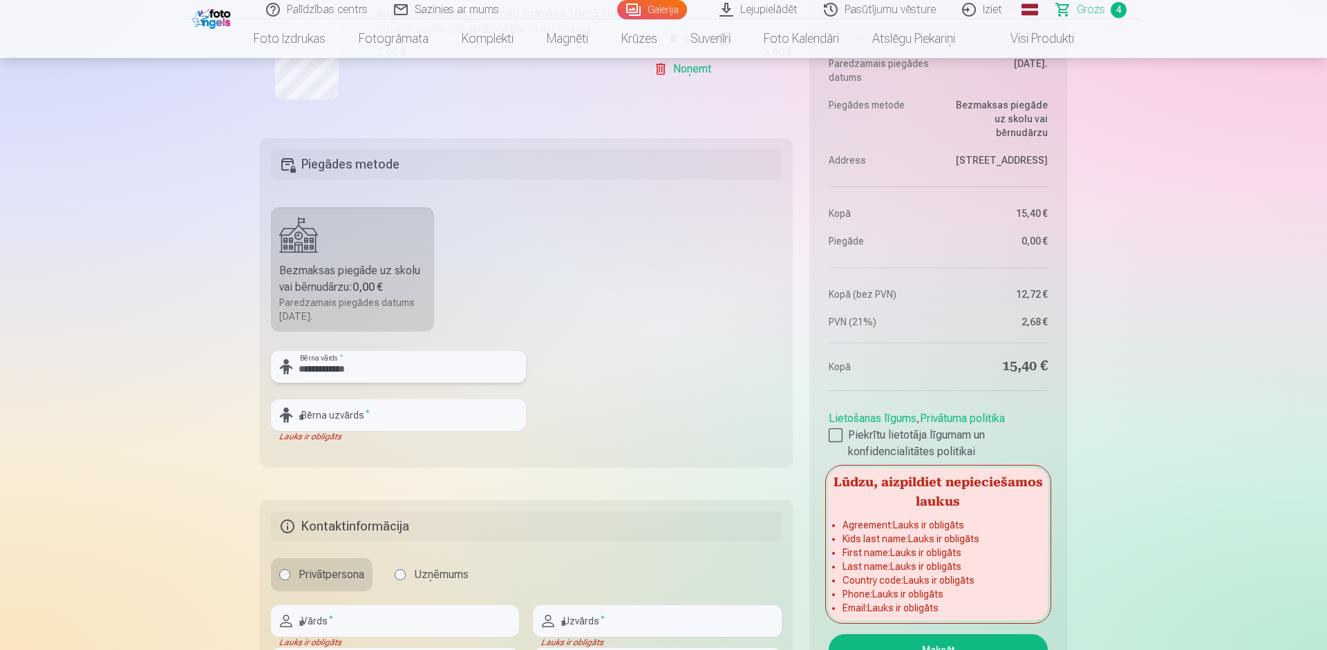
type input "**********"
click at [399, 415] on input "text" at bounding box center [398, 415] width 255 height 32
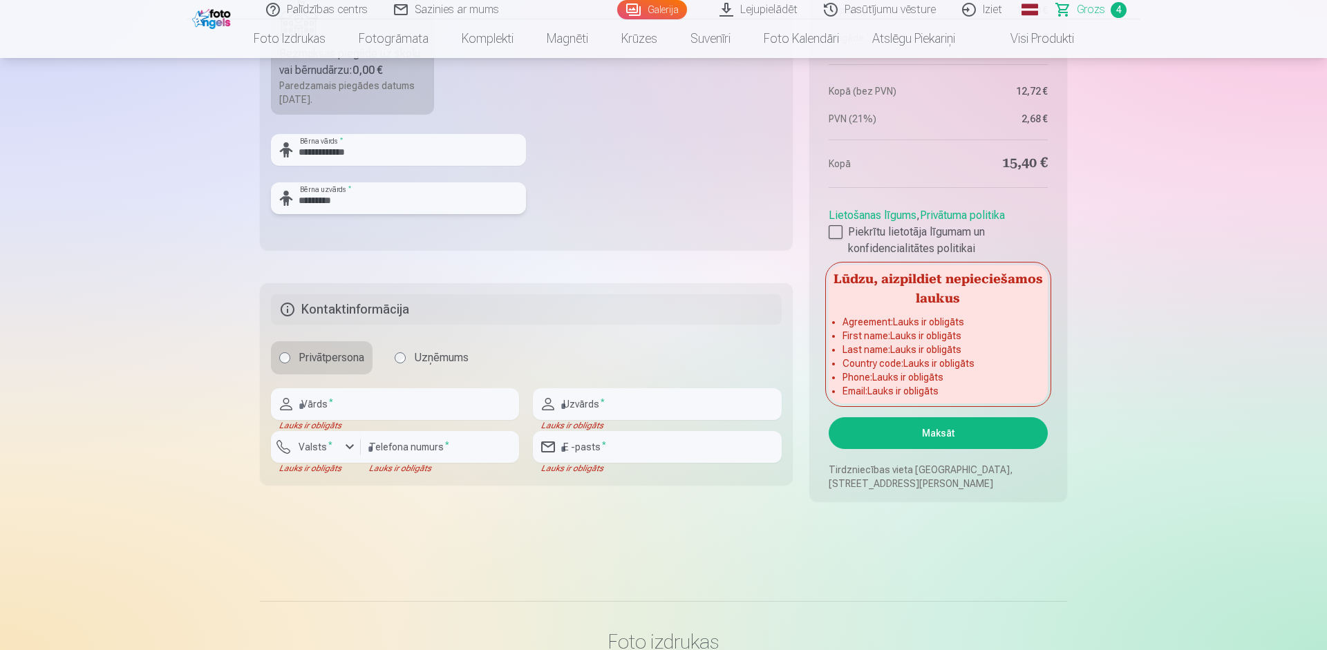
scroll to position [1024, 0]
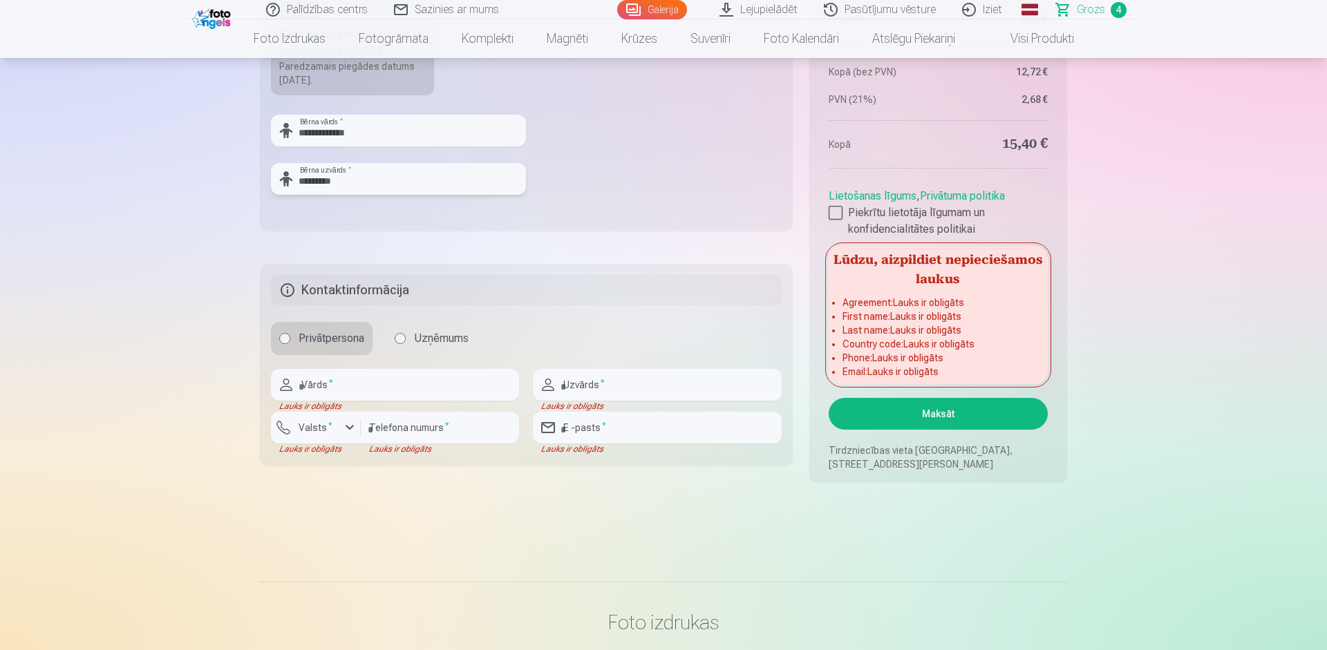
type input "*********"
click at [395, 342] on label "Uzņēmums" at bounding box center [431, 338] width 91 height 33
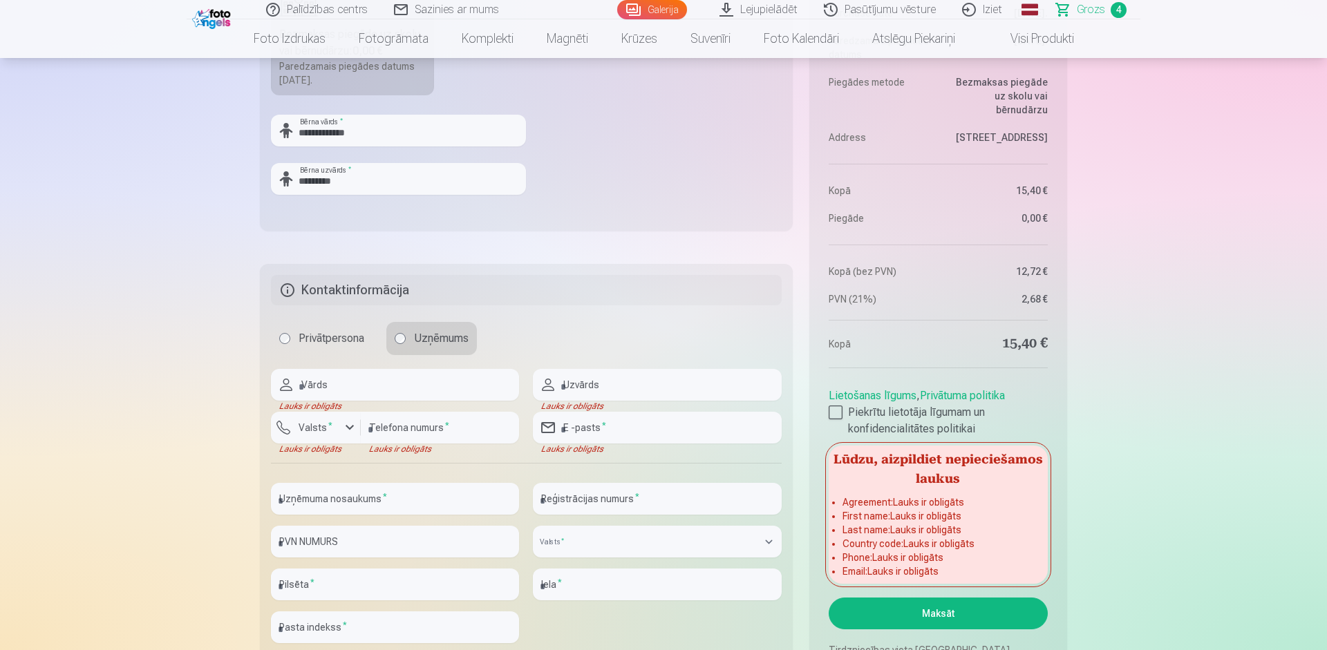
click at [284, 331] on label "Privātpersona" at bounding box center [322, 338] width 102 height 33
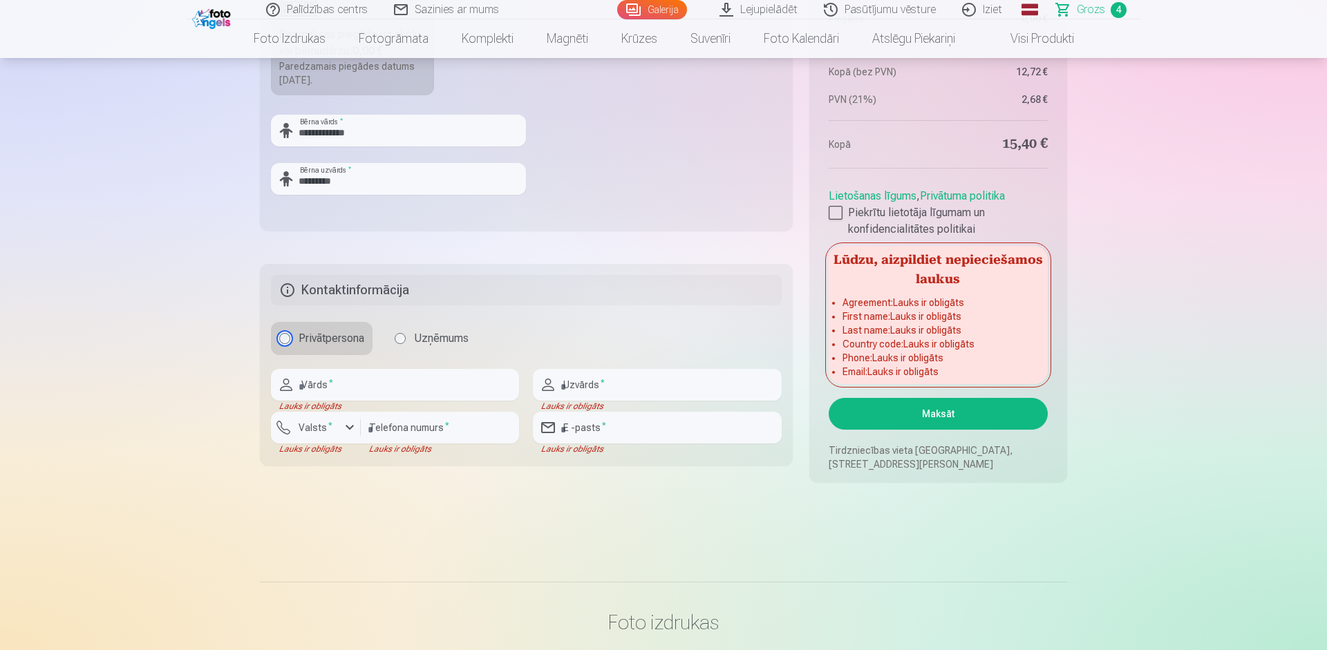
scroll to position [867, 0]
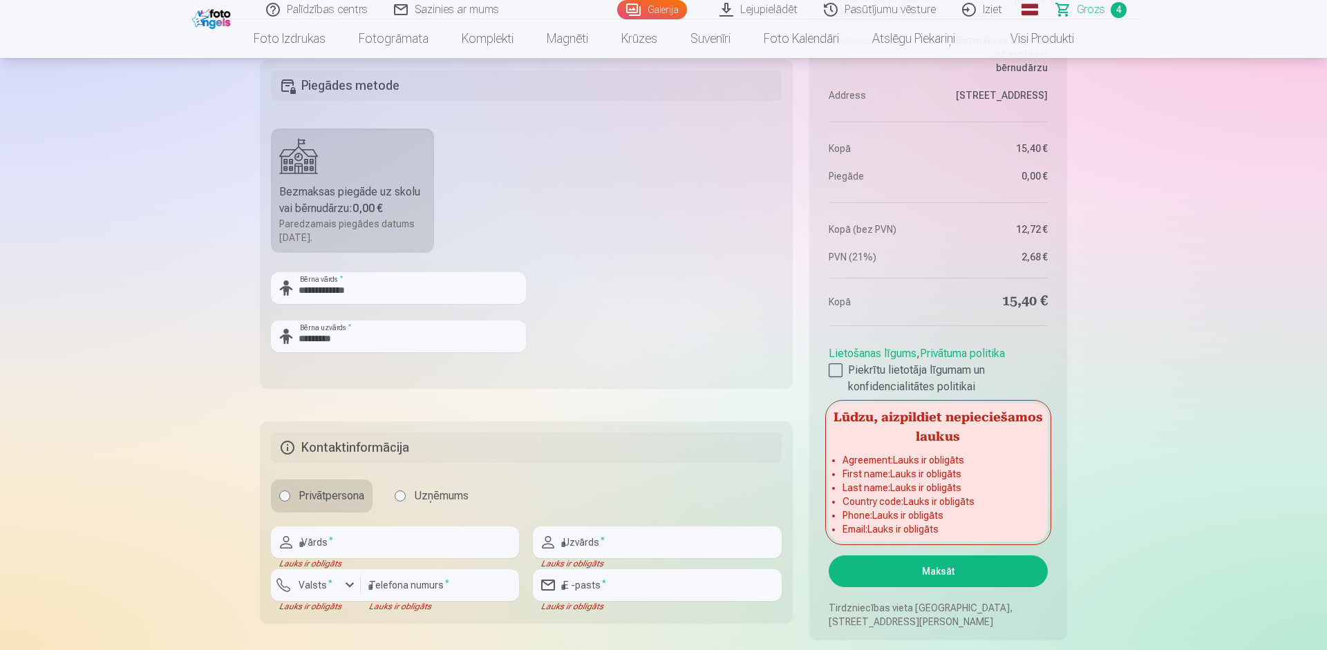
click at [363, 167] on label "Bezmaksas piegāde uz skolu vai bērnudārzu : 0,00 € Paredzamais piegādes datums …" at bounding box center [352, 191] width 163 height 124
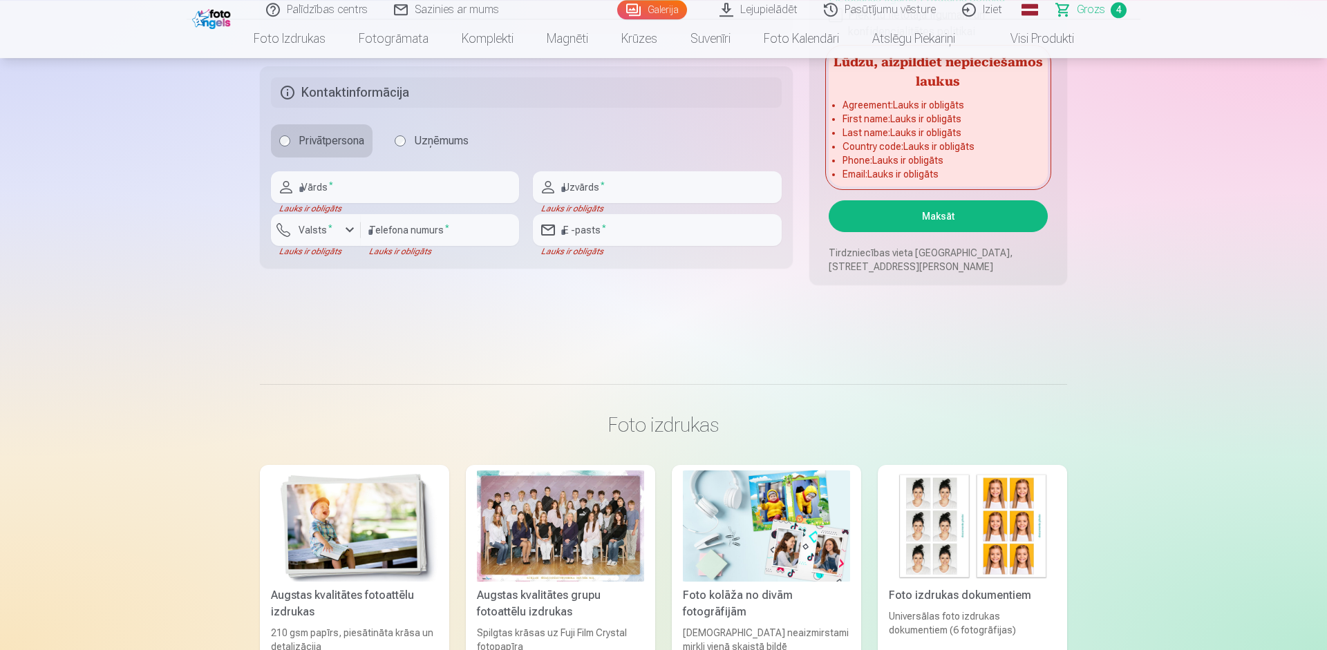
scroll to position [1024, 0]
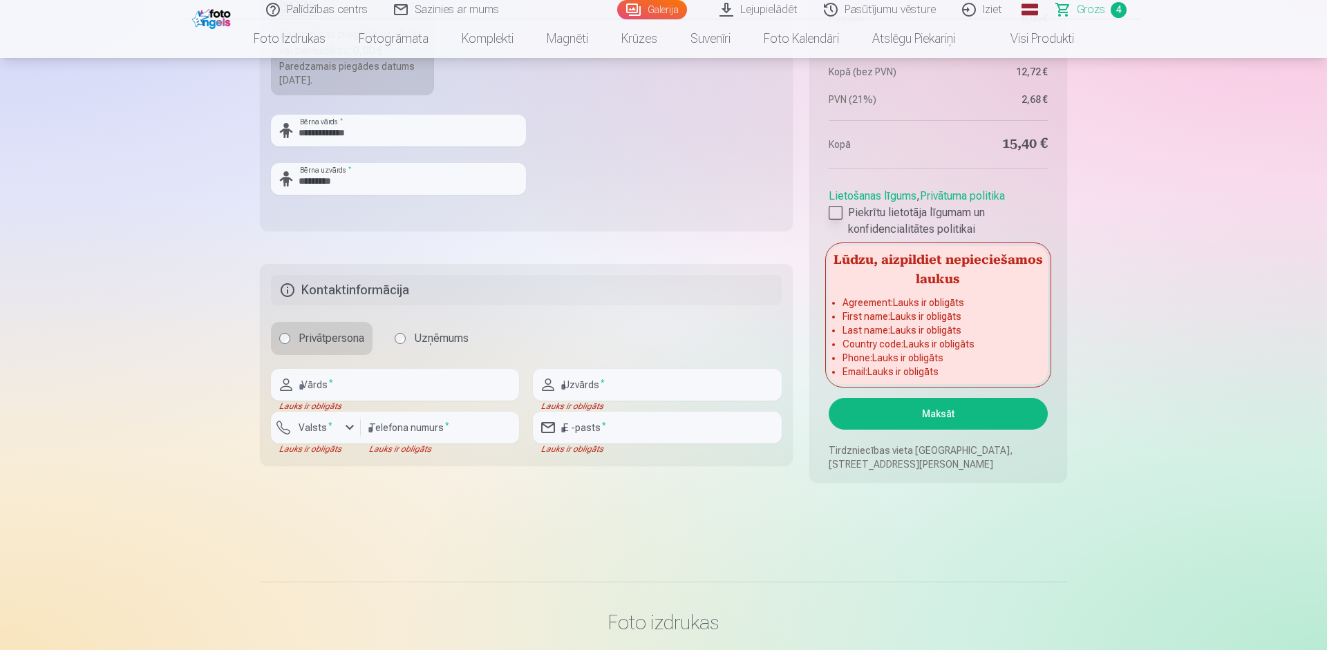
click at [834, 208] on div at bounding box center [836, 213] width 14 height 14
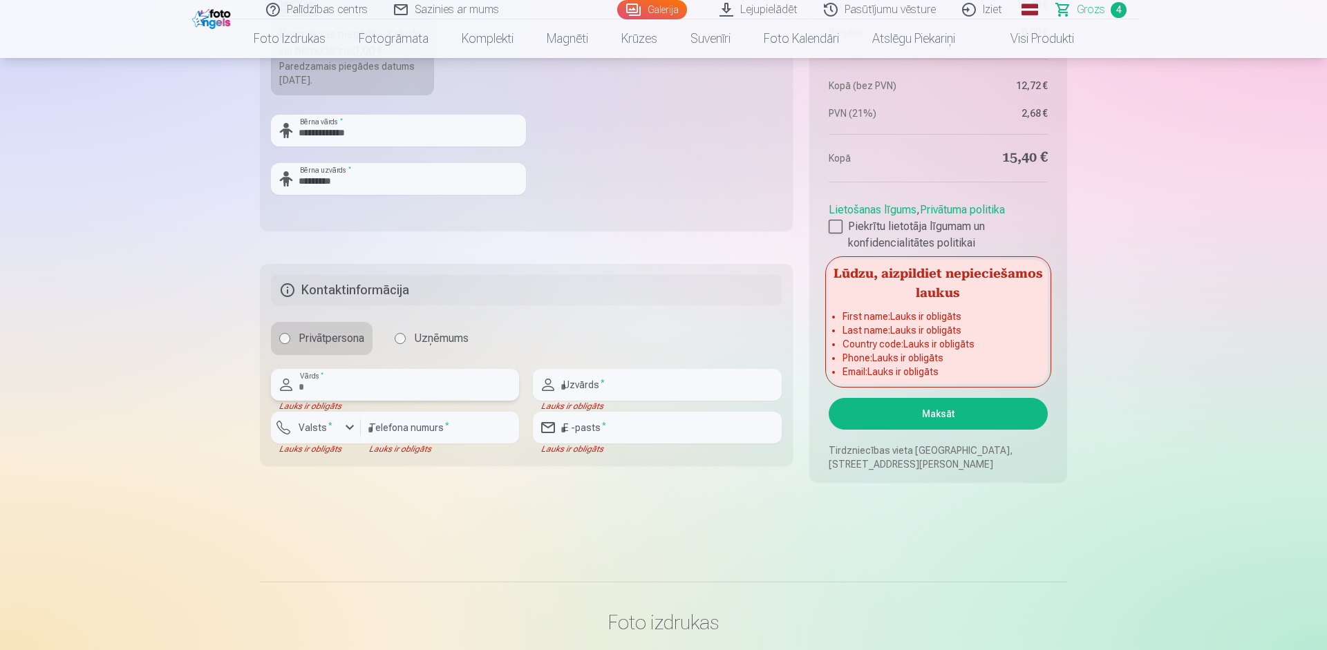
click at [396, 387] on input "text" at bounding box center [395, 385] width 248 height 32
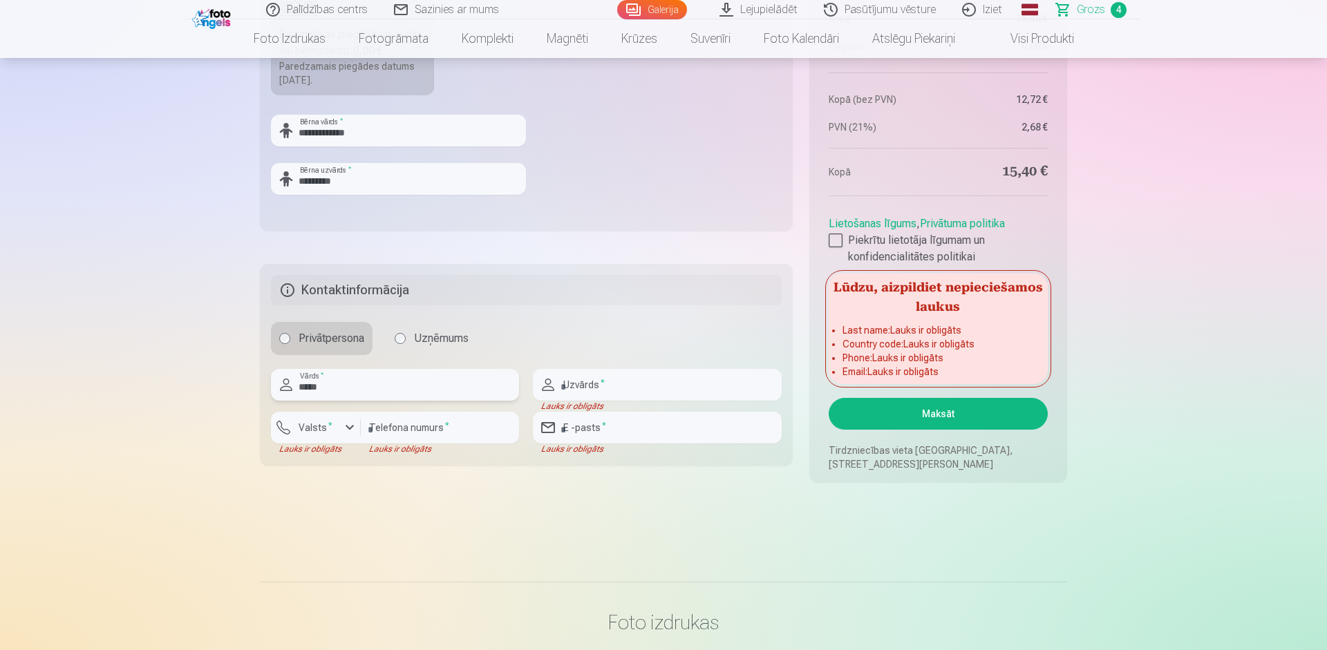
type input "*****"
click at [664, 402] on div "Lauks ir obligāts" at bounding box center [657, 406] width 248 height 11
click at [343, 426] on div "button" at bounding box center [349, 427] width 17 height 17
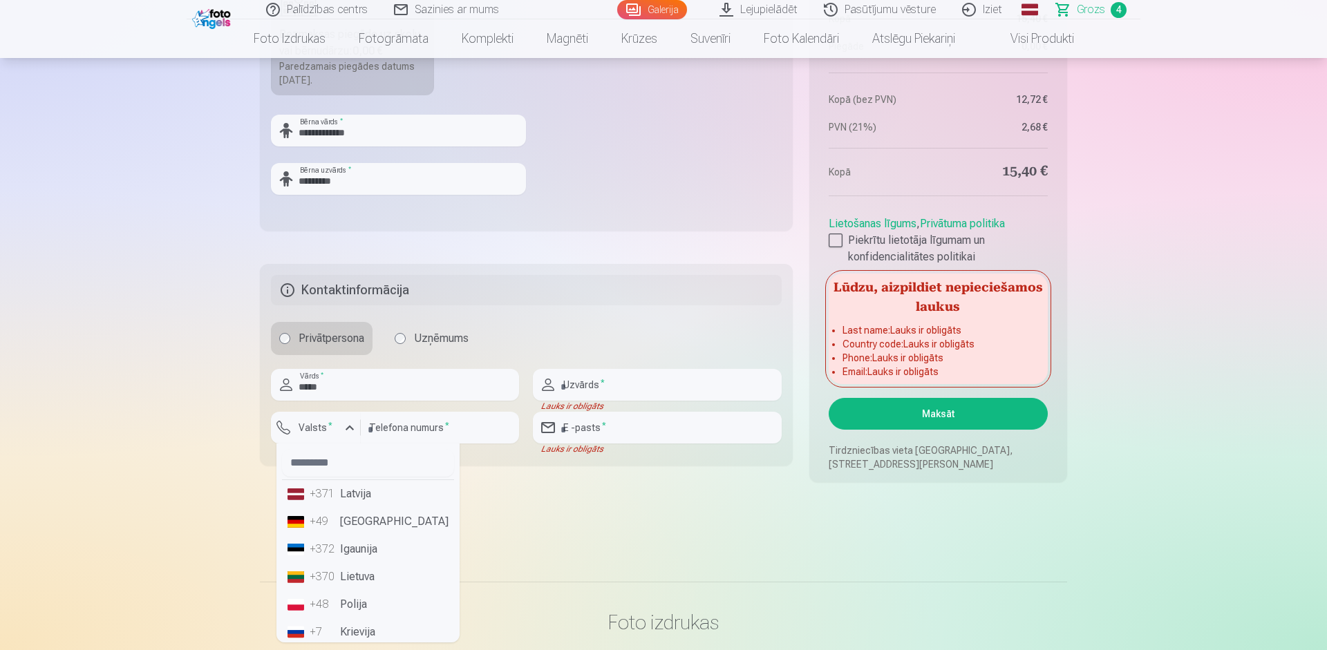
click at [365, 493] on li "+371 Latvija" at bounding box center [368, 494] width 172 height 28
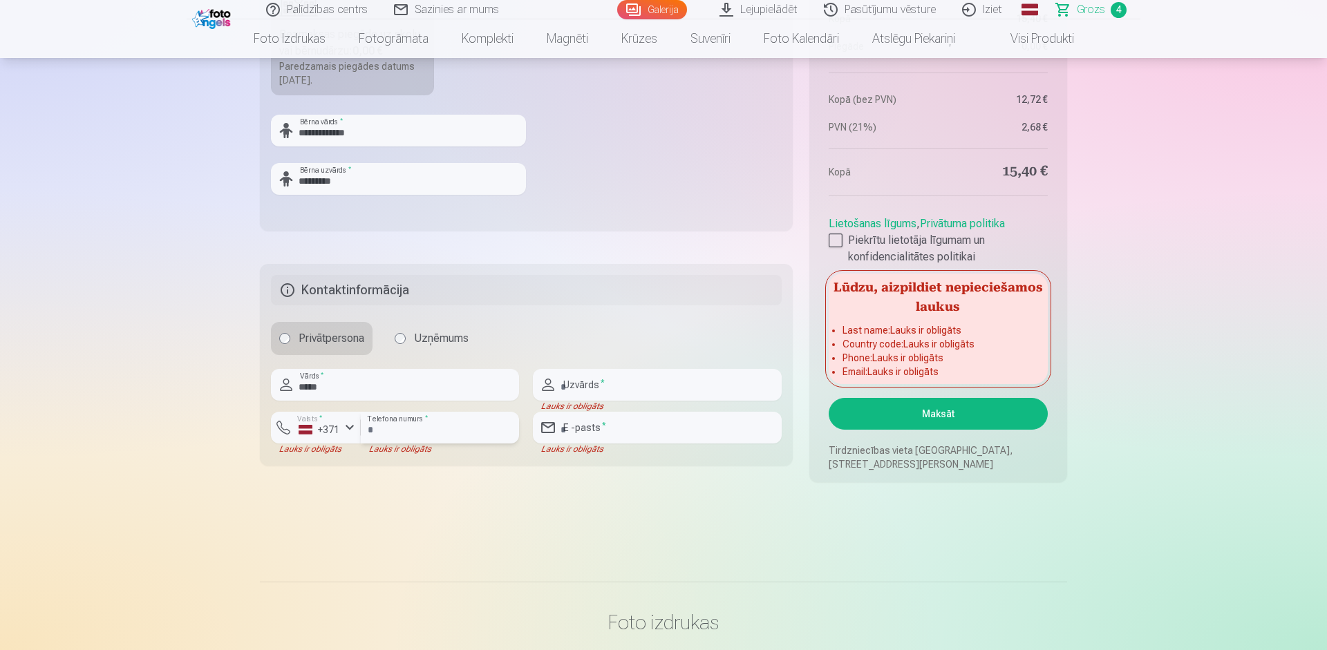
click at [433, 419] on input "number" at bounding box center [440, 428] width 158 height 32
type input "**"
click at [598, 387] on input "text" at bounding box center [657, 385] width 248 height 32
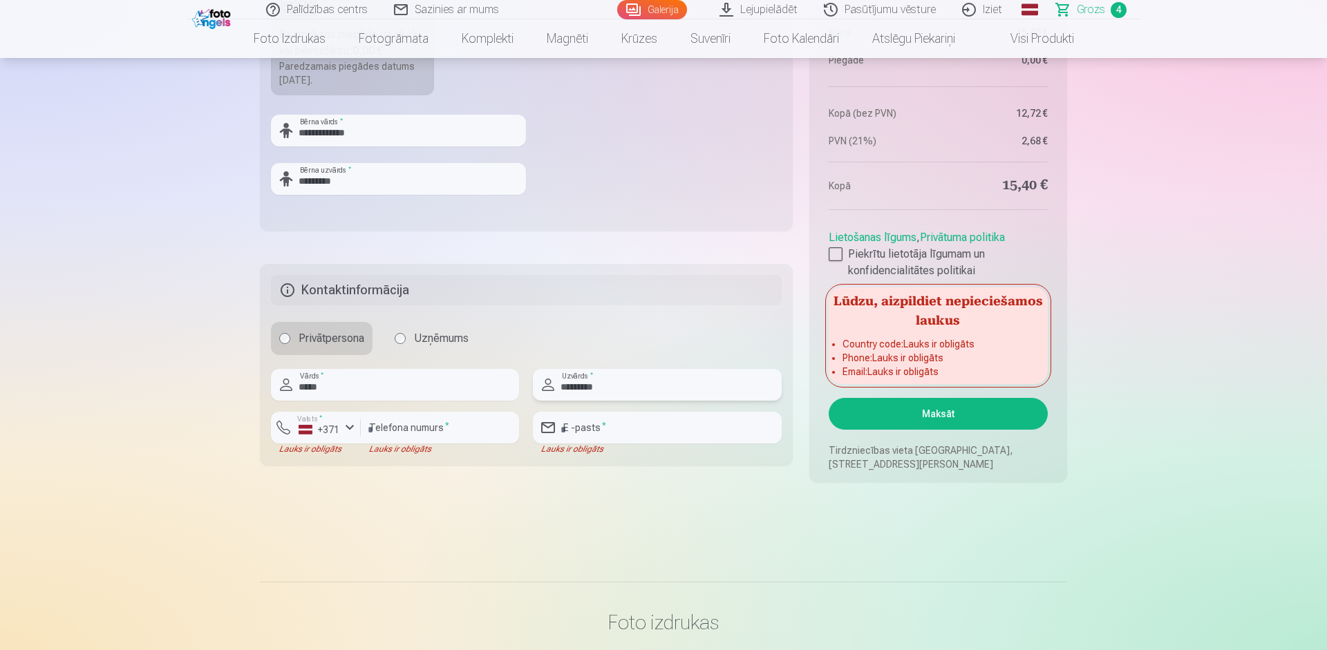
type input "*********"
click at [601, 424] on input "email" at bounding box center [657, 428] width 248 height 32
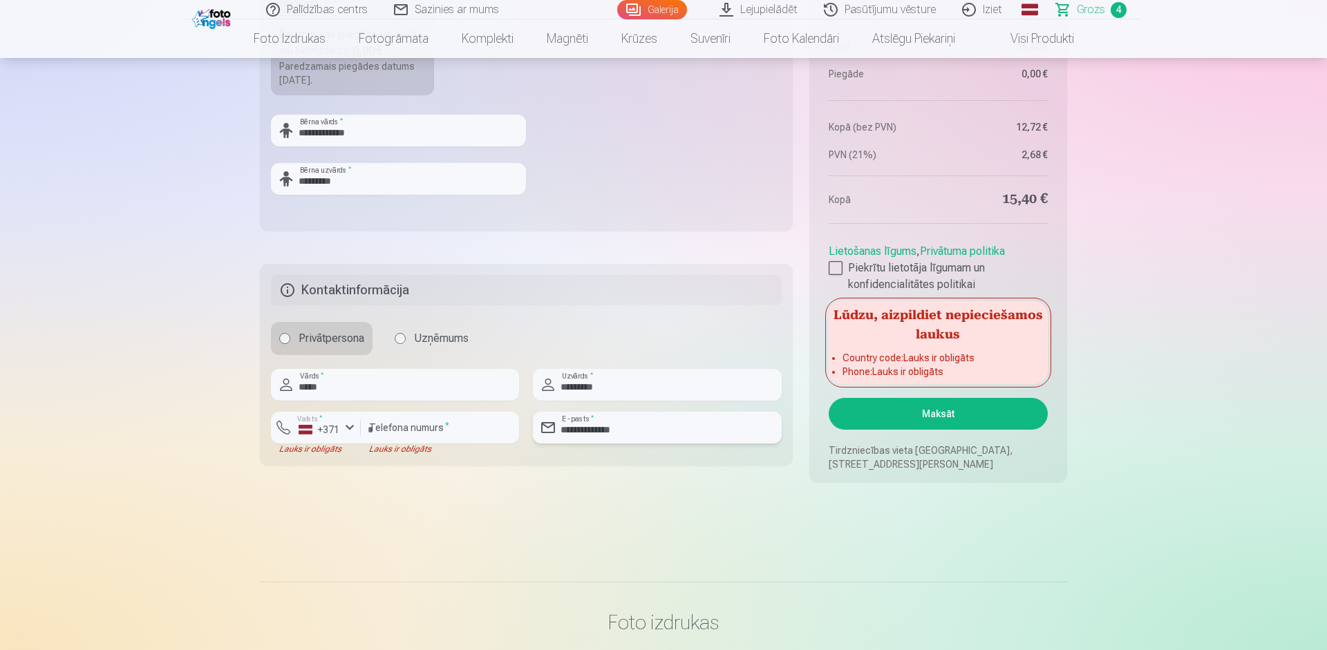
type input "**********"
click at [422, 432] on input "number" at bounding box center [440, 428] width 158 height 32
click at [403, 430] on input "number" at bounding box center [440, 428] width 158 height 32
click at [398, 431] on input "number" at bounding box center [440, 428] width 158 height 32
click at [384, 431] on input "number" at bounding box center [440, 428] width 158 height 32
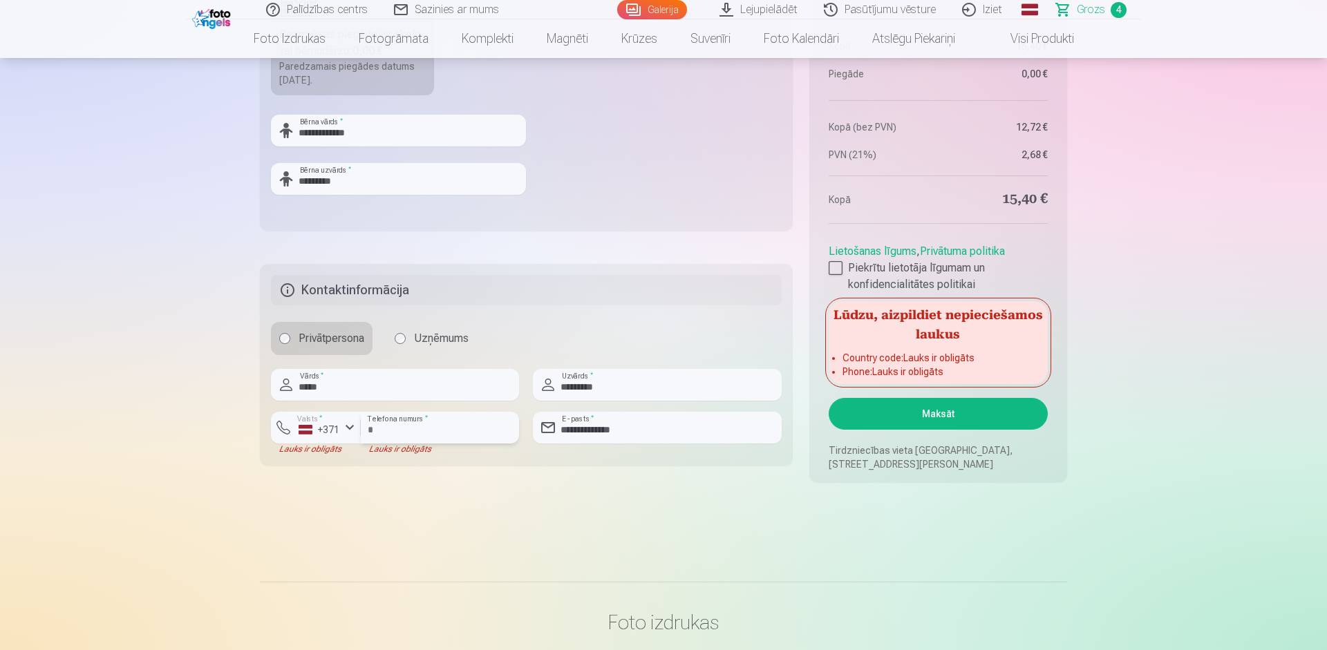
click at [383, 426] on input "number" at bounding box center [440, 428] width 158 height 32
click at [402, 431] on input "number" at bounding box center [440, 428] width 158 height 32
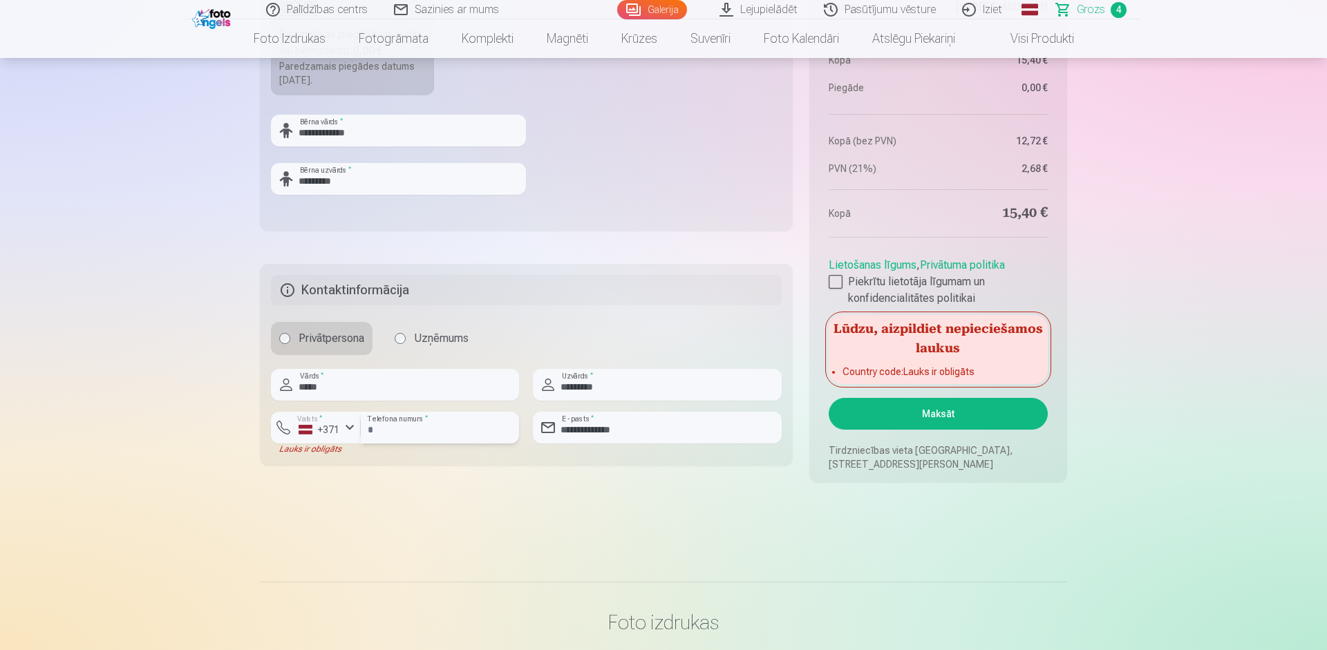
type input "********"
click at [337, 431] on div "+371" at bounding box center [319, 430] width 41 height 14
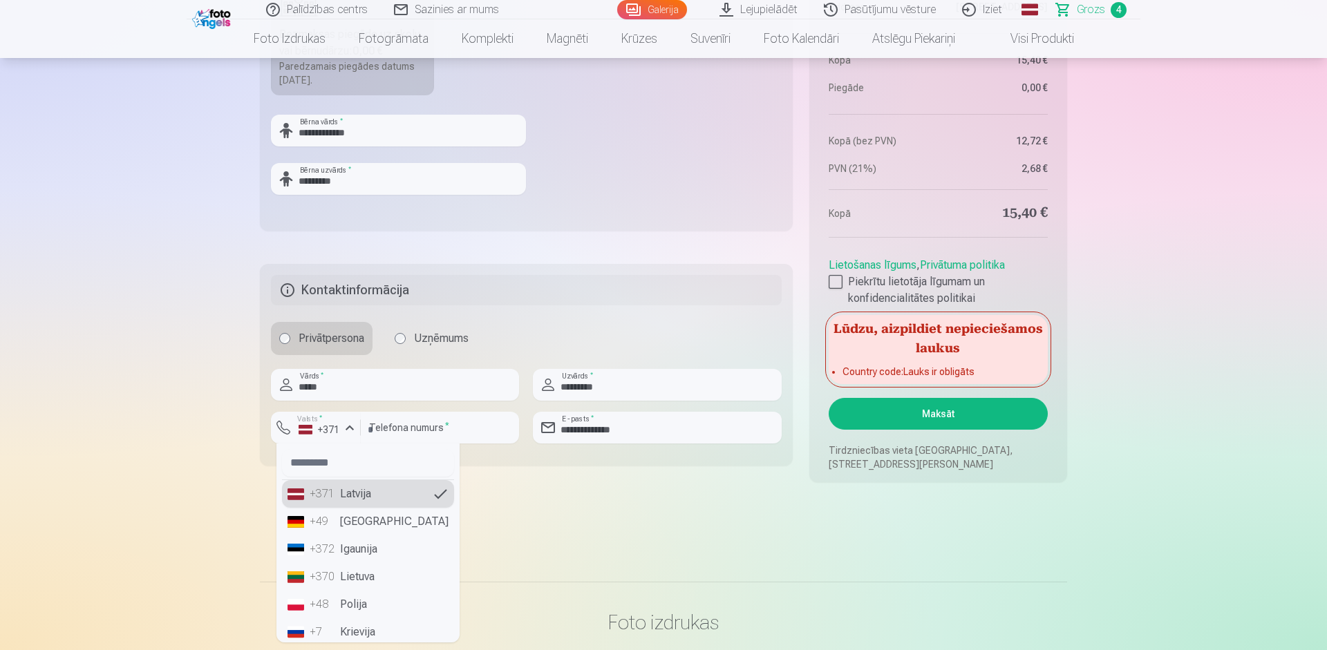
click at [350, 492] on li "+371 Latvija" at bounding box center [368, 494] width 172 height 28
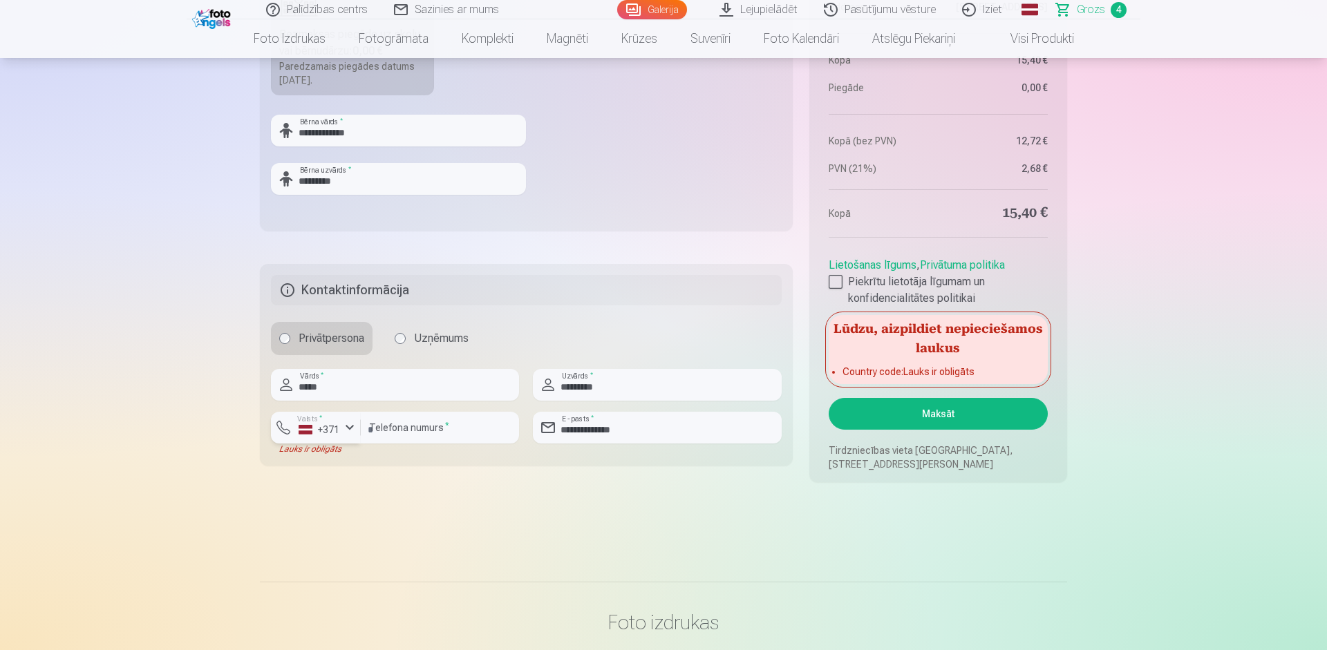
click at [283, 430] on button "Valsts * +371" at bounding box center [316, 428] width 90 height 32
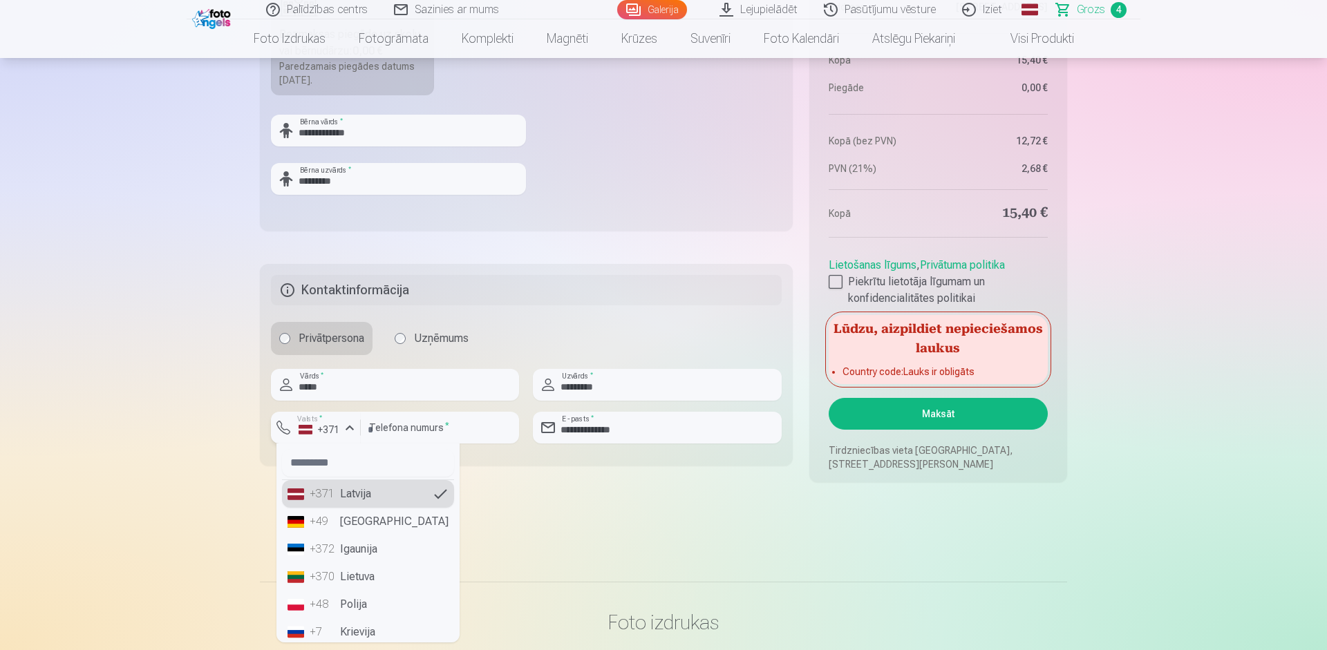
click at [343, 424] on div "button" at bounding box center [349, 427] width 17 height 17
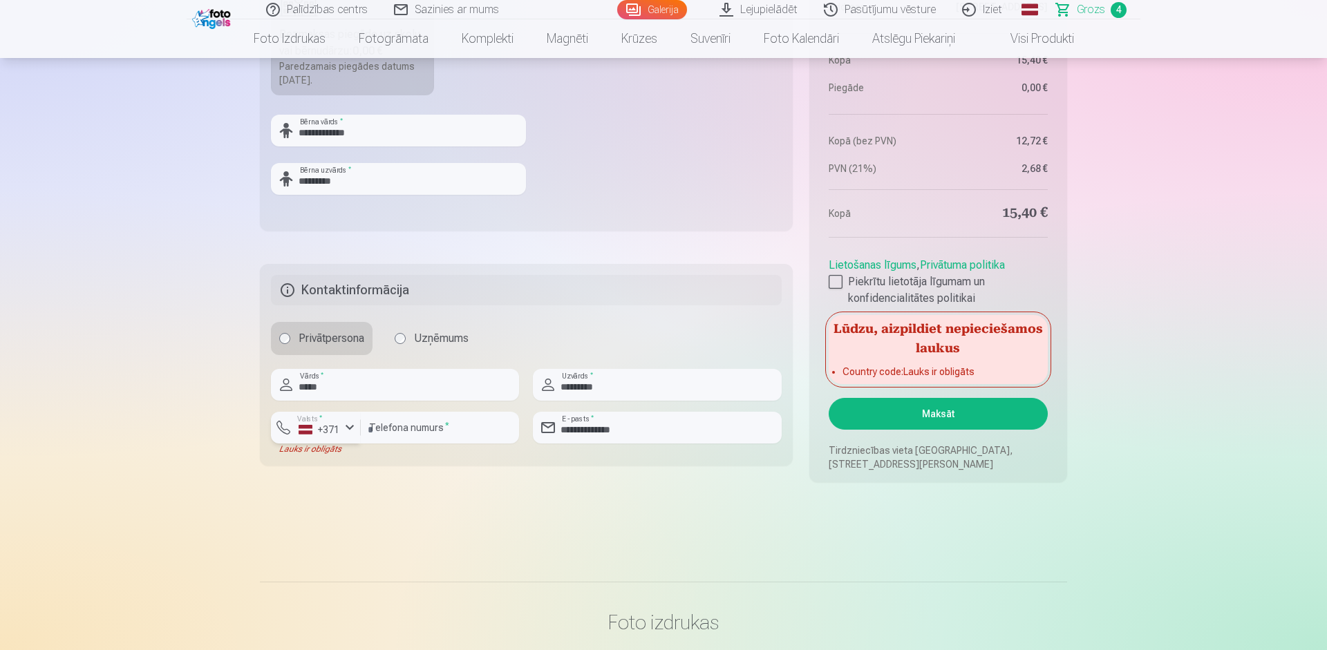
click at [343, 424] on div "button" at bounding box center [349, 427] width 17 height 17
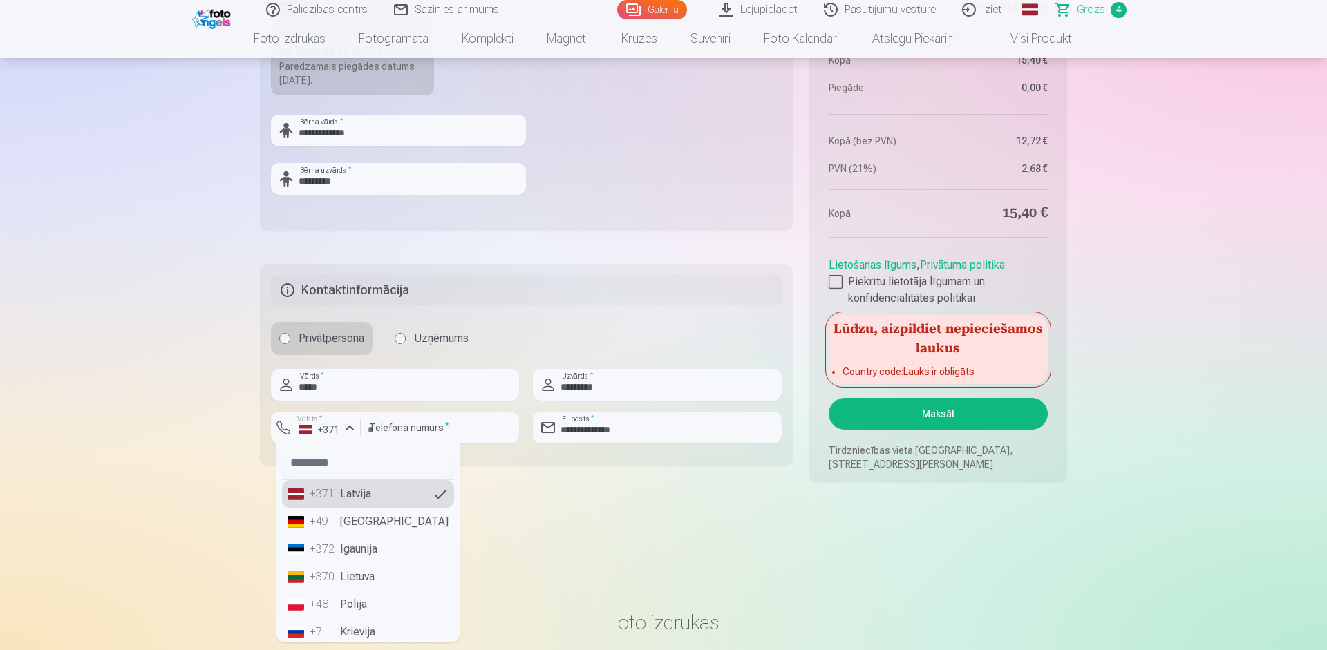
click at [377, 526] on li "+49 Germany" at bounding box center [368, 522] width 172 height 28
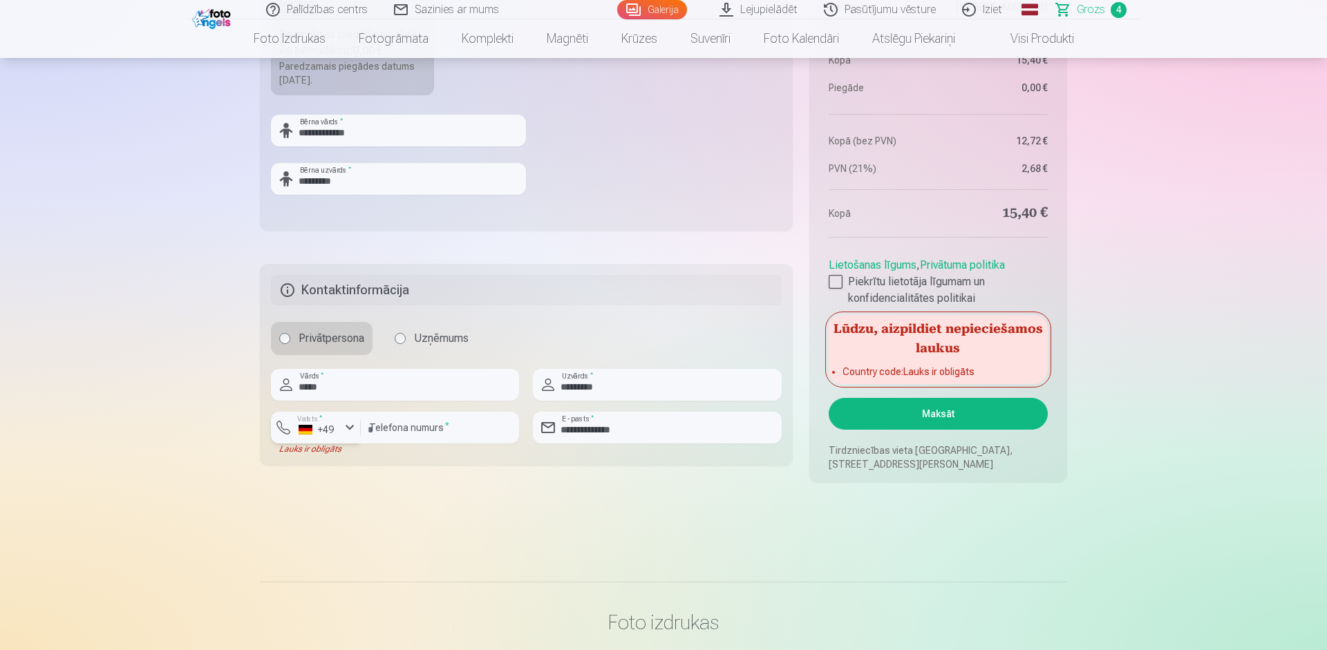
click at [337, 433] on div "+49" at bounding box center [319, 430] width 41 height 14
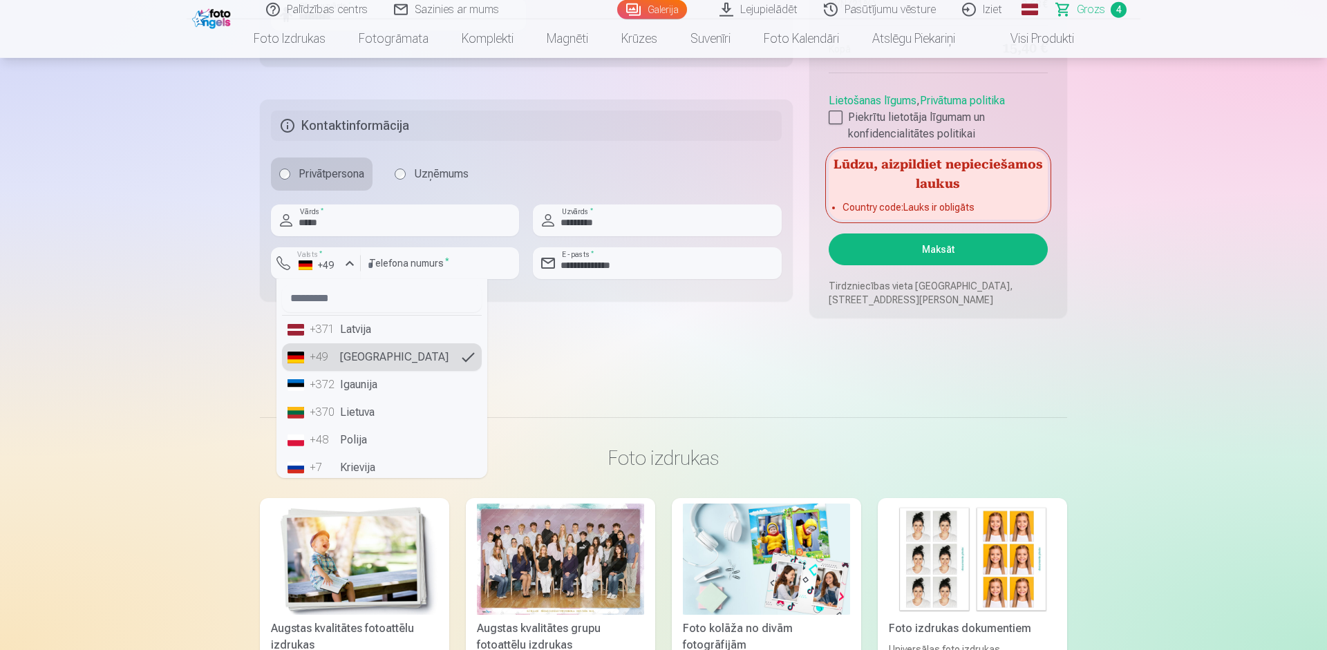
scroll to position [1182, 0]
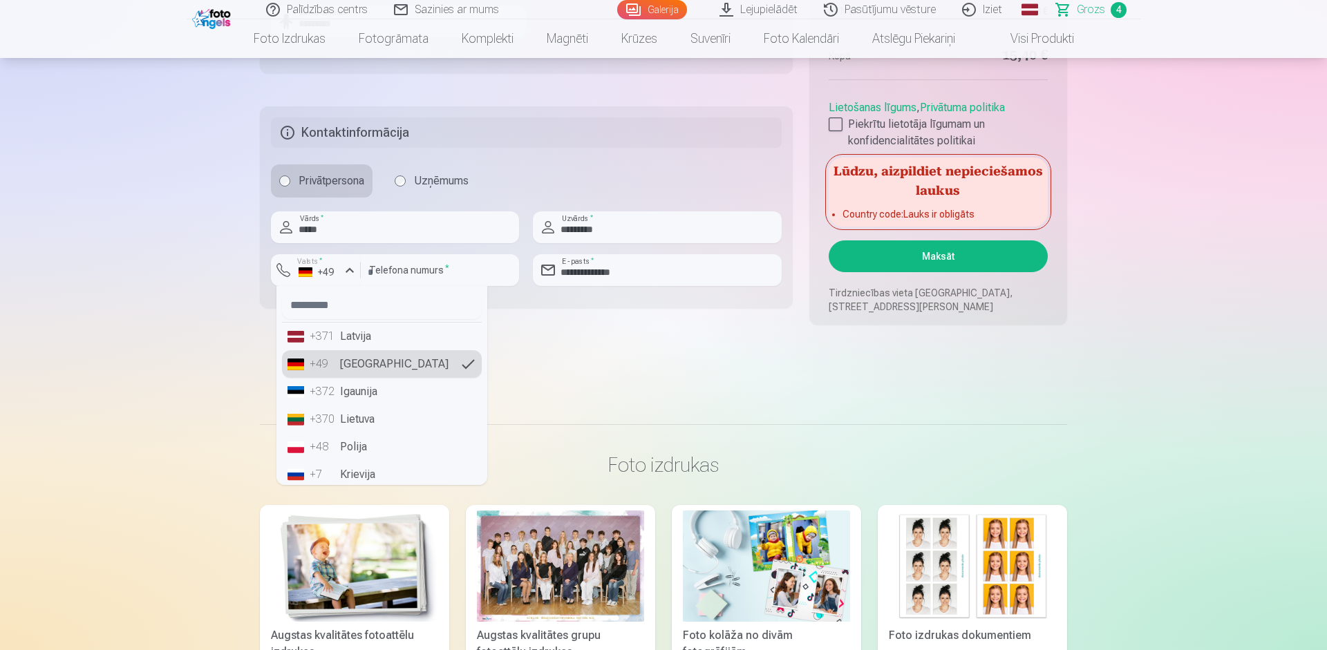
click at [353, 341] on li "+371 Latvija" at bounding box center [382, 337] width 200 height 28
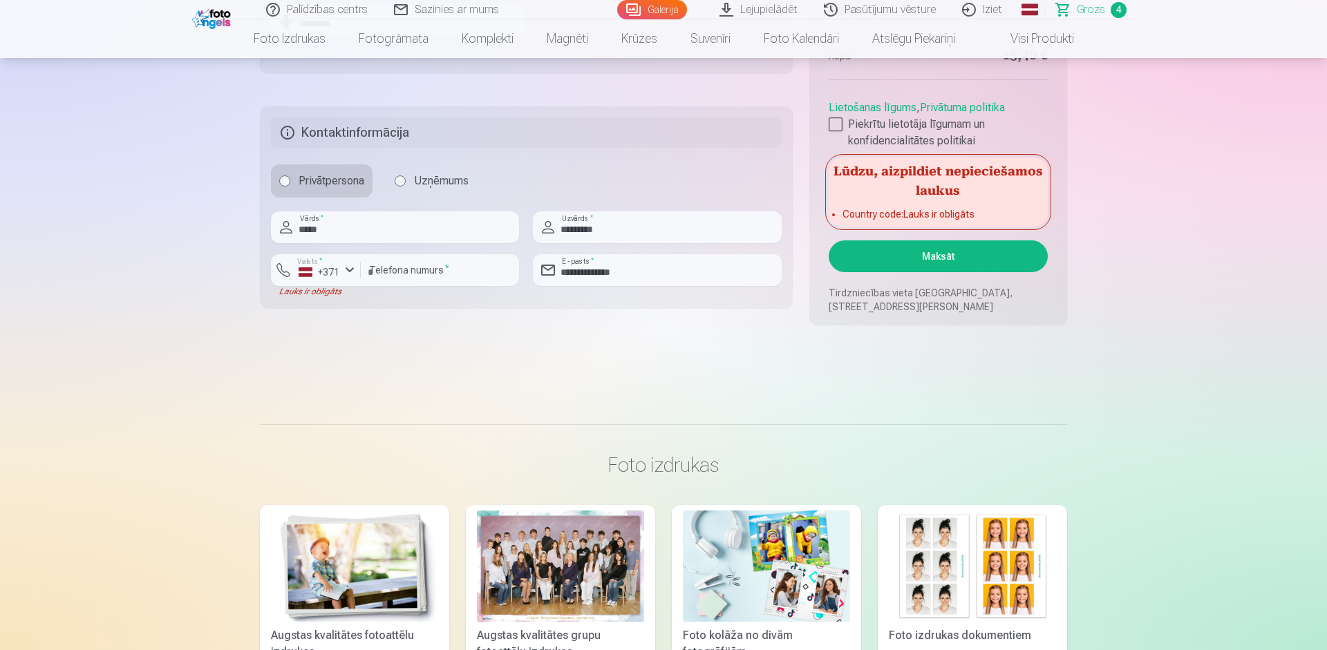
click at [305, 298] on fieldset "**********" at bounding box center [526, 207] width 533 height 202
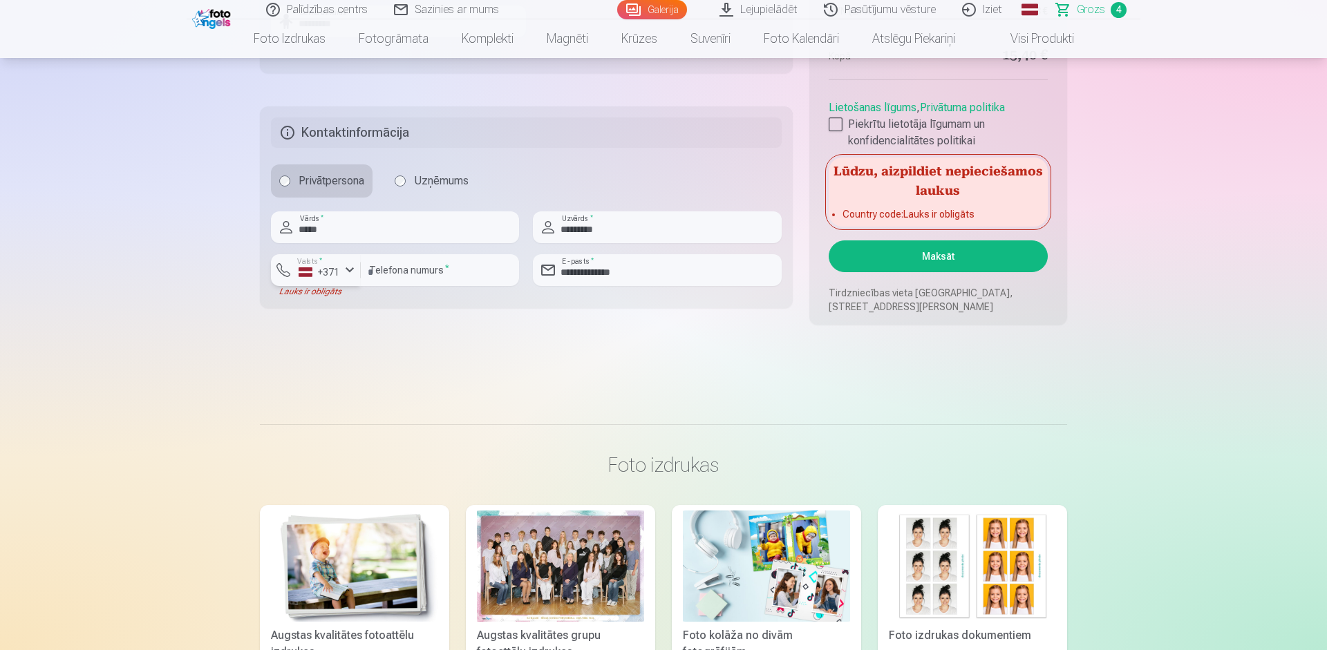
click at [323, 278] on div "+371" at bounding box center [319, 272] width 41 height 14
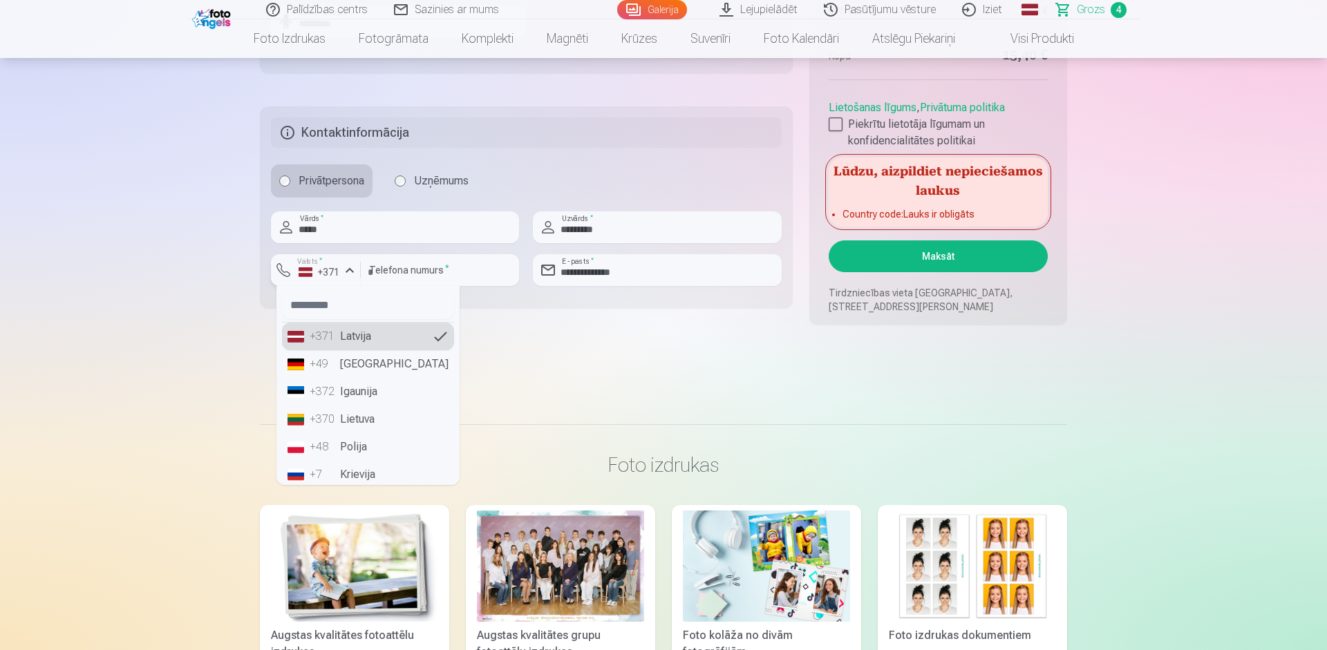
click at [323, 278] on div "+371" at bounding box center [319, 272] width 41 height 14
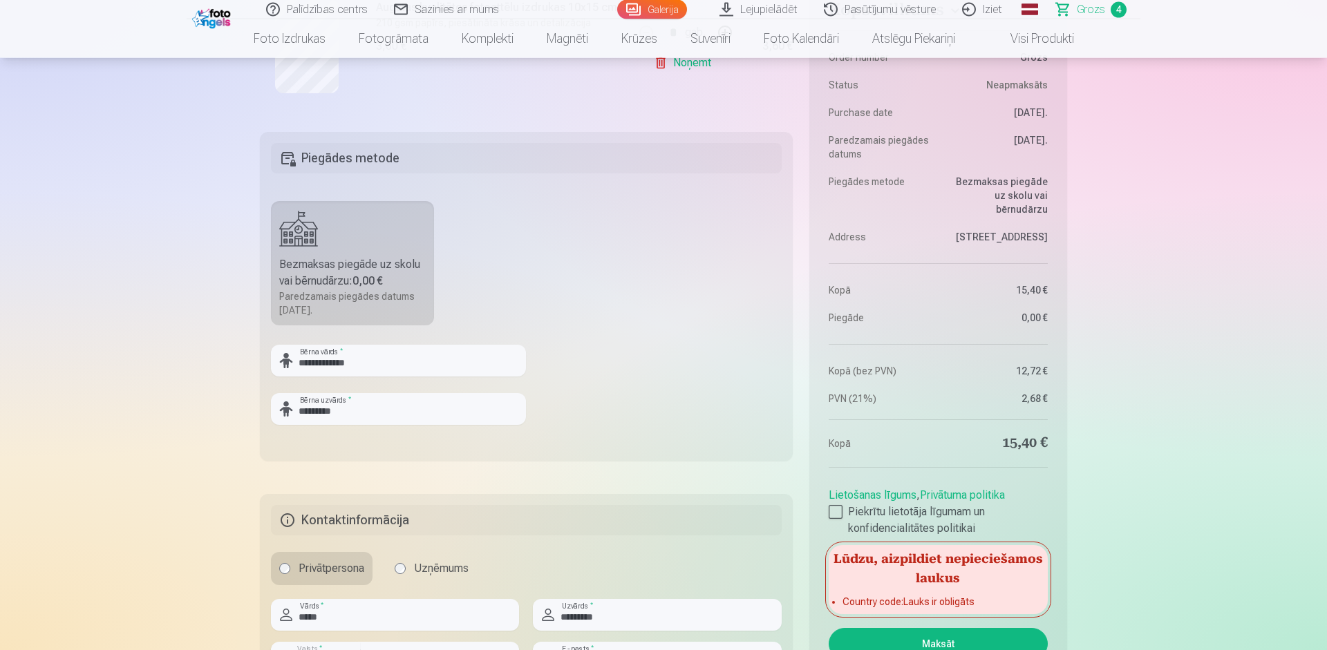
scroll to position [788, 0]
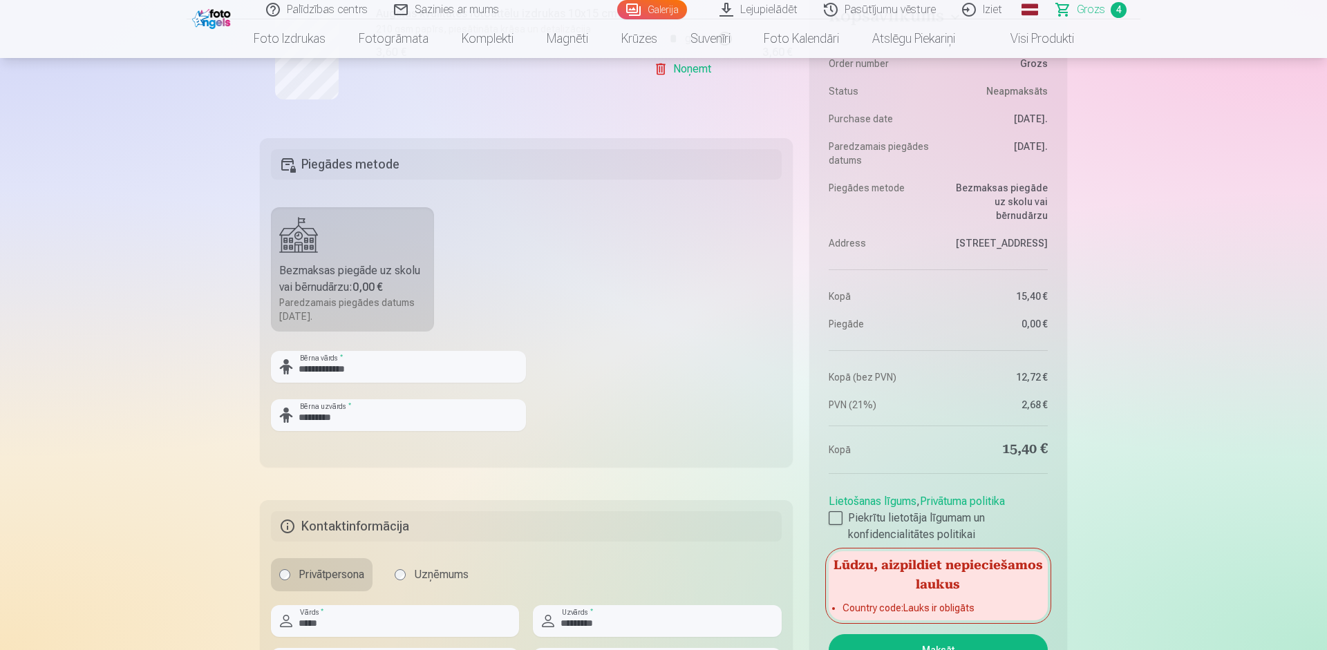
click at [344, 254] on label "Bezmaksas piegāde uz skolu vai bērnudārzu : 0,00 € Paredzamais piegādes datums …" at bounding box center [352, 269] width 163 height 124
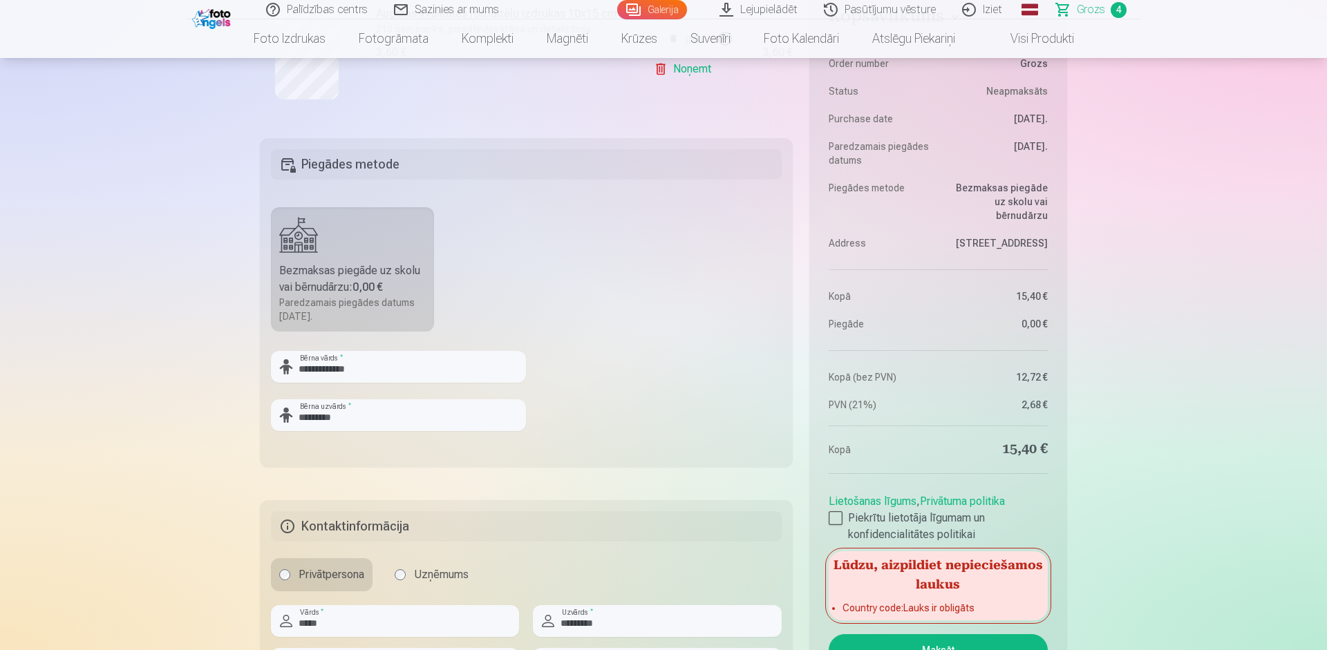
click at [344, 254] on label "Bezmaksas piegāde uz skolu vai bērnudārzu : 0,00 € Paredzamais piegādes datums …" at bounding box center [352, 269] width 163 height 124
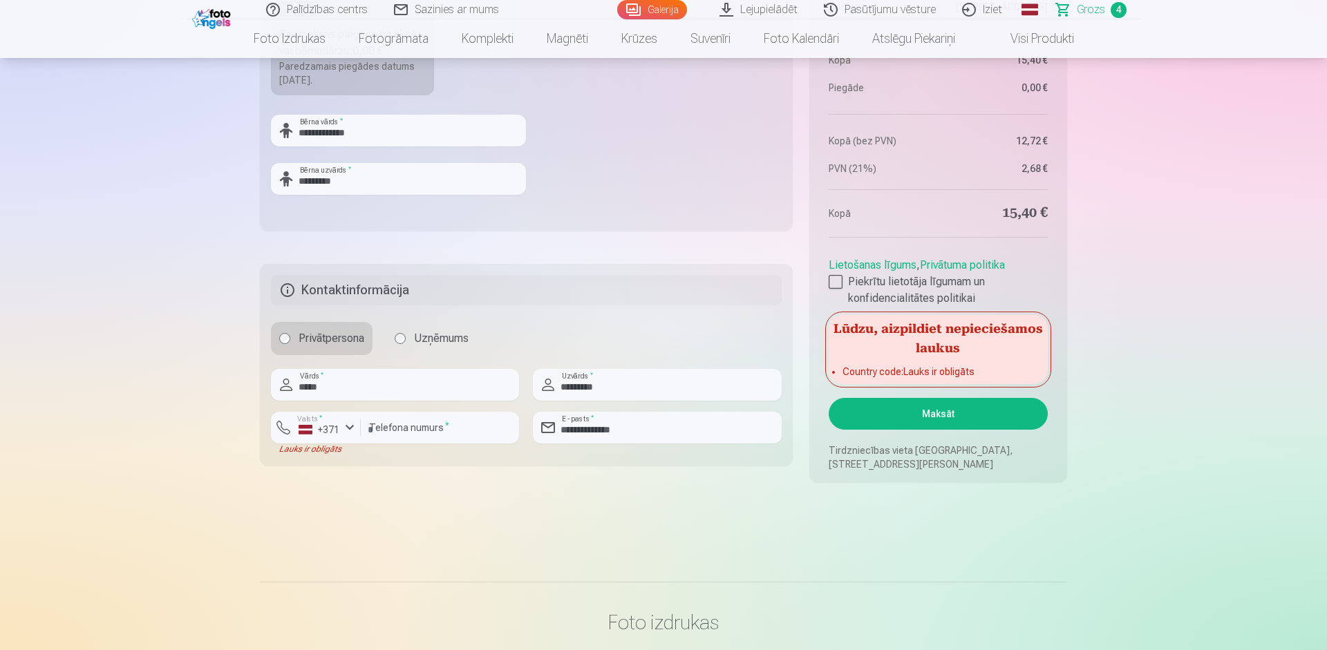
scroll to position [1103, 0]
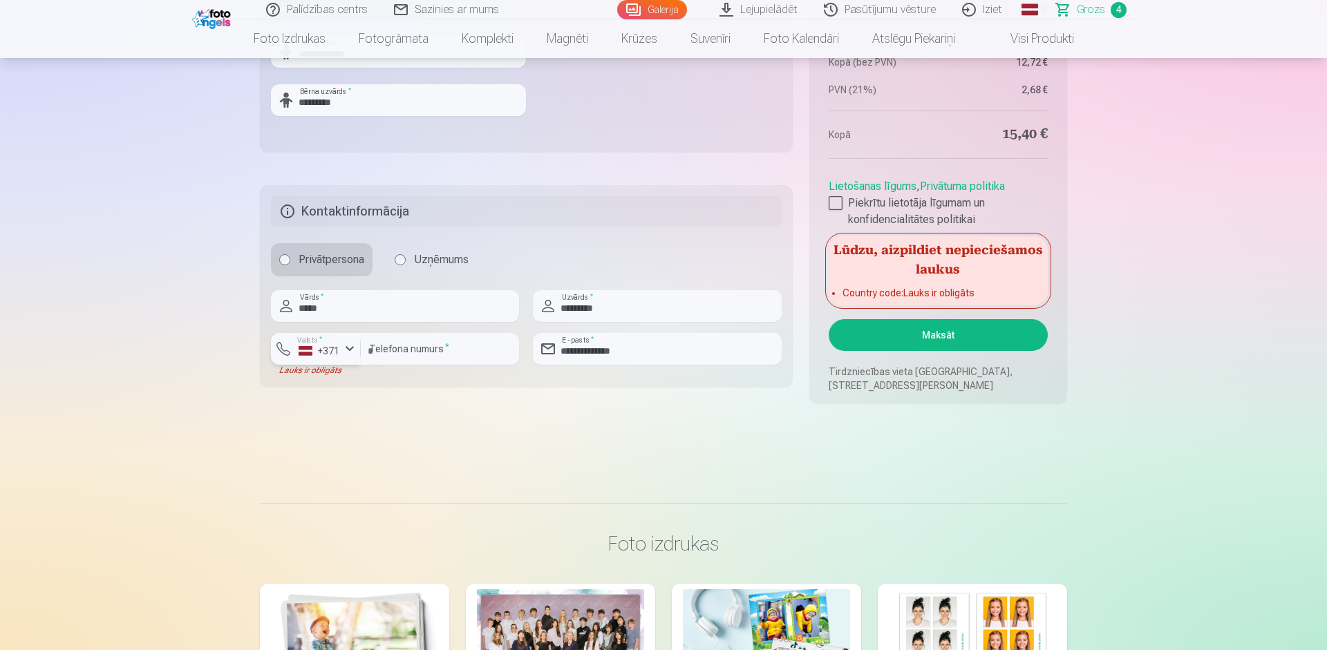
click at [352, 352] on div "button" at bounding box center [349, 349] width 17 height 17
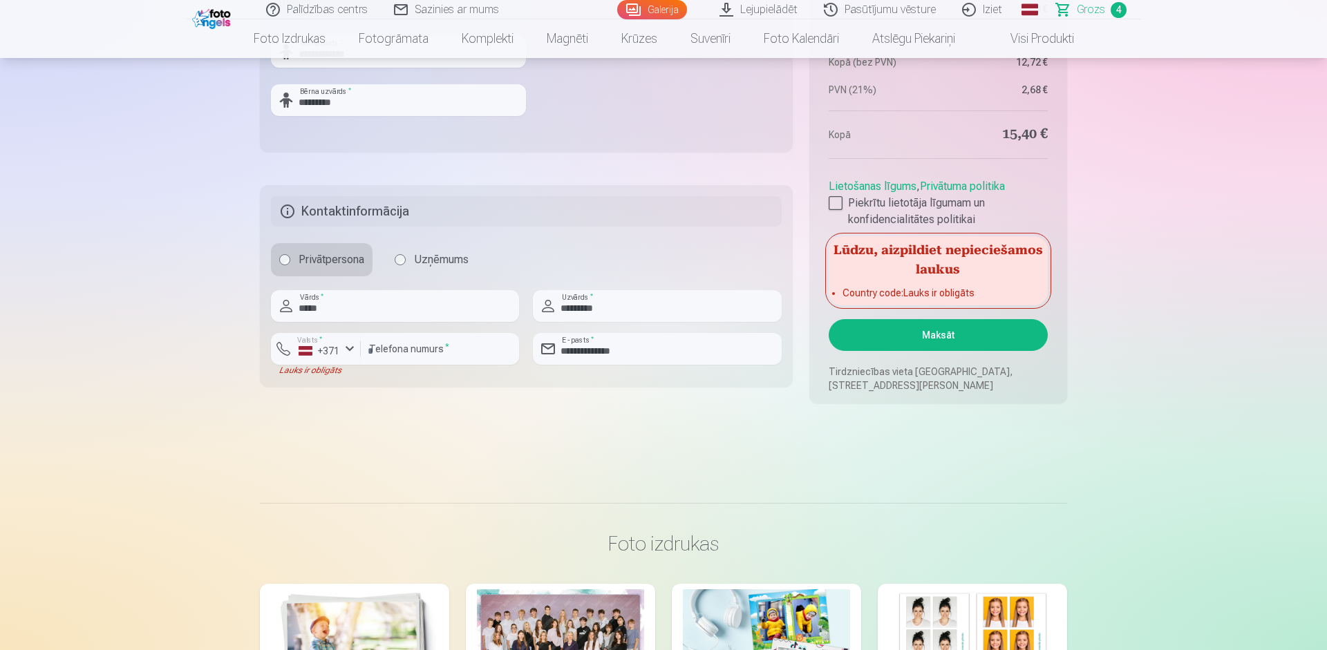
click at [925, 329] on button "Maksāt" at bounding box center [938, 335] width 219 height 32
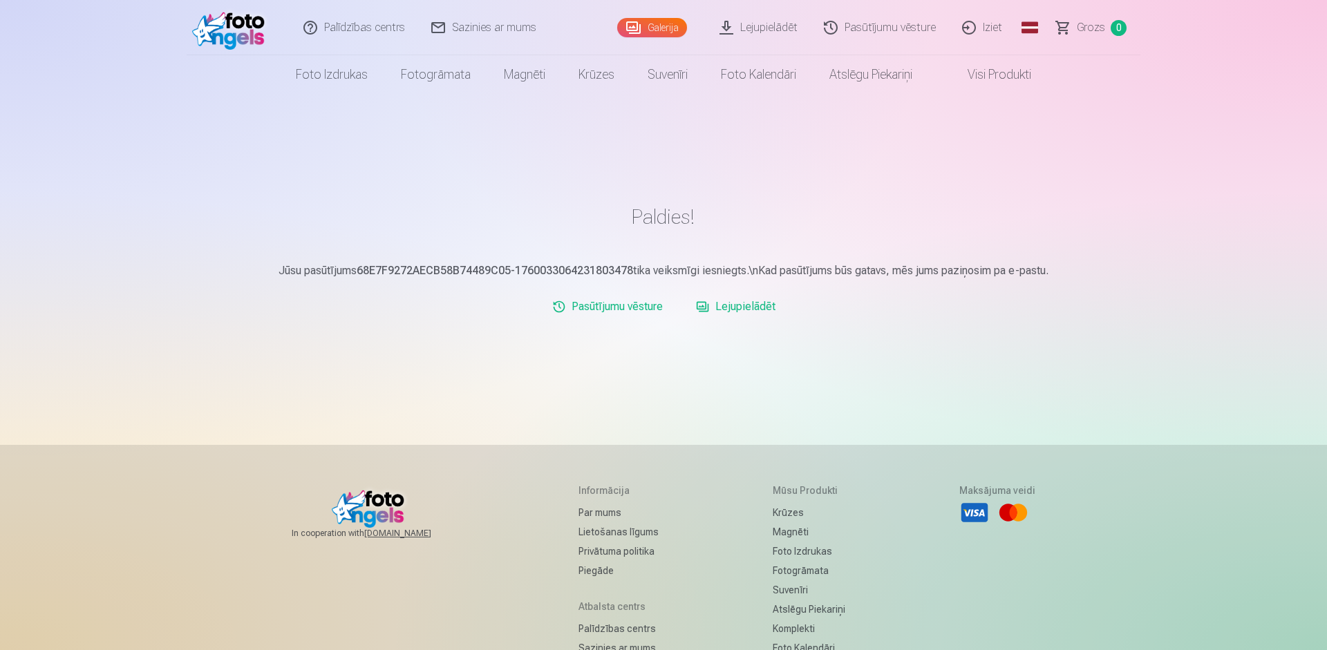
click at [746, 310] on link "Lejupielādēt" at bounding box center [735, 307] width 91 height 28
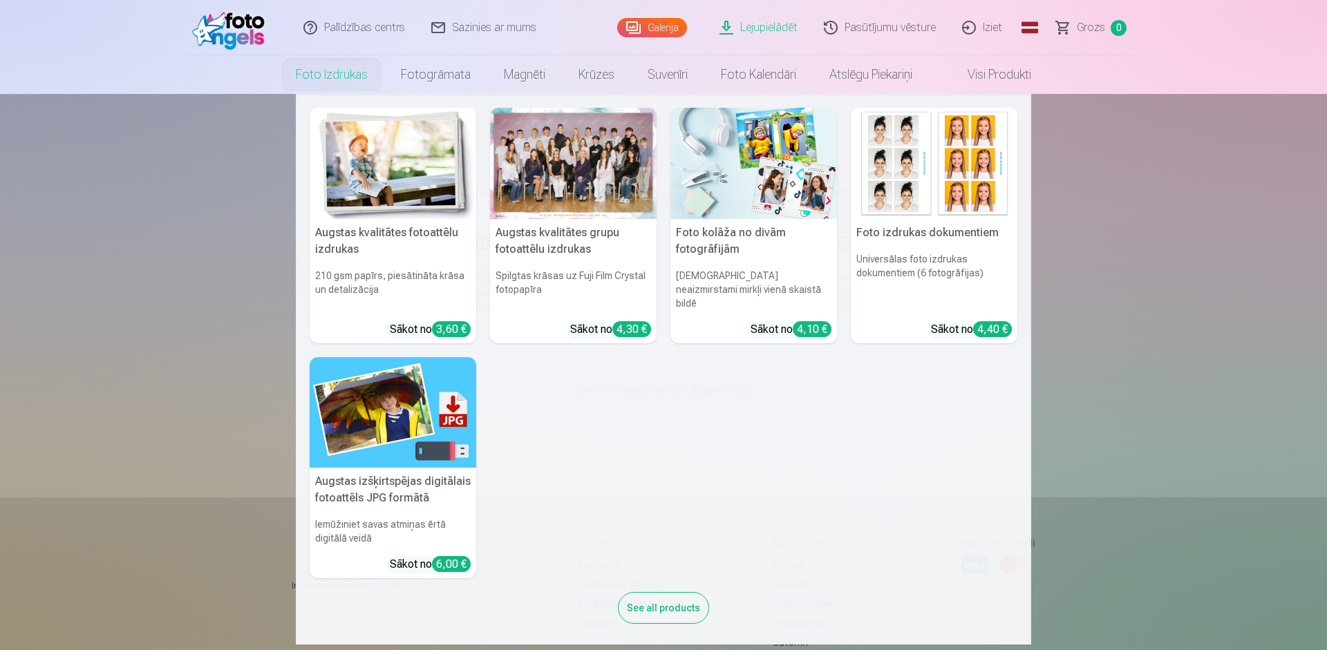
click at [341, 80] on link "Foto izdrukas" at bounding box center [331, 74] width 105 height 39
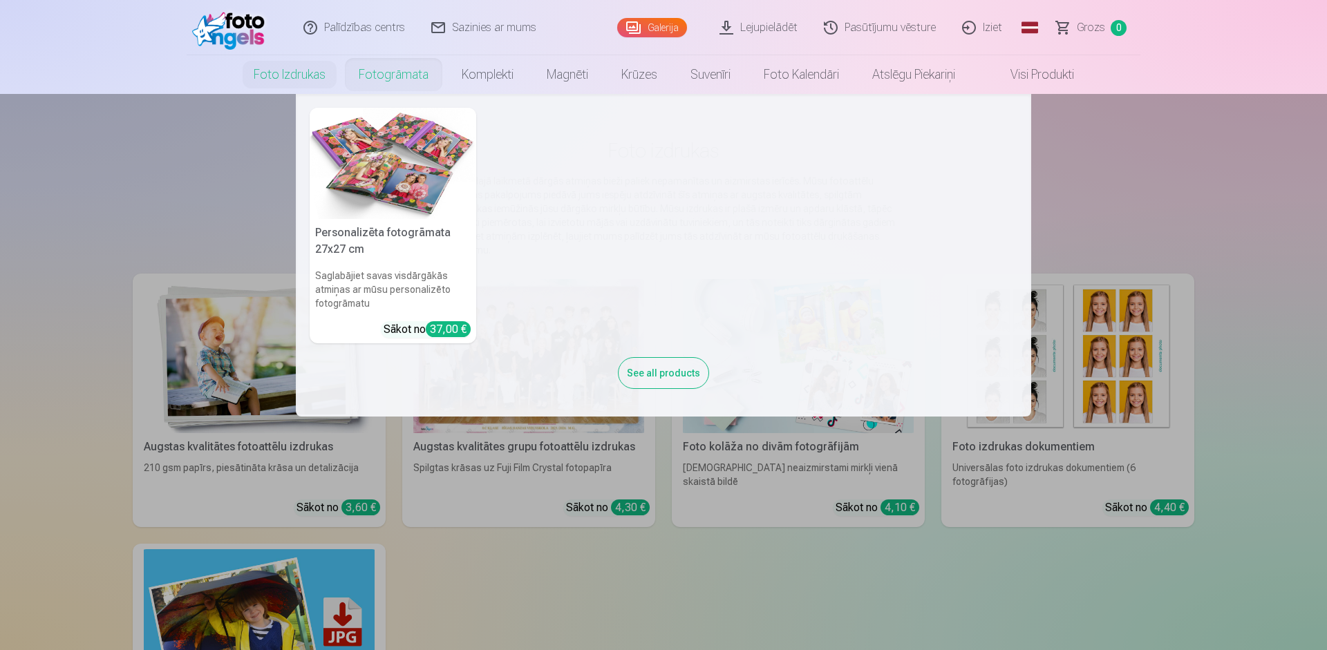
click at [695, 380] on div "See all products" at bounding box center [663, 373] width 91 height 32
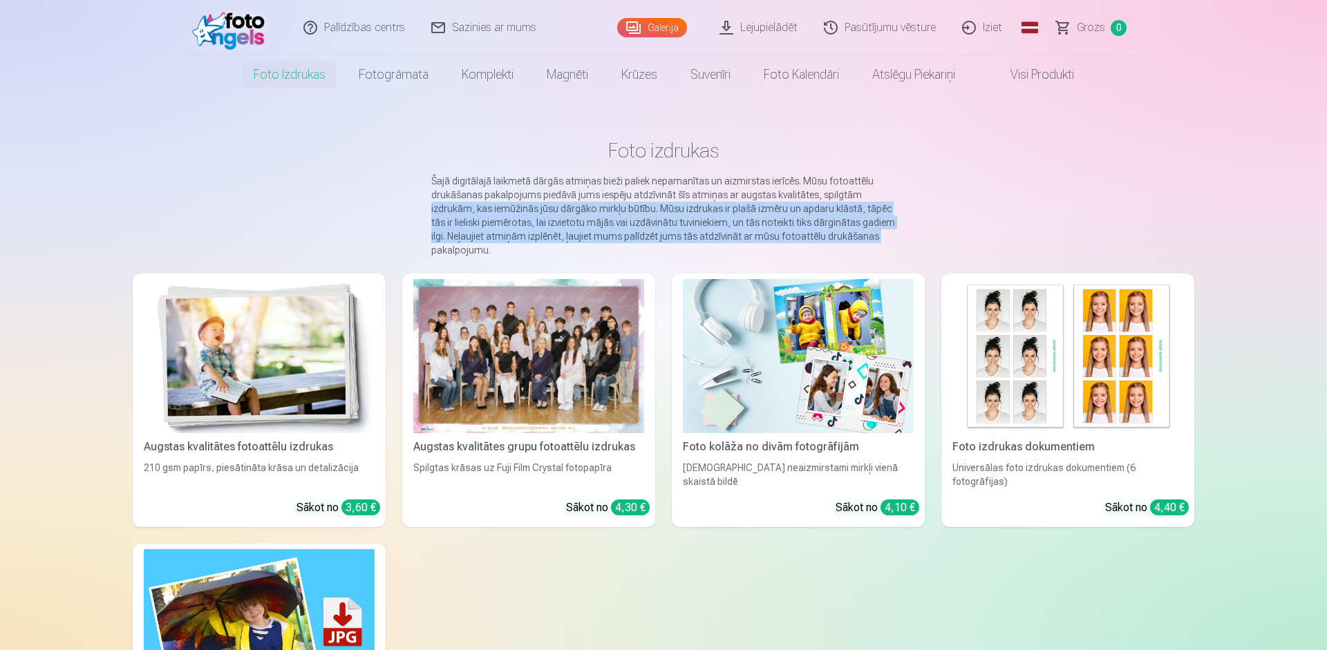
drag, startPoint x: 1300, startPoint y: 206, endPoint x: 1325, endPoint y: 237, distance: 39.8
click at [1325, 237] on html "Palīdzības centrs Sazinies ar mums Galerija Lejupielādēt Pasūtījumu vēsture Izi…" at bounding box center [663, 325] width 1327 height 650
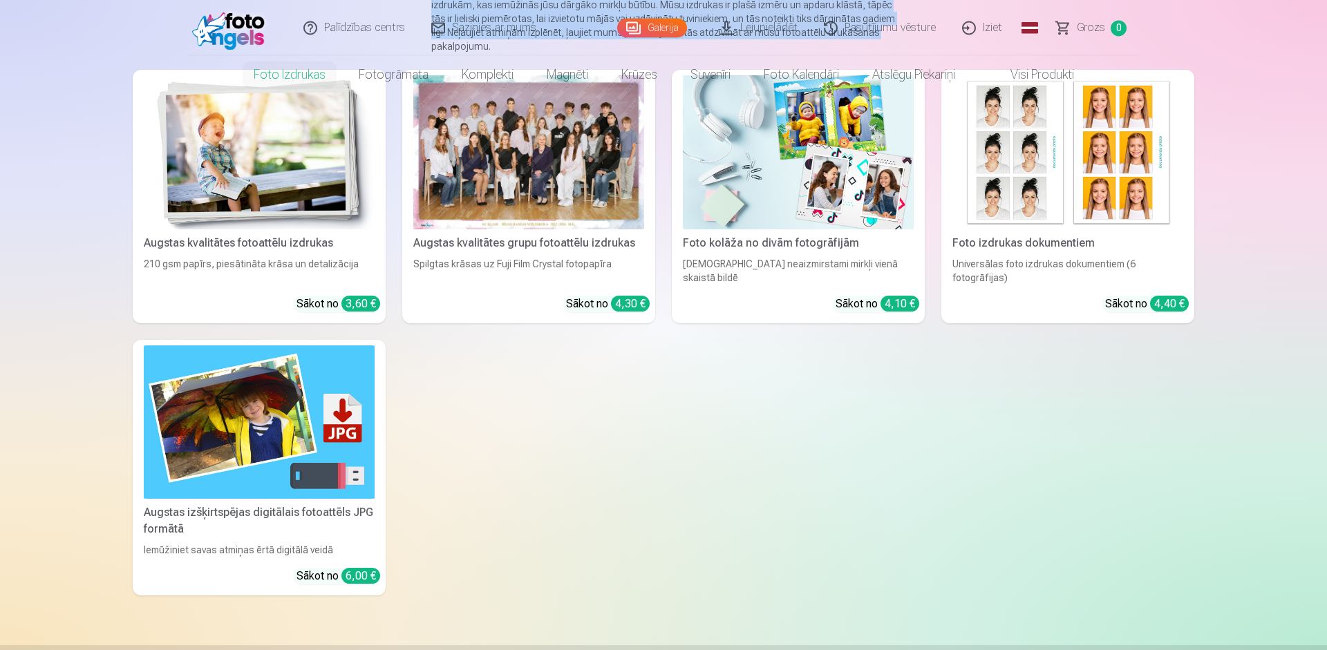
scroll to position [332, 0]
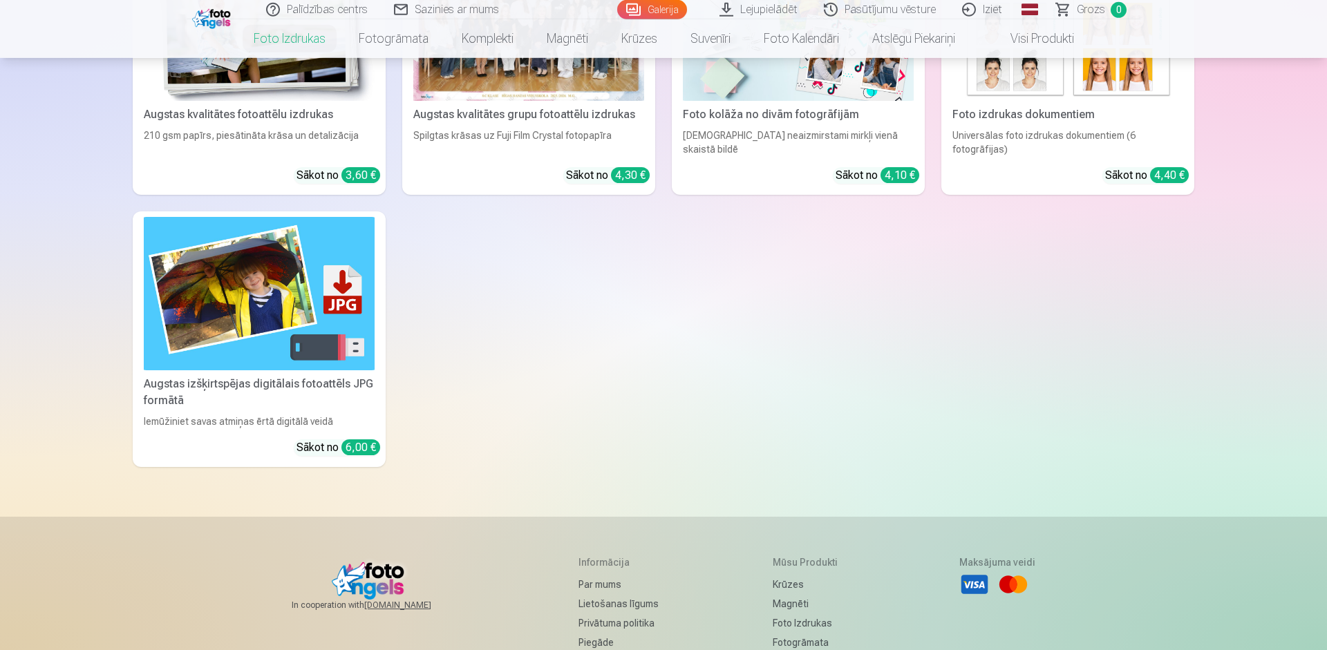
click at [258, 288] on img at bounding box center [259, 294] width 231 height 154
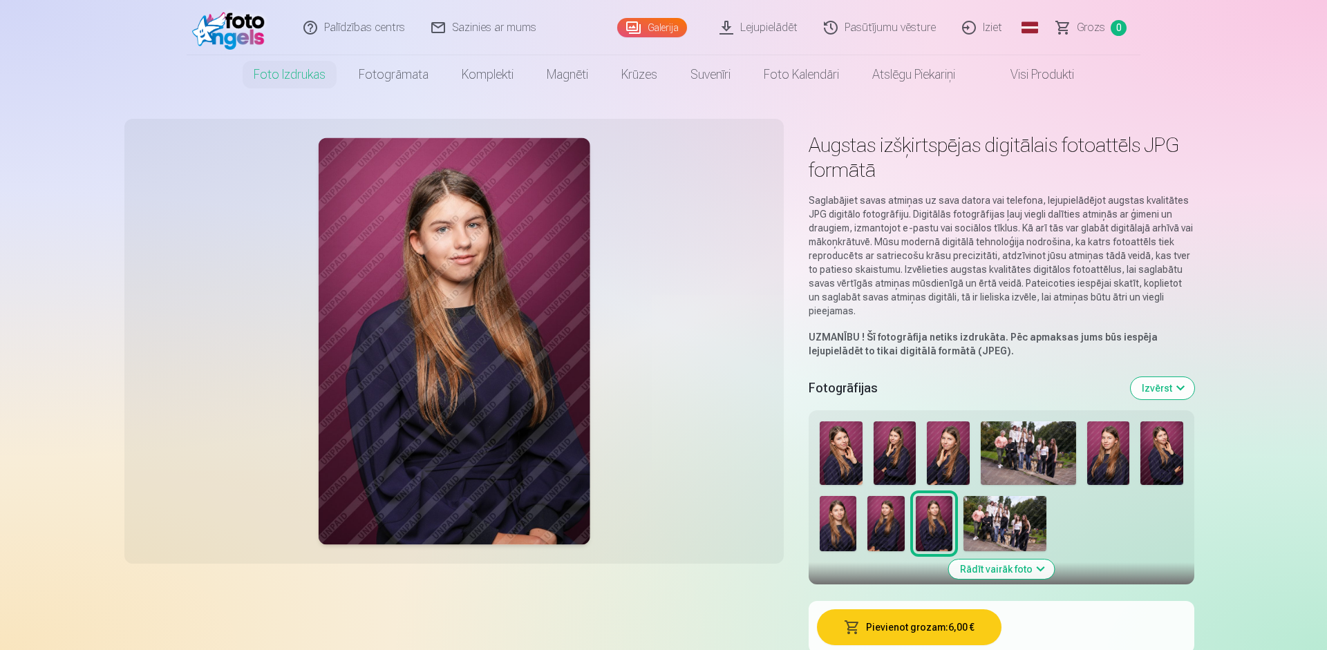
click at [667, 26] on link "Galerija" at bounding box center [652, 27] width 70 height 19
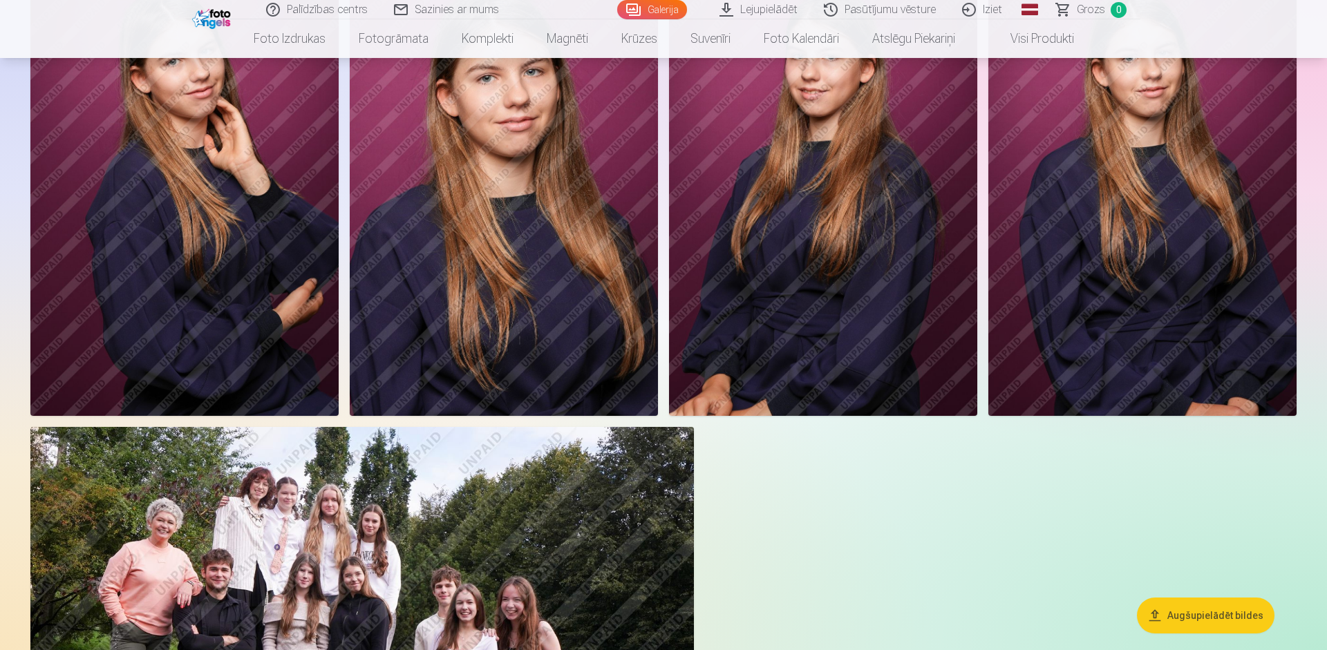
scroll to position [2349, 0]
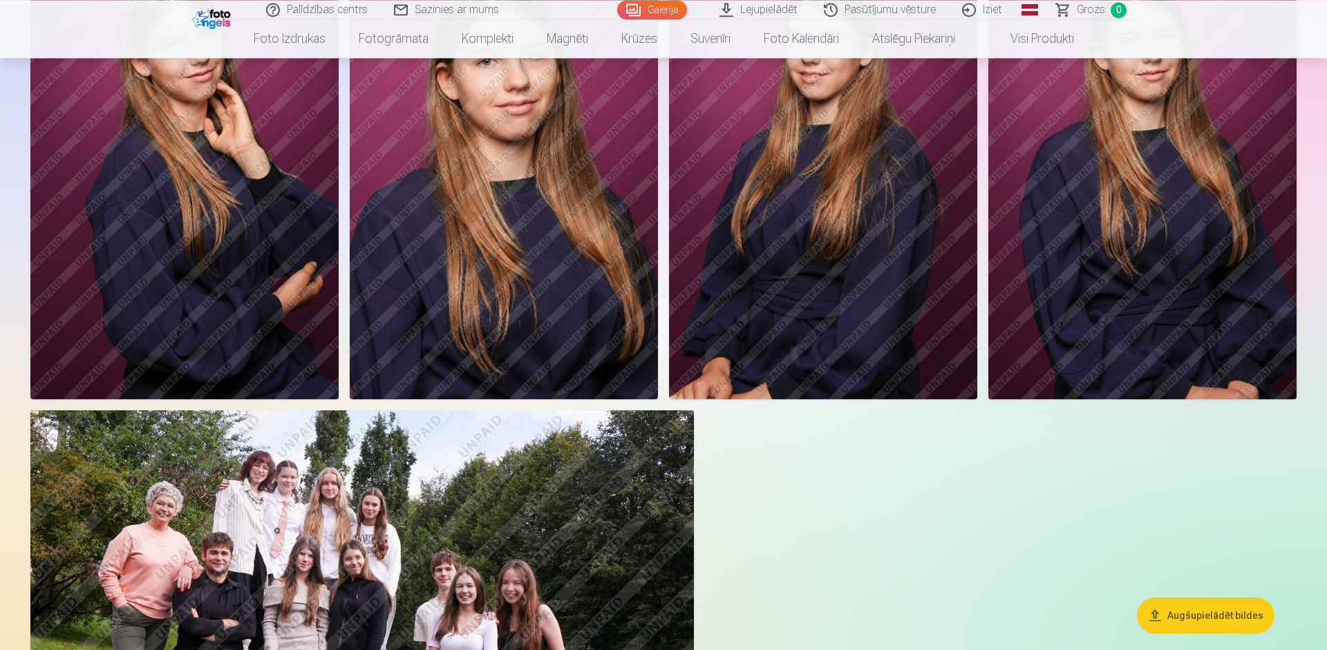
click at [1186, 613] on button "Augšupielādēt bildes" at bounding box center [1206, 616] width 138 height 36
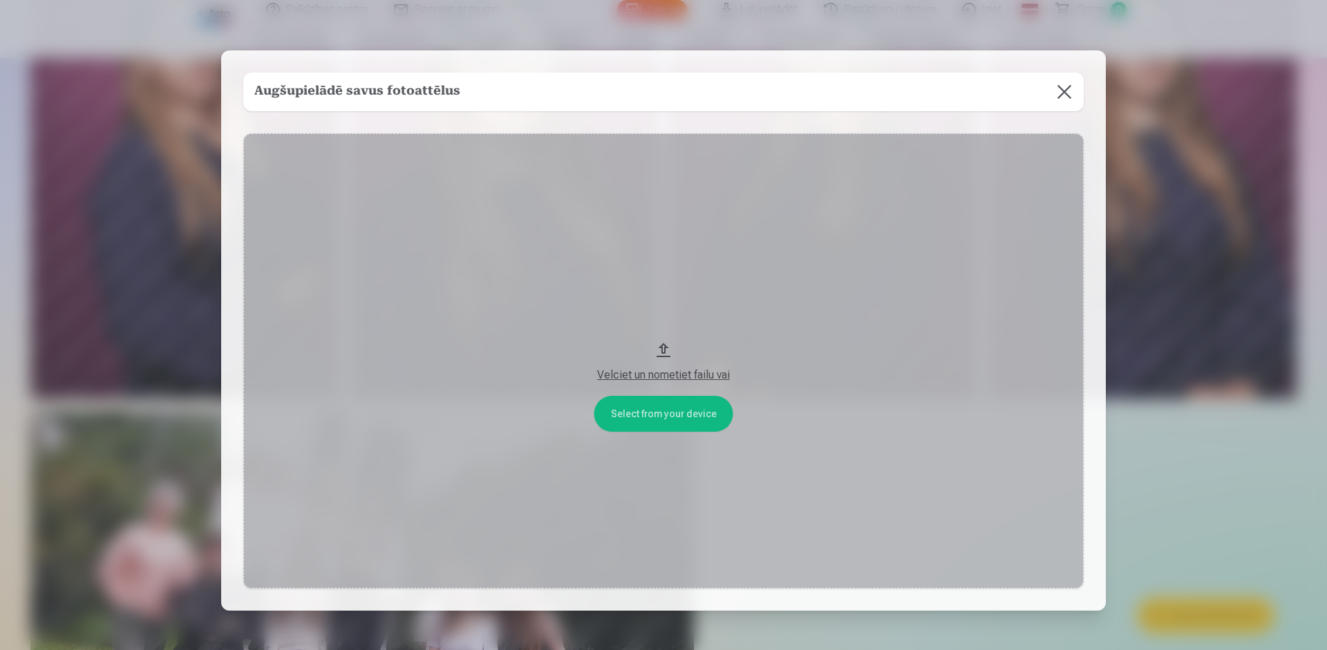
click at [1061, 95] on button at bounding box center [1064, 92] width 39 height 39
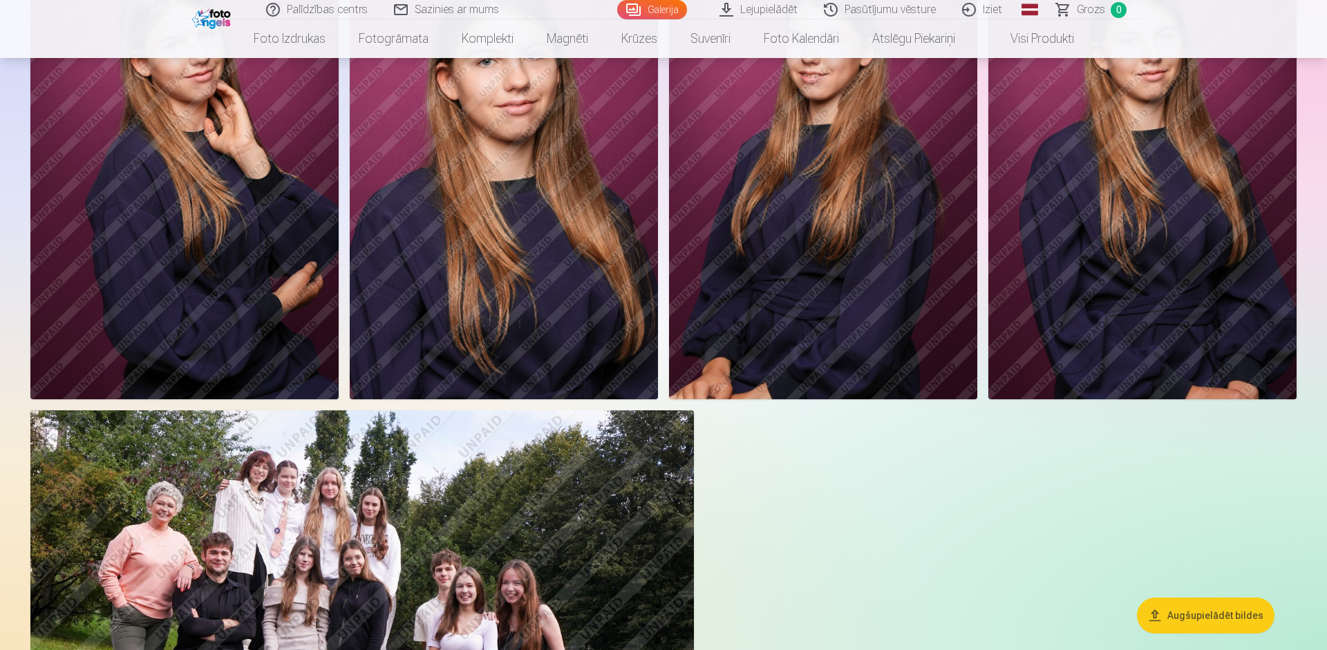
scroll to position [0, 0]
click at [775, 13] on link "Lejupielādēt" at bounding box center [759, 9] width 104 height 19
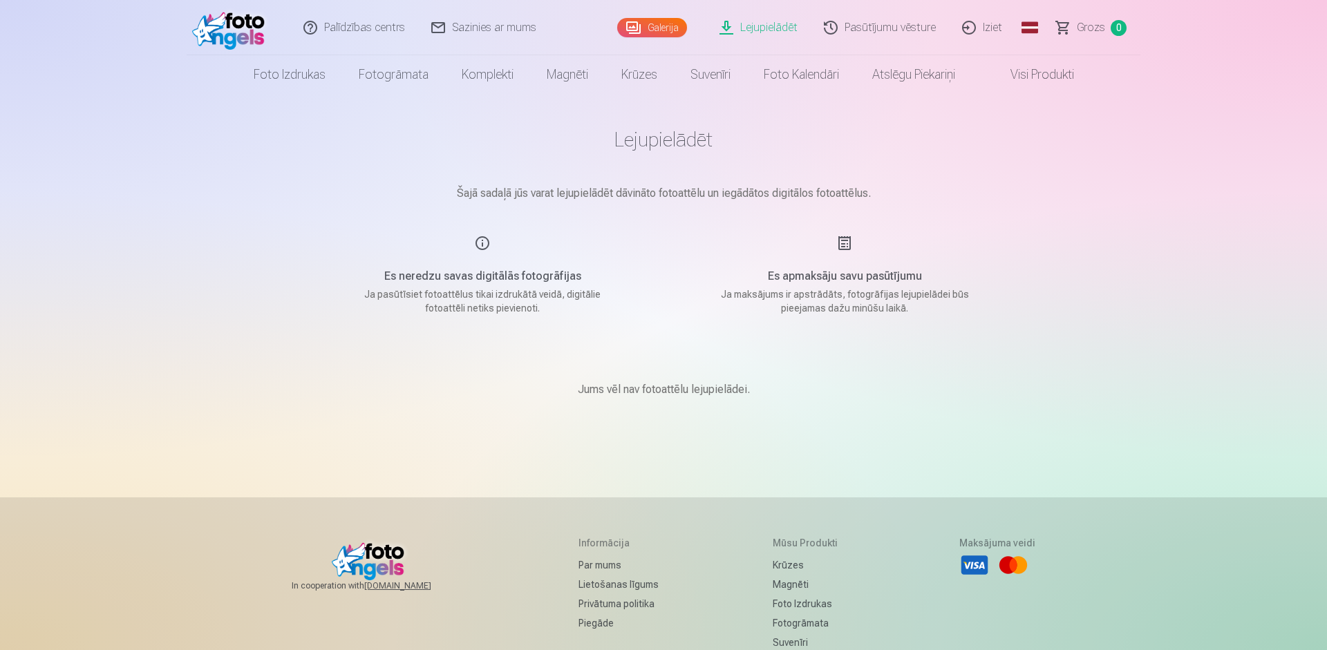
click at [491, 261] on div "Es neredzu savas digitālās fotogrāfijas Ja pasūtīsiet fotoattēlus tikai izdrukā…" at bounding box center [482, 275] width 329 height 80
drag, startPoint x: 473, startPoint y: 238, endPoint x: 509, endPoint y: 267, distance: 45.8
click at [478, 243] on div "Es neredzu savas digitālās fotogrāfijas Ja pasūtīsiet fotoattēlus tikai izdrukā…" at bounding box center [482, 275] width 329 height 80
click at [991, 30] on link "Iziet" at bounding box center [983, 27] width 66 height 55
